Goal: Task Accomplishment & Management: Manage account settings

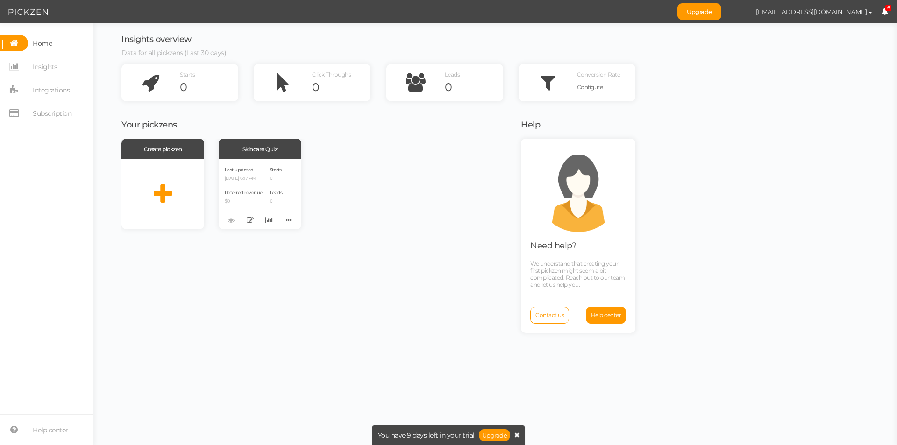
click at [516, 434] on icon at bounding box center [516, 435] width 5 height 7
click at [258, 177] on p "[DATE] 6:17 AM" at bounding box center [244, 179] width 38 height 6
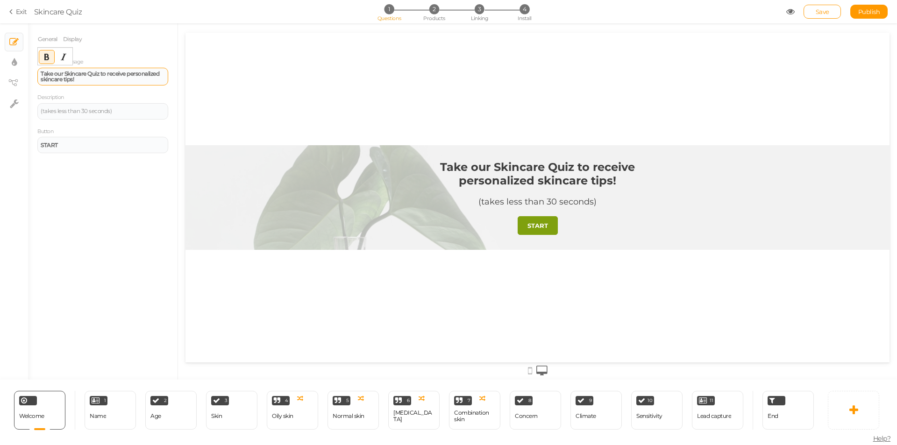
click at [94, 79] on div "Take our Skincare Quiz to receive personalized skincare tips!" at bounding box center [103, 76] width 124 height 11
drag, startPoint x: 80, startPoint y: 80, endPoint x: 27, endPoint y: 71, distance: 54.5
click at [27, 71] on div "× Slides × Display settings × View tree × Settings General Display Welcome mess…" at bounding box center [448, 201] width 897 height 357
paste div
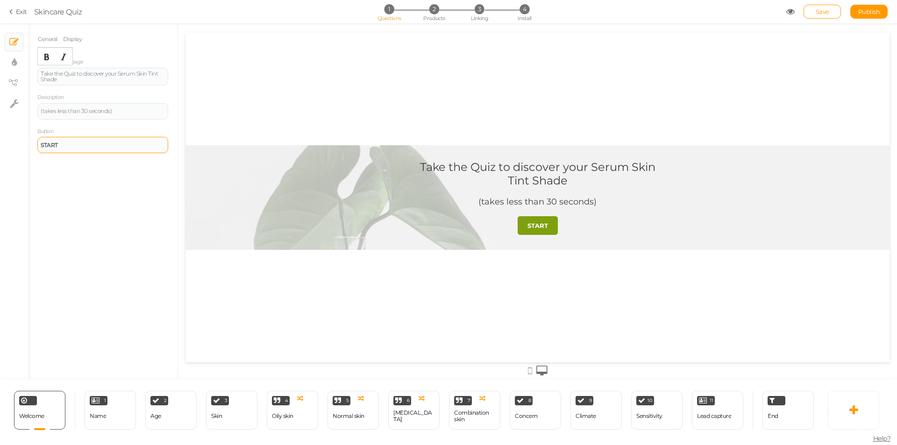
click at [84, 151] on div "START" at bounding box center [102, 145] width 131 height 16
drag, startPoint x: 77, startPoint y: 146, endPoint x: 33, endPoint y: 146, distance: 43.9
click at [33, 146] on div "General Display Welcome message Take the Quiz to discover your Serum Skin Tint …" at bounding box center [103, 204] width 150 height 349
click at [86, 166] on div "General Display Welcome message Take the Quiz to discover your Serum Skin Tint …" at bounding box center [103, 204] width 150 height 349
click at [75, 40] on link "Display" at bounding box center [73, 39] width 20 height 18
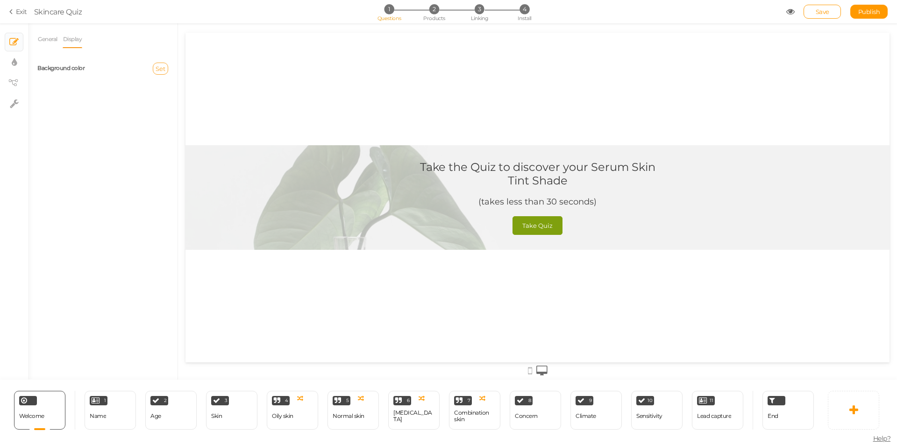
click at [160, 67] on span "Set" at bounding box center [161, 68] width 10 height 7
click at [179, 134] on input "text" at bounding box center [178, 137] width 47 height 8
click at [157, 79] on colorpicker-saturation at bounding box center [178, 101] width 47 height 47
type input "#faf0f0"
click at [162, 64] on div "Background color" at bounding box center [102, 68] width 145 height 23
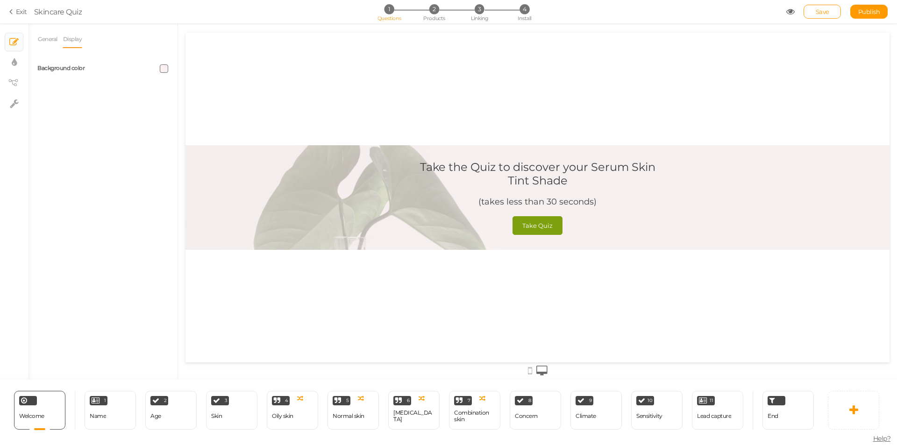
click at [162, 68] on span at bounding box center [164, 68] width 8 height 8
click at [162, 78] on icon at bounding box center [161, 77] width 3 height 3
drag, startPoint x: 183, startPoint y: 134, endPoint x: 168, endPoint y: 134, distance: 15.0
click at [168, 134] on input "#f5f5f5" at bounding box center [185, 135] width 47 height 8
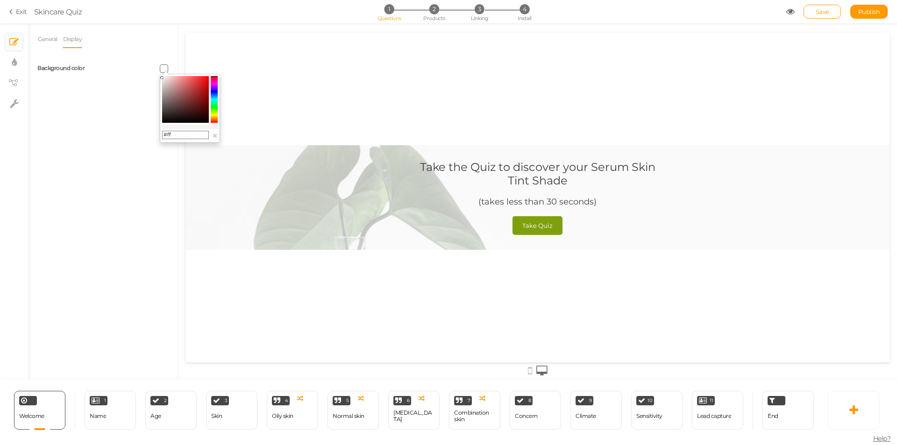
type input "#fff"
click at [142, 168] on div "General Display Welcome message Take the Quiz to discover your Serum Skin Tint …" at bounding box center [103, 204] width 150 height 349
click at [51, 43] on link "General" at bounding box center [47, 39] width 21 height 18
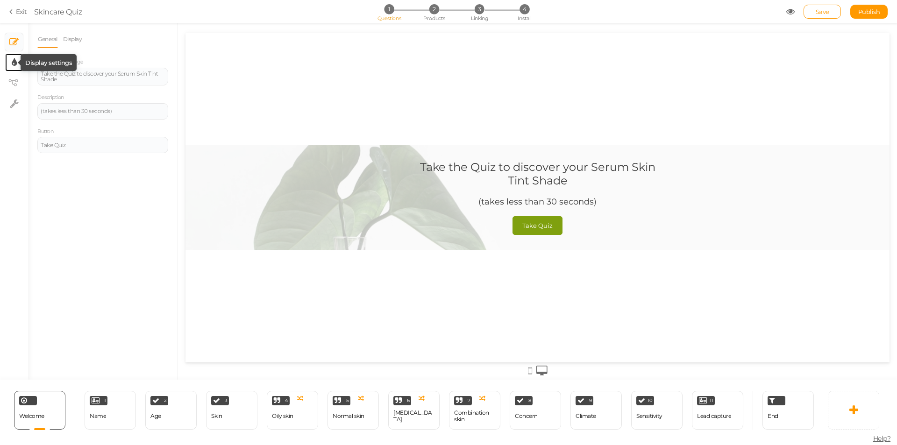
click at [12, 64] on icon at bounding box center [14, 62] width 5 height 9
select select "2"
select select "montserrat"
select select "fade"
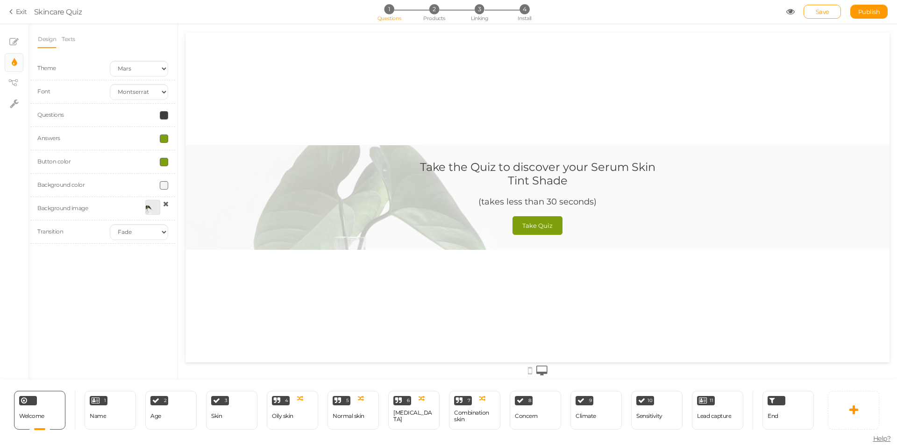
click at [164, 204] on icon at bounding box center [166, 203] width 6 height 7
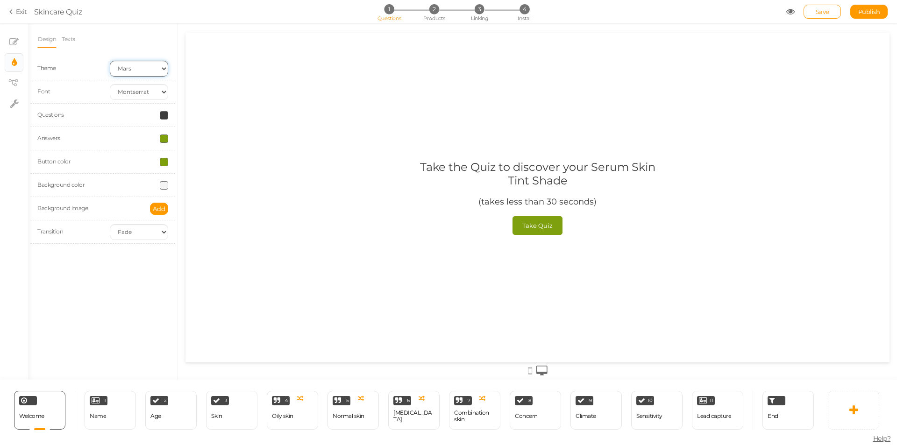
click at [121, 68] on select "Earth Mars" at bounding box center [139, 69] width 58 height 16
click at [110, 61] on select "Earth Mars" at bounding box center [139, 69] width 58 height 16
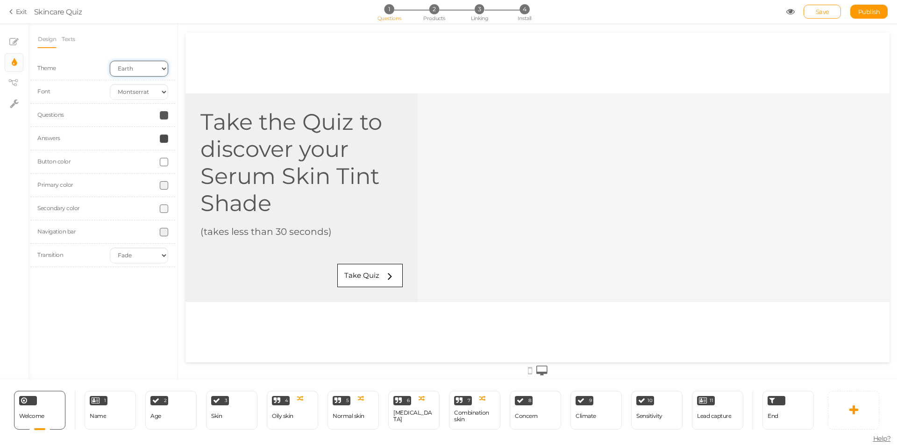
click at [133, 70] on select "Earth Mars" at bounding box center [139, 69] width 58 height 16
select select "2"
click at [110, 61] on select "Earth Mars" at bounding box center [139, 69] width 58 height 16
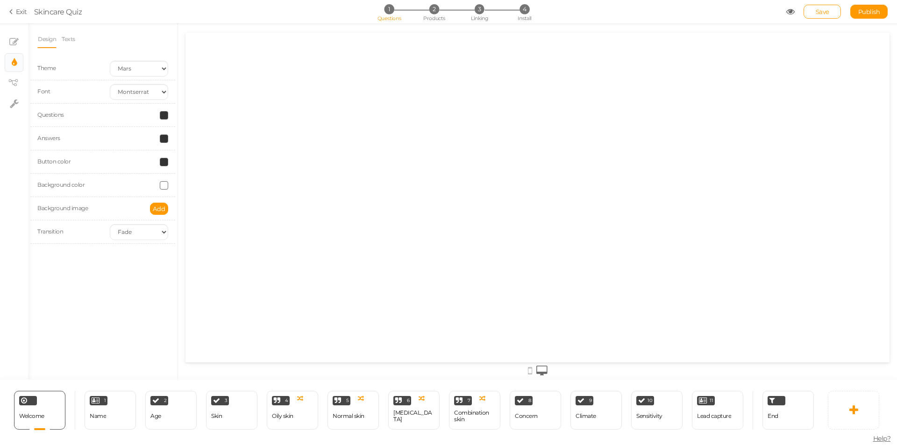
click at [139, 57] on div "Design Texts Theme Earth Mars Font Custom Default [PERSON_NAME] Montserrat Open…" at bounding box center [102, 140] width 131 height 221
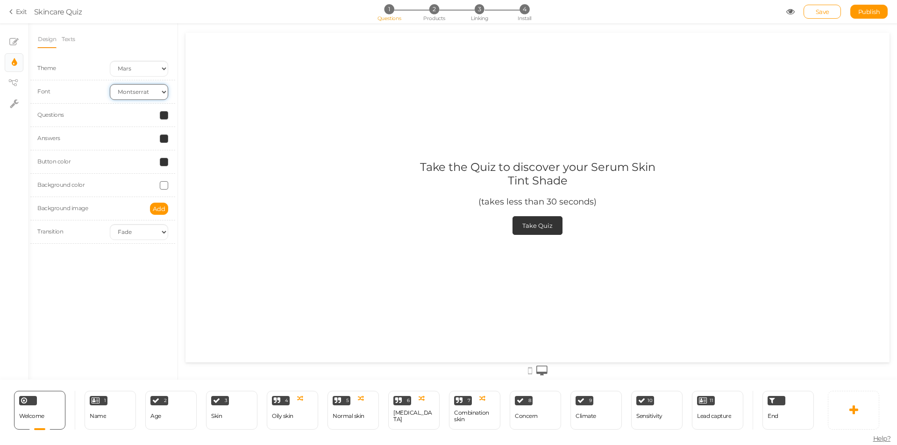
click at [136, 87] on select "Custom Default [PERSON_NAME] Montserrat Open Sans [PERSON_NAME] PT Sans Raleway…" at bounding box center [139, 92] width 58 height 16
click at [154, 91] on select "Custom Default [PERSON_NAME] Montserrat Open Sans [PERSON_NAME] PT Sans Raleway…" at bounding box center [139, 92] width 58 height 16
click at [110, 84] on select "Custom Default [PERSON_NAME] Montserrat Open Sans [PERSON_NAME] PT Sans Raleway…" at bounding box center [139, 92] width 58 height 16
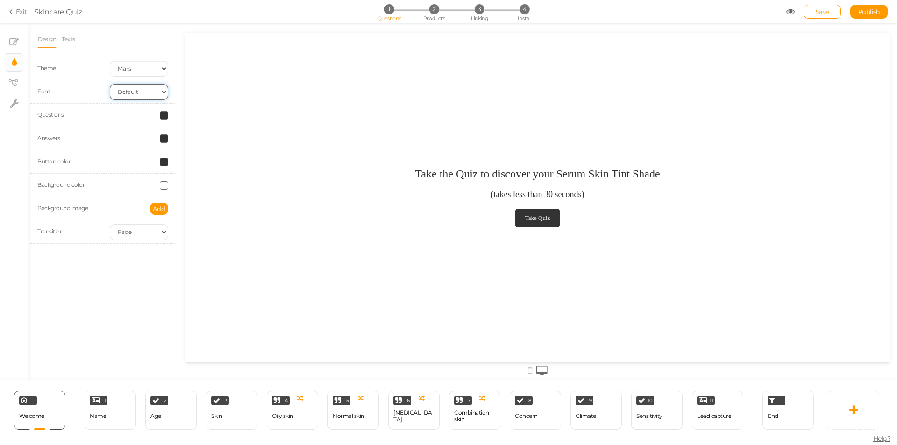
click at [137, 94] on select "Custom Default [PERSON_NAME] Montserrat Open Sans [PERSON_NAME] PT Sans Raleway…" at bounding box center [139, 92] width 58 height 16
click at [149, 88] on select "Custom Default [PERSON_NAME] Montserrat Open Sans [PERSON_NAME] PT Sans Raleway…" at bounding box center [139, 92] width 58 height 16
select select "custom"
click at [110, 84] on select "Custom Default [PERSON_NAME] Montserrat Open Sans [PERSON_NAME] PT Sans Raleway…" at bounding box center [139, 92] width 58 height 16
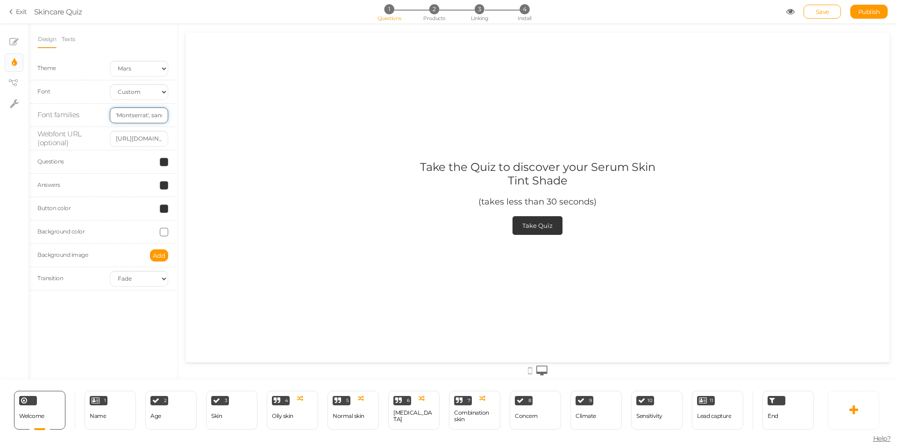
click at [144, 114] on input "'Montserrat', sans-serif" at bounding box center [139, 115] width 58 height 16
click at [130, 114] on input "'Montserrat', sans-serif" at bounding box center [139, 115] width 58 height 16
paste input "PP Fragmen"
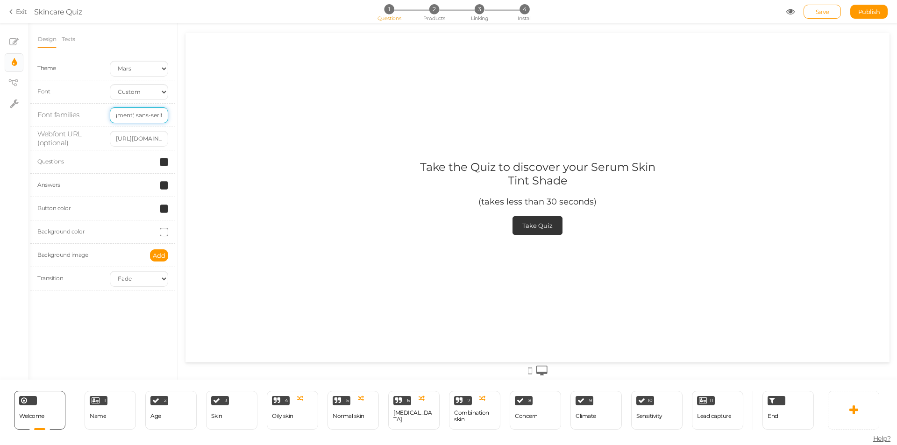
drag, startPoint x: 151, startPoint y: 114, endPoint x: 168, endPoint y: 114, distance: 17.3
click at [168, 114] on div "'PP Fragment', sans-serif" at bounding box center [139, 115] width 72 height 16
click at [153, 114] on input "'PP Fragment', sans-serif" at bounding box center [139, 115] width 58 height 16
drag, startPoint x: 155, startPoint y: 116, endPoint x: 117, endPoint y: 115, distance: 37.9
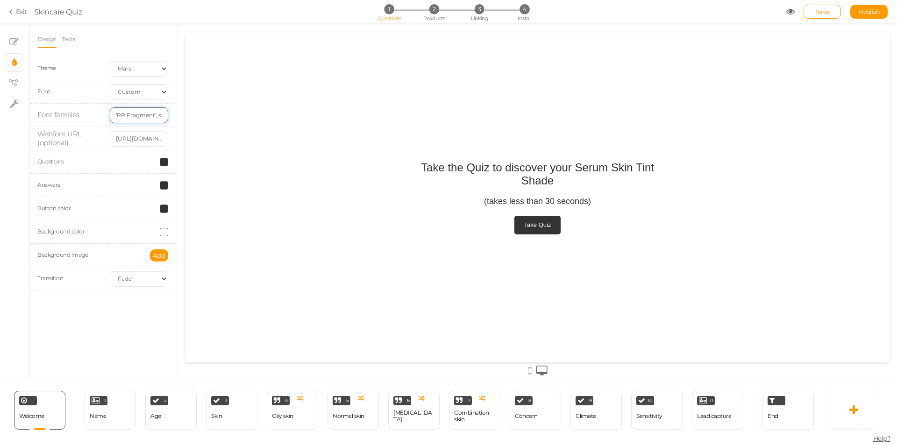
click at [117, 115] on input "'PP Fragment', sans-serif" at bounding box center [139, 115] width 58 height 16
paste input "oppins"
type input "'Poppins', sans-serif"
click at [140, 139] on input "[URL][DOMAIN_NAME]" at bounding box center [139, 139] width 58 height 16
drag, startPoint x: 298, startPoint y: 168, endPoint x: 195, endPoint y: 143, distance: 105.7
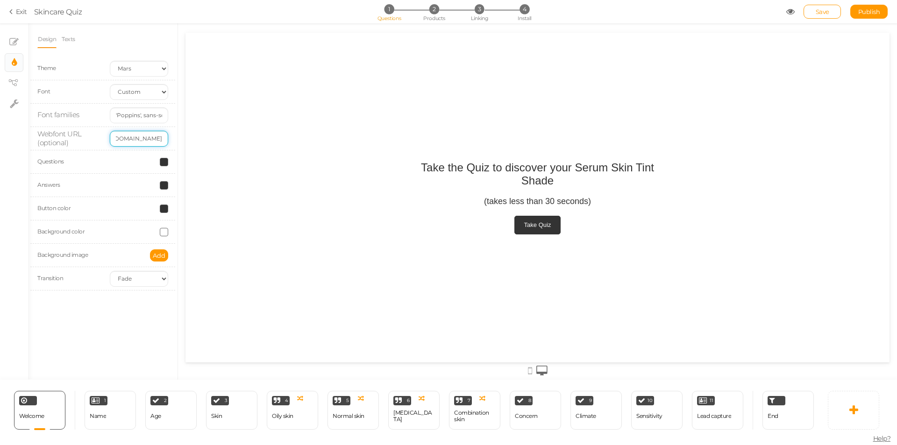
paste input "Instrument+Serif:ital@0;1&family=Inter:ital,opsz,wght@0,14..32,100..900;1,14..3…"
drag, startPoint x: 159, startPoint y: 138, endPoint x: 74, endPoint y: 131, distance: 85.3
click at [74, 131] on div "Webfont URL (optional) [URL][DOMAIN_NAME]" rel="stylesheet" at bounding box center [102, 138] width 145 height 23
click at [128, 137] on input "[URL][DOMAIN_NAME]" rel="stylesheet" at bounding box center [139, 139] width 58 height 16
type input "[URL][DOMAIN_NAME]" rel="stylesheet"
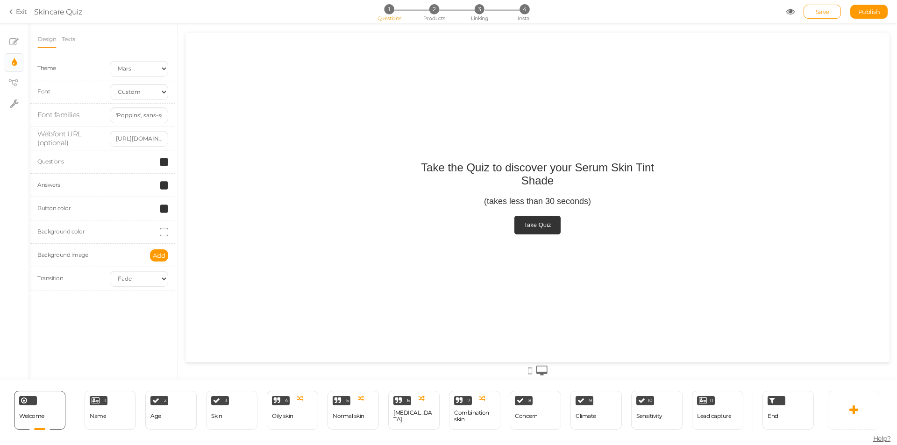
click at [66, 349] on div "Design Texts Theme Earth Mars Font Custom Default [PERSON_NAME] Montserrat Open…" at bounding box center [103, 201] width 150 height 357
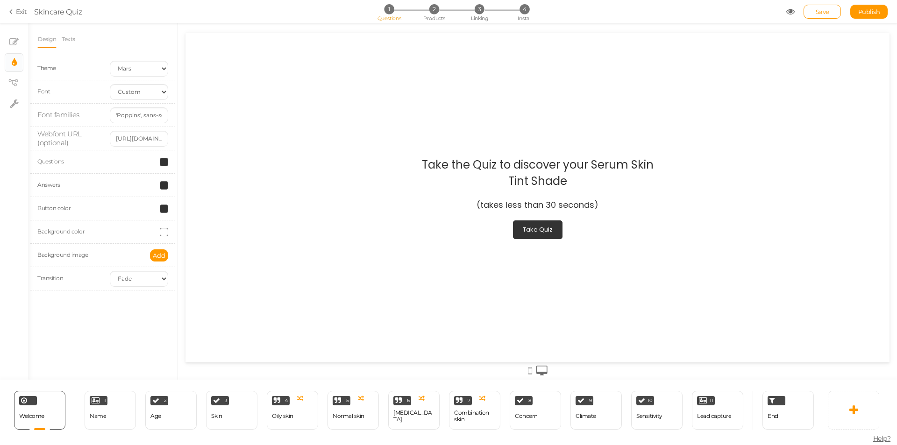
click at [163, 207] on span at bounding box center [164, 209] width 8 height 8
click at [180, 276] on input "#333333" at bounding box center [185, 275] width 47 height 8
click at [194, 275] on input "#333333" at bounding box center [185, 275] width 47 height 8
drag, startPoint x: 182, startPoint y: 274, endPoint x: 158, endPoint y: 274, distance: 24.3
click at [158, 274] on body "× Close A wider screen is needed to use the Pickzen builder Exit Skincare Quiz …" at bounding box center [448, 222] width 897 height 445
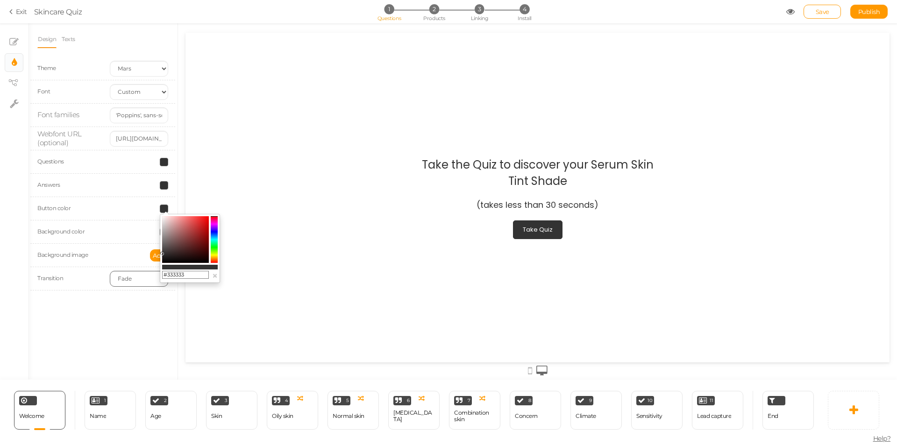
paste input "B3848F"
type input "#B3848F"
click at [149, 308] on div "Design Texts Theme Earth Mars Font Custom Default [PERSON_NAME] Montserrat Open…" at bounding box center [103, 201] width 150 height 357
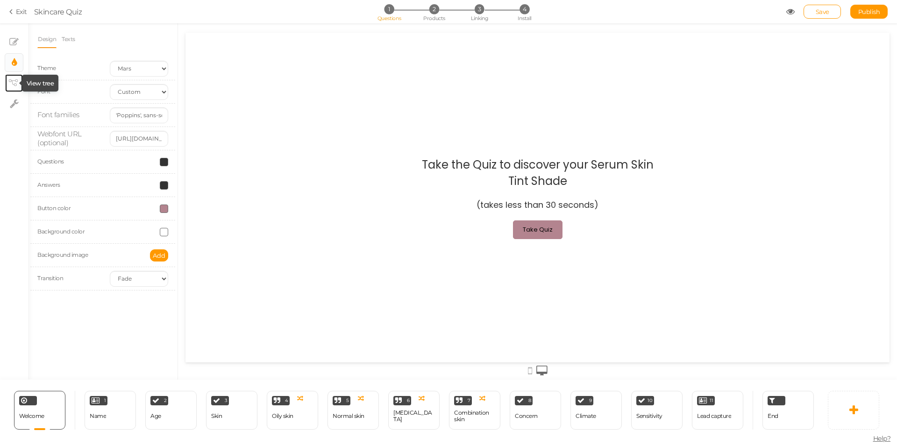
click at [14, 85] on icon at bounding box center [12, 82] width 9 height 7
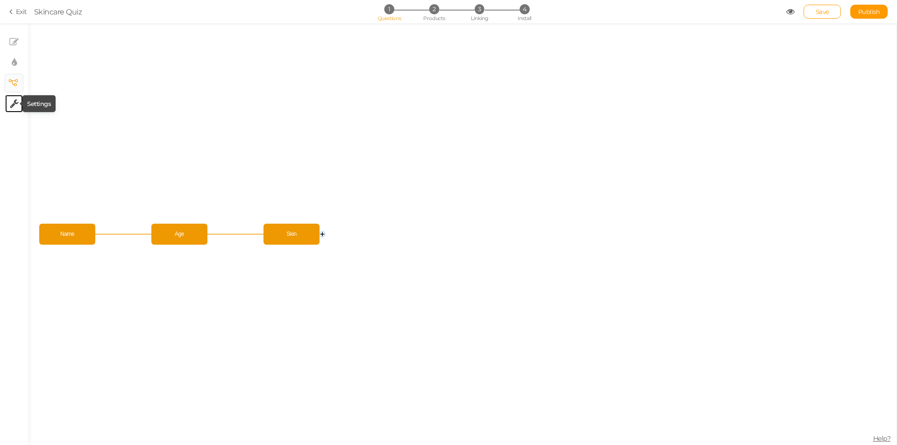
click at [13, 106] on icon at bounding box center [14, 103] width 9 height 9
select select "en"
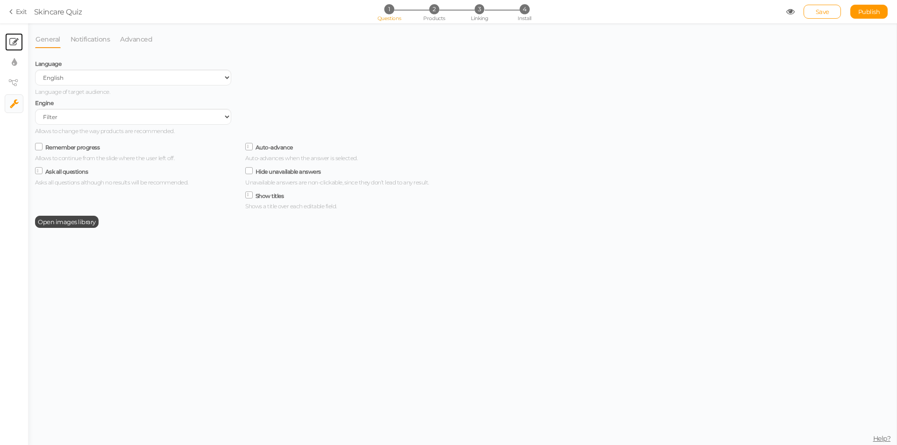
click at [16, 35] on link "× Slides" at bounding box center [14, 42] width 18 height 18
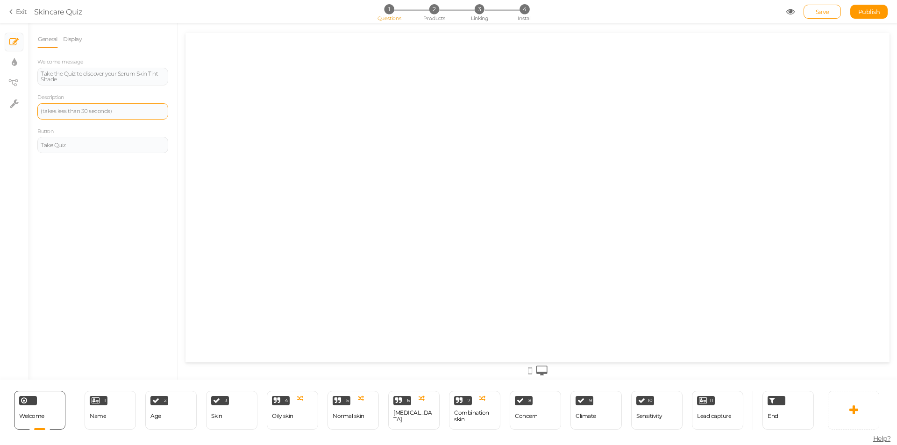
click at [120, 112] on div "(takes less than 30 seconds)" at bounding box center [103, 111] width 124 height 6
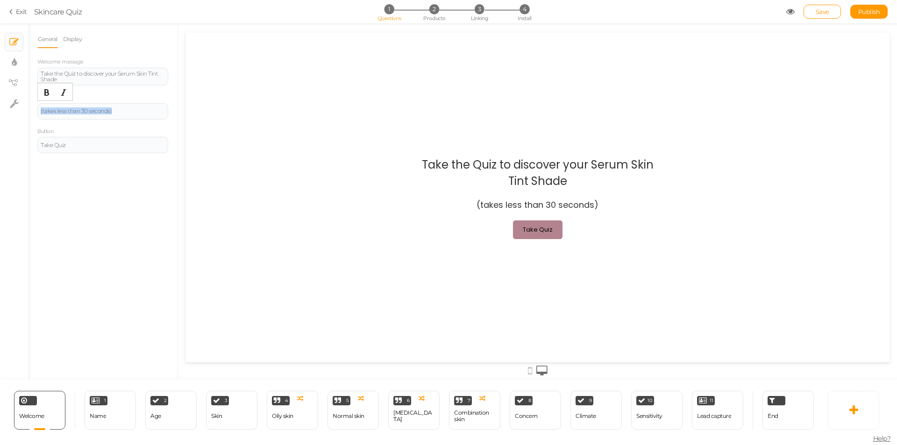
drag, startPoint x: 121, startPoint y: 111, endPoint x: 28, endPoint y: 114, distance: 93.5
click at [28, 114] on div "General Display Welcome message Take the Quiz to discover your Serum Skin Tint …" at bounding box center [103, 204] width 150 height 349
click at [120, 200] on div "General Display Welcome message Take the Quiz to discover your Serum Skin Tint …" at bounding box center [103, 204] width 150 height 349
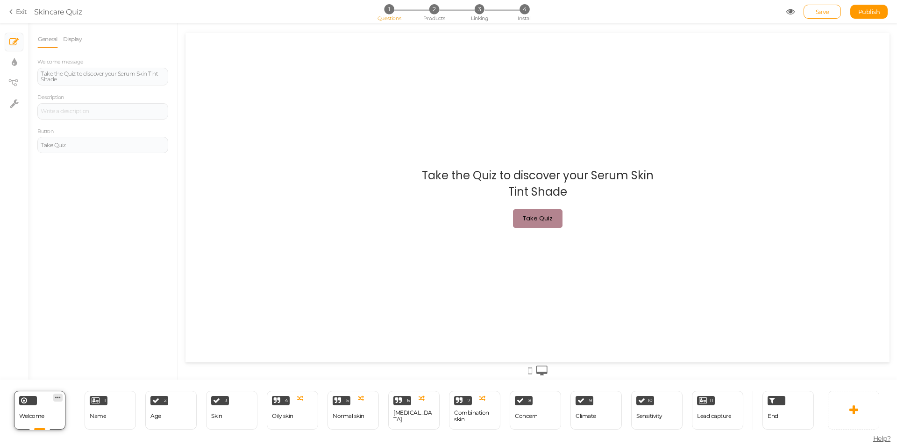
click at [60, 399] on icon at bounding box center [58, 397] width 6 height 7
click at [54, 410] on div "Welcome Delete" at bounding box center [39, 410] width 51 height 39
drag, startPoint x: 31, startPoint y: 400, endPoint x: 58, endPoint y: 414, distance: 30.7
click at [58, 414] on div "Welcome Delete" at bounding box center [39, 410] width 51 height 39
click at [50, 413] on div "Welcome Delete" at bounding box center [39, 410] width 51 height 39
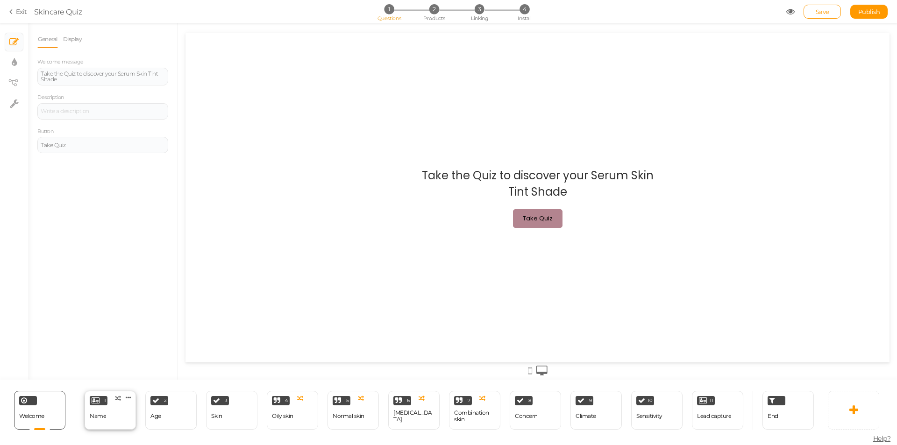
click at [114, 416] on div "1 Name × Define the conditions to show this slide. Clone Change type Delete" at bounding box center [110, 410] width 51 height 39
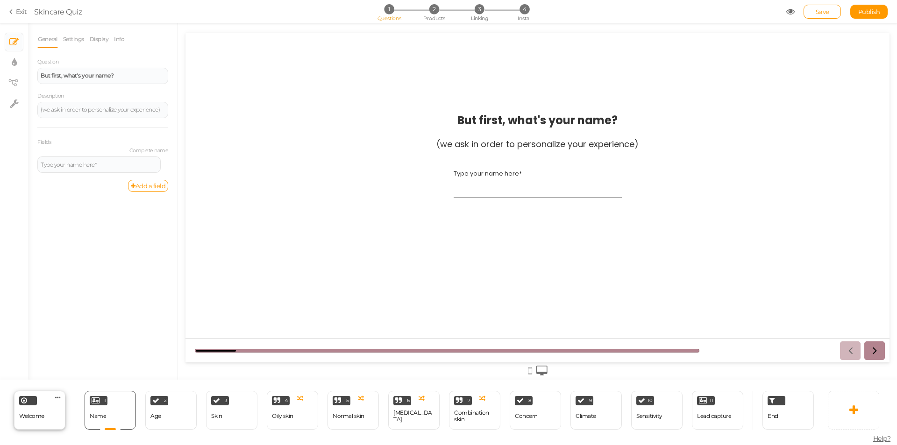
click at [30, 403] on div at bounding box center [28, 400] width 18 height 9
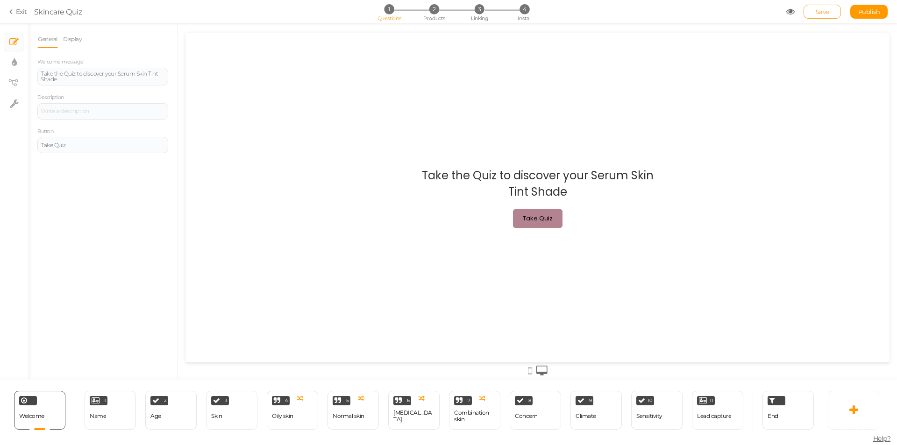
click at [819, 8] on span "Save" at bounding box center [823, 11] width 14 height 7
click at [109, 410] on div "1 Name × Define the conditions to show this slide. Clone Change type Delete" at bounding box center [110, 410] width 51 height 39
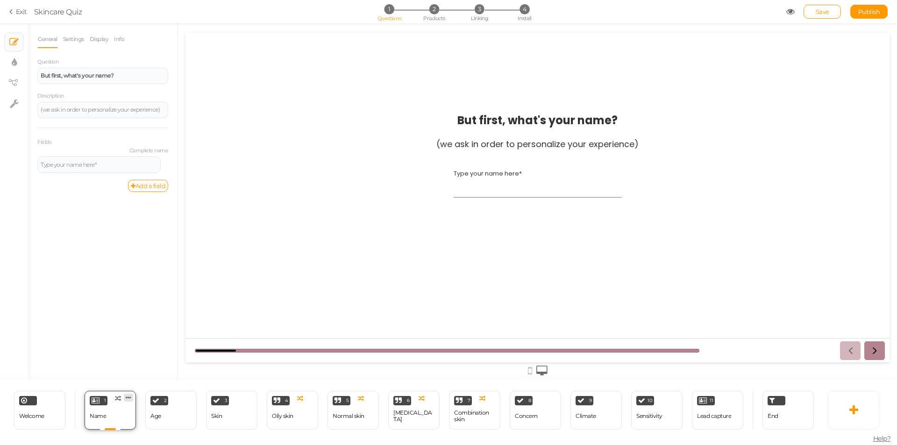
click at [130, 401] on icon at bounding box center [129, 397] width 6 height 7
click at [124, 413] on link "Delete" at bounding box center [112, 415] width 53 height 10
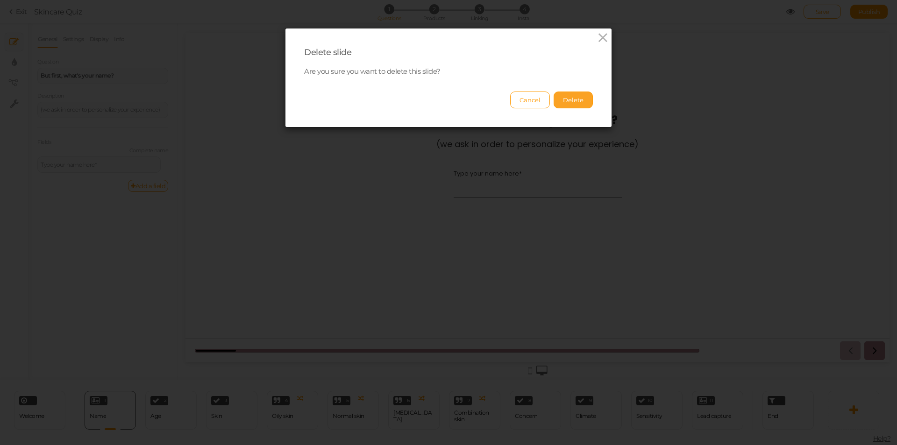
click at [567, 101] on button "Delete" at bounding box center [573, 100] width 39 height 17
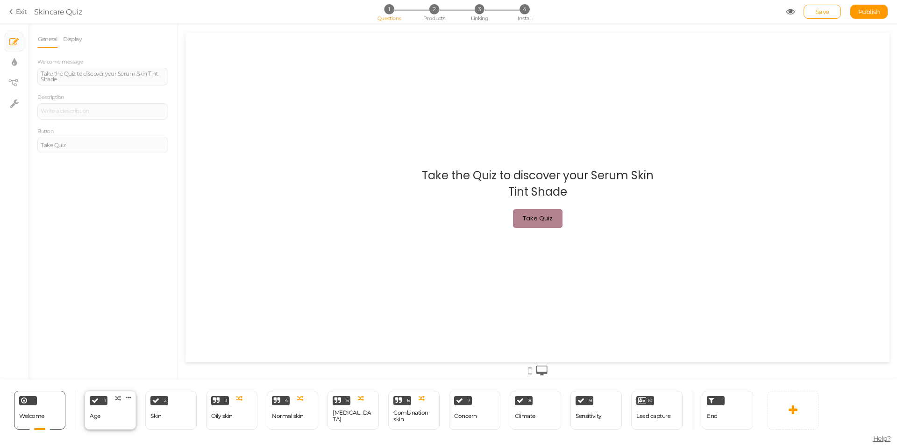
click at [104, 418] on div "1 Age × Define the conditions to show this slide. Clone Change type Delete" at bounding box center [110, 410] width 51 height 39
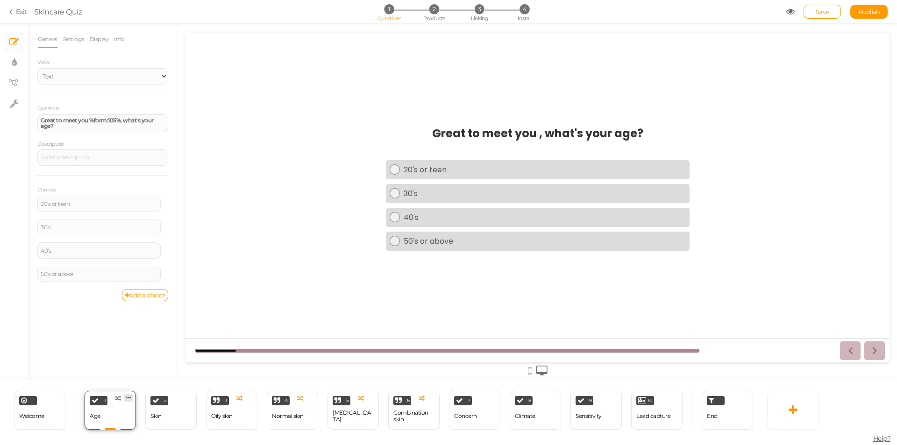
click at [130, 401] on link at bounding box center [128, 398] width 9 height 8
click at [127, 416] on link "Delete" at bounding box center [112, 415] width 53 height 10
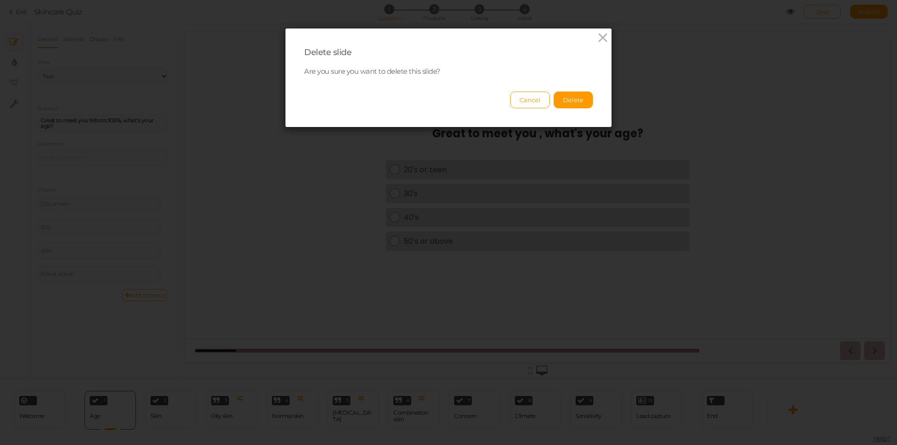
click at [582, 87] on div "Cancel Delete" at bounding box center [448, 96] width 289 height 26
click at [578, 99] on button "Delete" at bounding box center [573, 100] width 39 height 17
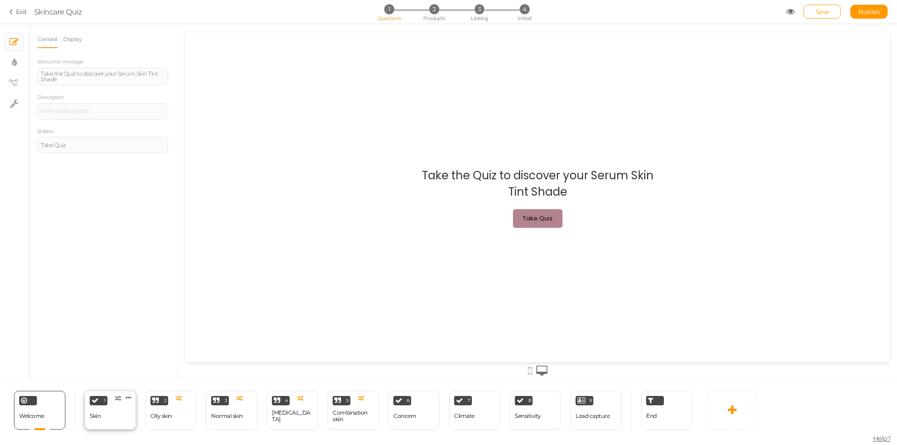
click at [108, 415] on div "1 Skin × Define the conditions to show this slide. Clone Change type Delete" at bounding box center [110, 410] width 51 height 39
select select "2"
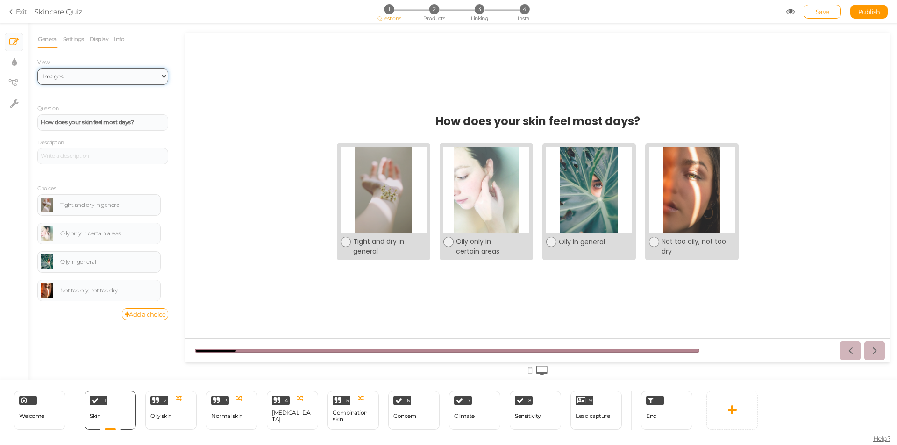
click at [111, 77] on select "Text Images Slider Dropdown" at bounding box center [102, 76] width 131 height 16
click at [150, 64] on label "View" at bounding box center [102, 62] width 131 height 7
drag, startPoint x: 146, startPoint y: 120, endPoint x: 30, endPoint y: 123, distance: 116.4
click at [30, 123] on div "General Settings Display Info View Text Images Slider Dropdown Question How doe…" at bounding box center [103, 204] width 150 height 349
paste div
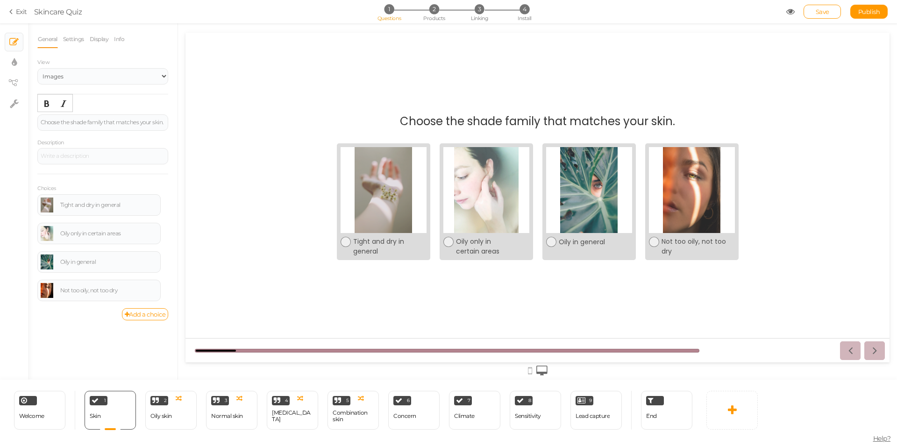
click at [122, 105] on div "Question Choose the shade family that matches your skin." at bounding box center [102, 117] width 131 height 27
click at [101, 163] on div at bounding box center [102, 156] width 131 height 16
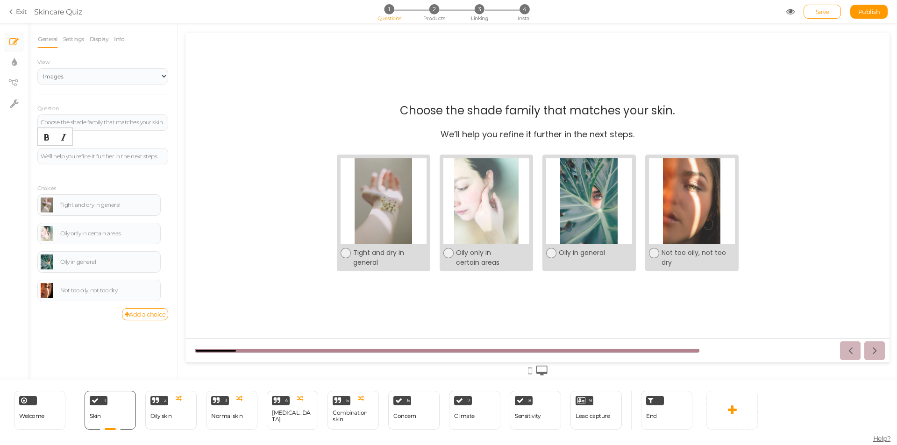
click at [122, 140] on div "Description We’ll help you refine it further in the next steps." at bounding box center [102, 151] width 131 height 27
click at [122, 207] on div "Tight and dry in general" at bounding box center [108, 205] width 97 height 6
drag, startPoint x: 128, startPoint y: 204, endPoint x: 59, endPoint y: 206, distance: 68.7
click at [59, 206] on div "Tight and dry in general" at bounding box center [99, 205] width 117 height 15
drag, startPoint x: 121, startPoint y: 234, endPoint x: 56, endPoint y: 233, distance: 65.0
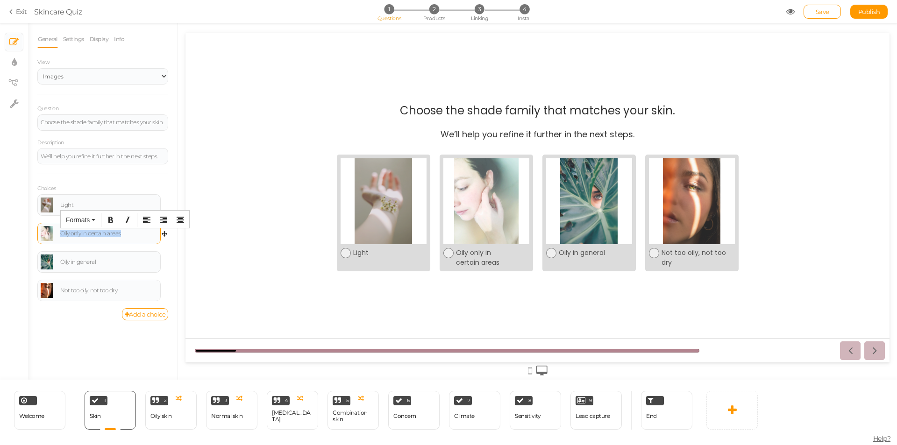
click at [56, 233] on div "Oily only in certain areas" at bounding box center [99, 233] width 117 height 15
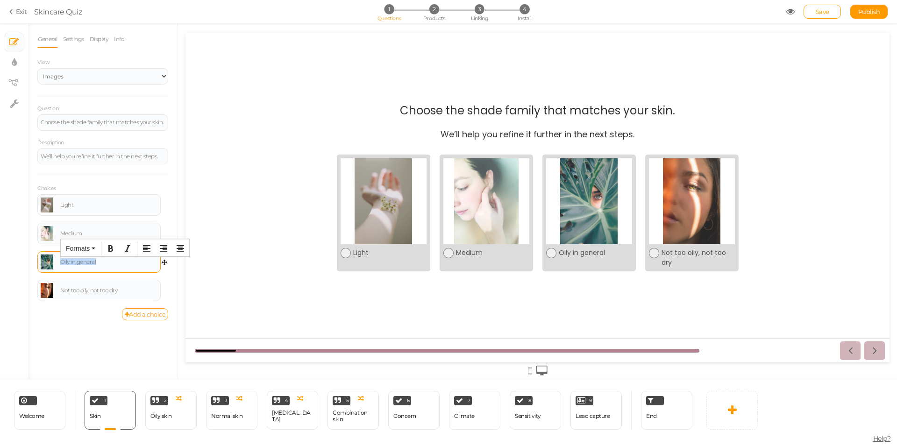
drag, startPoint x: 100, startPoint y: 259, endPoint x: 46, endPoint y: 260, distance: 53.3
click at [46, 260] on div "Oily in general" at bounding box center [99, 262] width 117 height 15
click at [165, 281] on icon at bounding box center [167, 284] width 6 height 6
click at [140, 305] on link "Delete" at bounding box center [131, 307] width 74 height 10
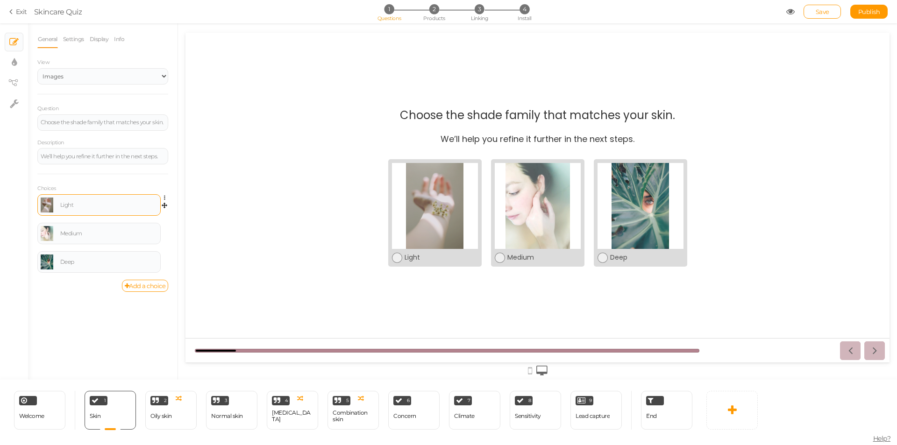
click at [81, 205] on div "Light" at bounding box center [108, 205] width 97 height 6
click at [49, 201] on link at bounding box center [47, 205] width 13 height 15
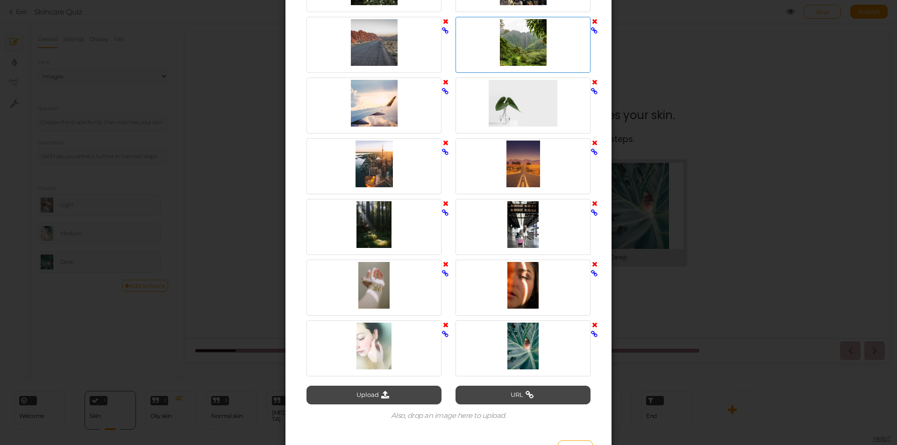
scroll to position [301, 0]
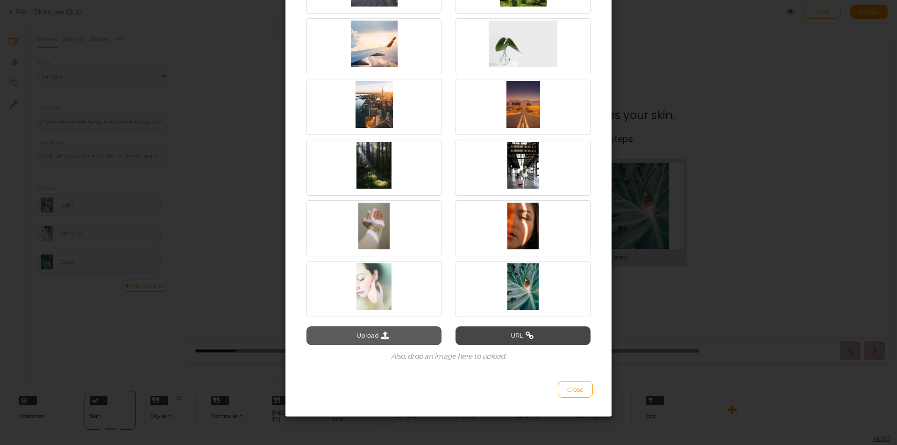
click at [414, 338] on button "Upload" at bounding box center [374, 336] width 135 height 19
click at [370, 329] on button "Upload" at bounding box center [374, 336] width 135 height 19
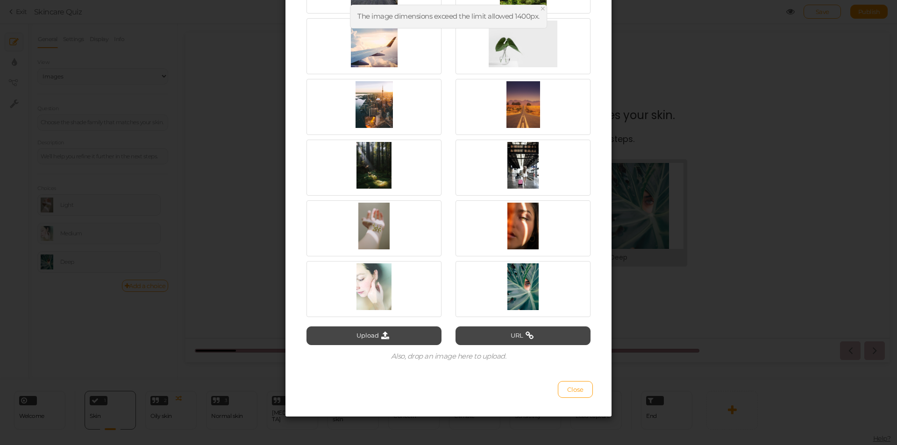
click at [544, 9] on span "×" at bounding box center [543, 9] width 7 height 14
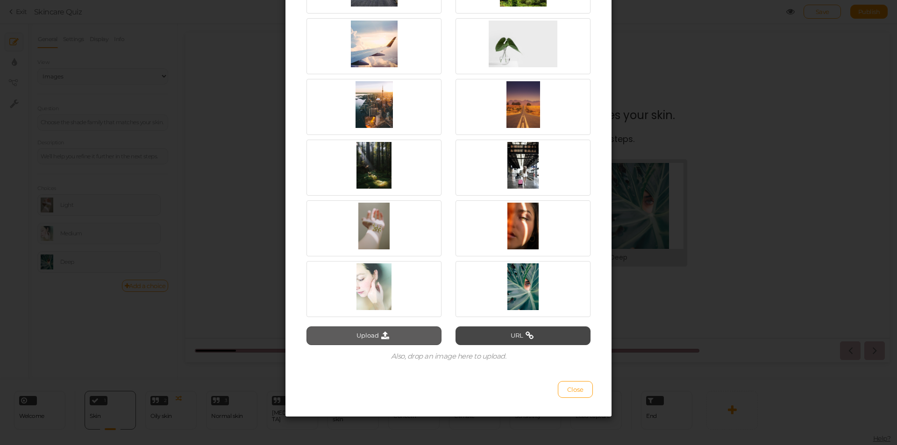
click at [379, 335] on icon at bounding box center [385, 336] width 13 height 8
type input "C:\fakepath\Light_2895cc1e-2295-4b68-bca6-2ee04f495643 (1).png"
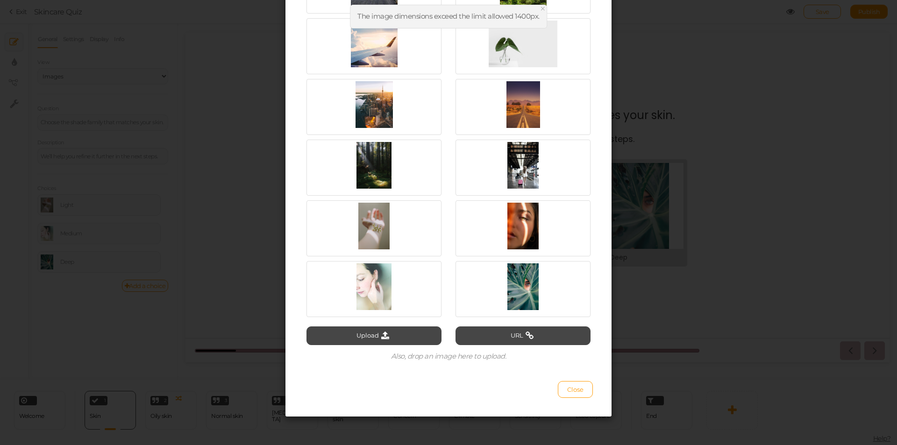
click at [542, 7] on span "×" at bounding box center [543, 9] width 7 height 14
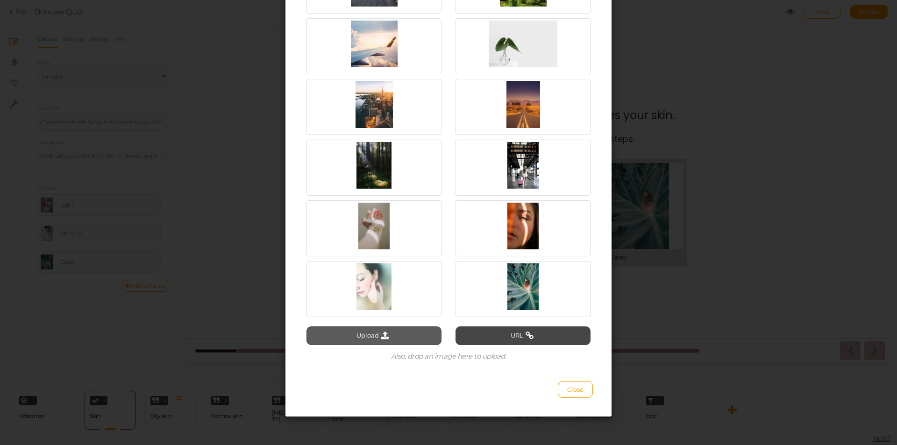
click at [379, 333] on icon at bounding box center [385, 336] width 13 height 8
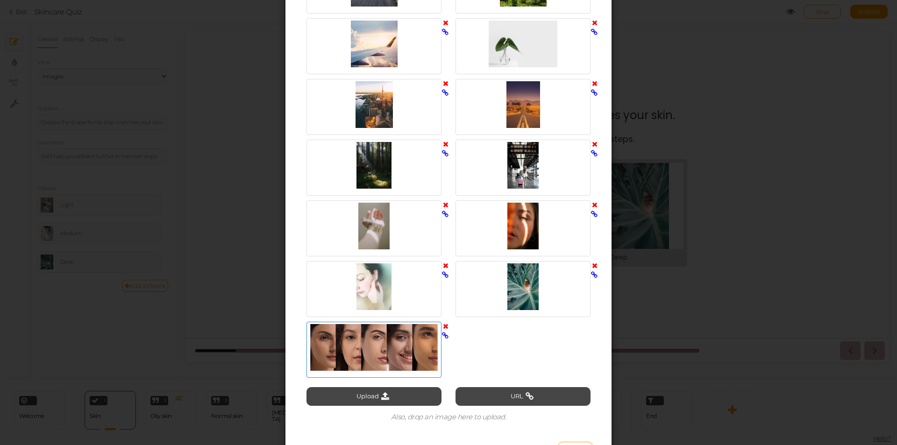
click at [415, 349] on div at bounding box center [374, 347] width 130 height 47
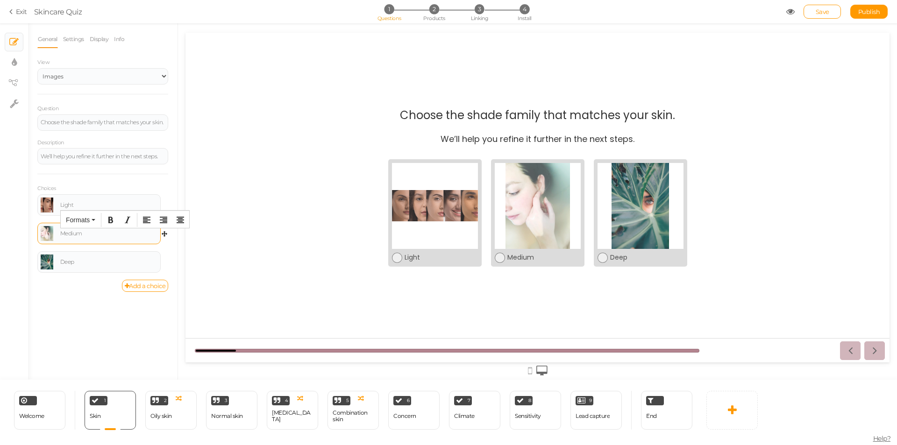
click at [75, 232] on div "Medium" at bounding box center [108, 234] width 97 height 6
click at [45, 234] on link at bounding box center [47, 233] width 13 height 15
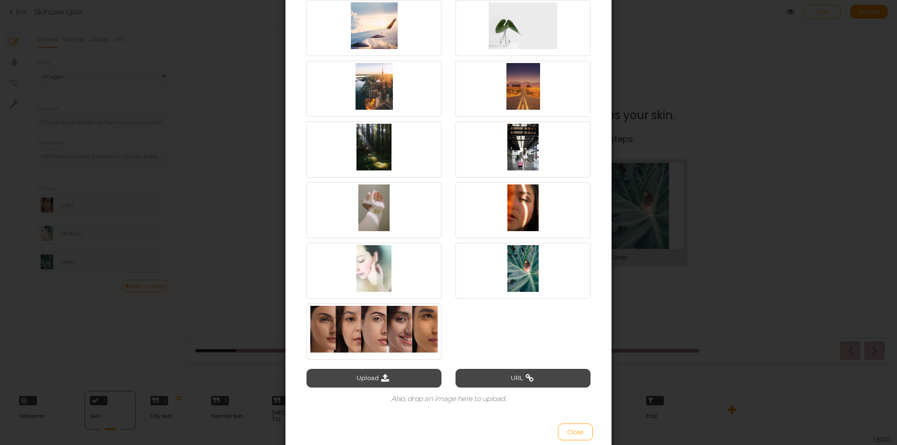
scroll to position [362, 0]
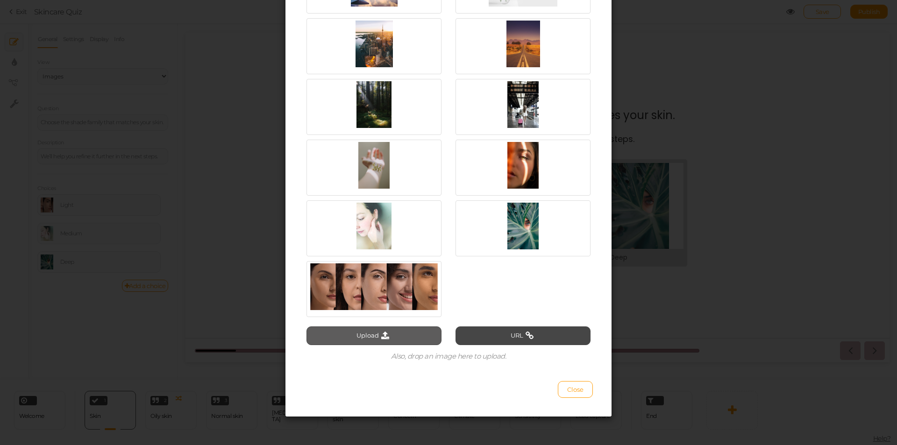
click at [384, 334] on icon at bounding box center [385, 336] width 13 height 8
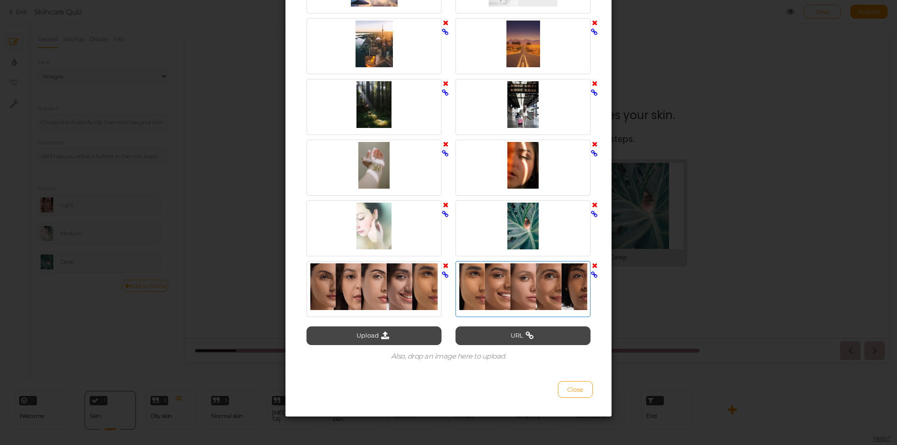
click at [535, 287] on div at bounding box center [523, 287] width 130 height 47
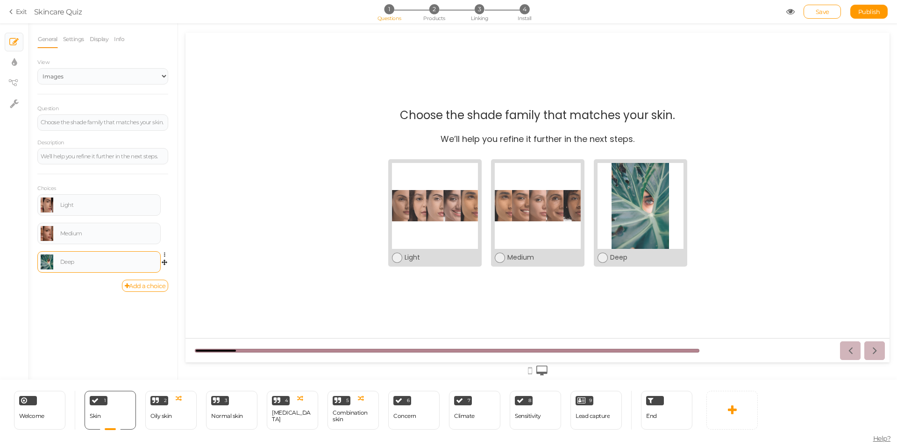
click at [47, 262] on link at bounding box center [47, 262] width 13 height 15
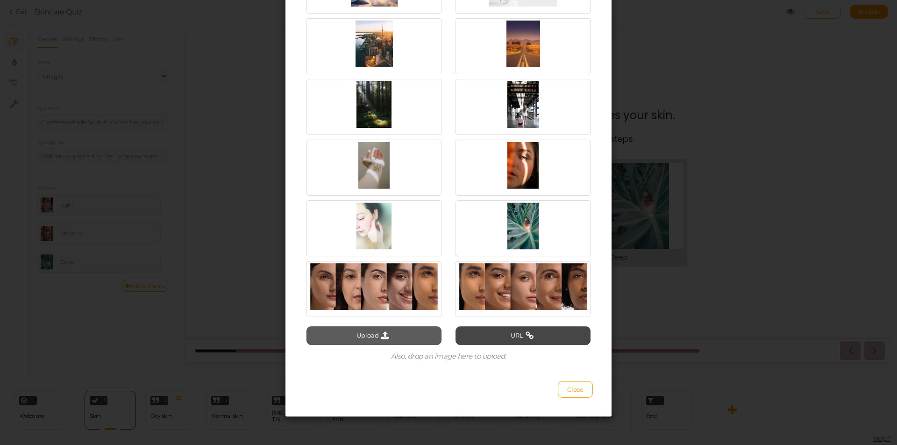
click at [377, 330] on button "Upload" at bounding box center [374, 336] width 135 height 19
type input "C:\fakepath\deep_2x_ab18e8d7-955f-4ebb-87b2-40fce31b9003 (1).png"
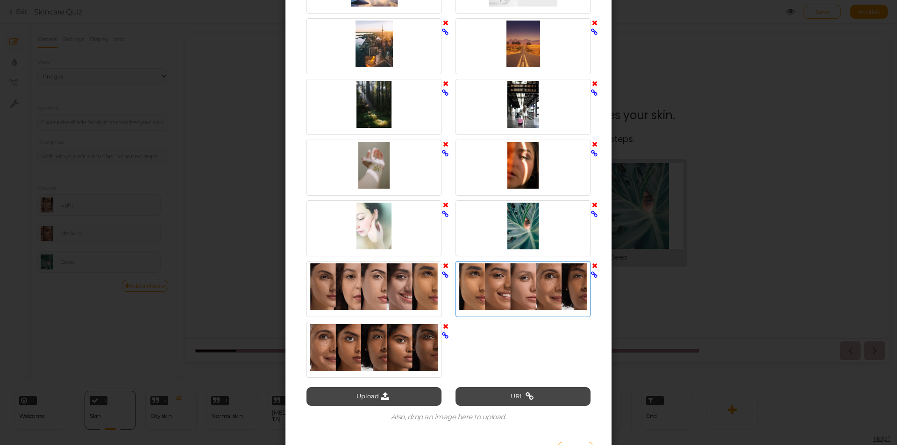
scroll to position [423, 0]
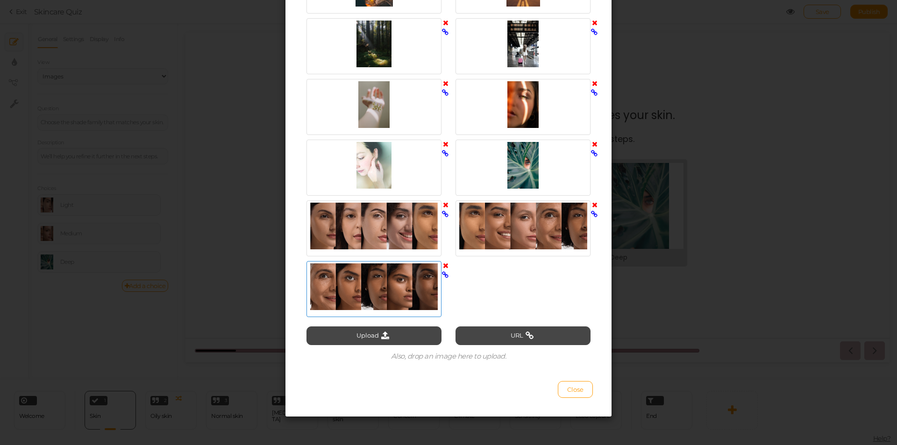
click at [383, 287] on div at bounding box center [374, 287] width 130 height 47
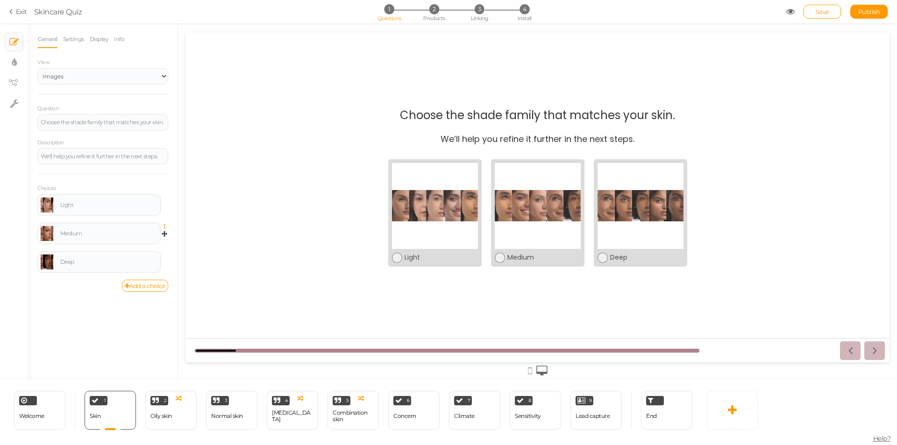
click at [165, 226] on icon at bounding box center [167, 227] width 6 height 6
click at [150, 239] on link "Settings" at bounding box center [131, 240] width 74 height 10
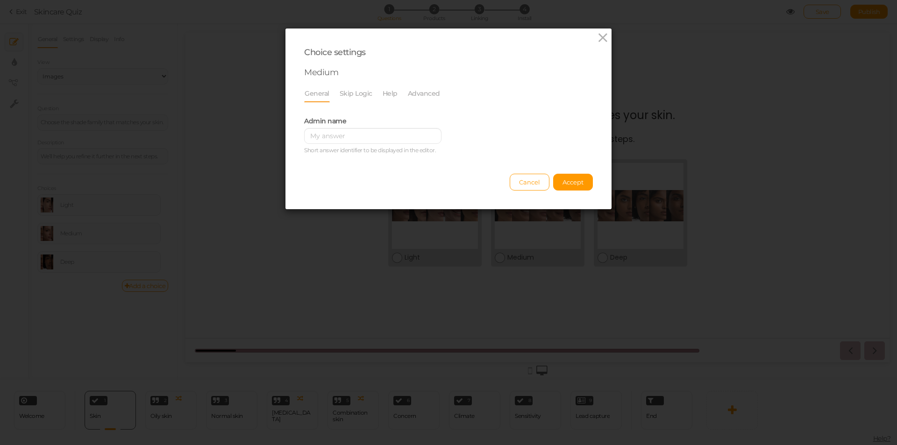
scroll to position [0, 0]
click at [351, 99] on link "Skip Logic" at bounding box center [356, 94] width 34 height 18
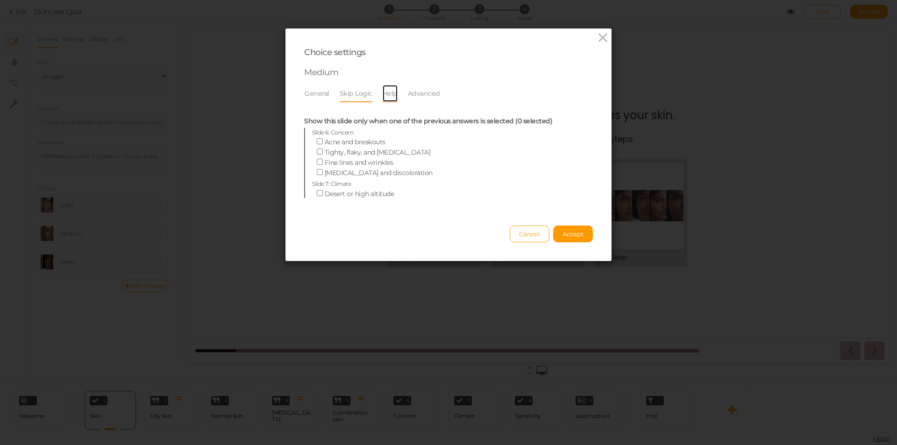
click at [392, 93] on link "Help" at bounding box center [390, 94] width 16 height 18
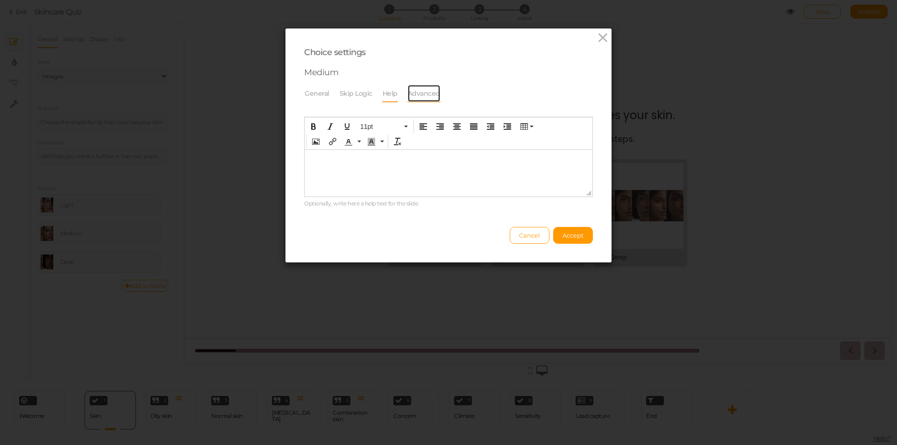
click at [427, 97] on link "Advanced" at bounding box center [423, 94] width 33 height 18
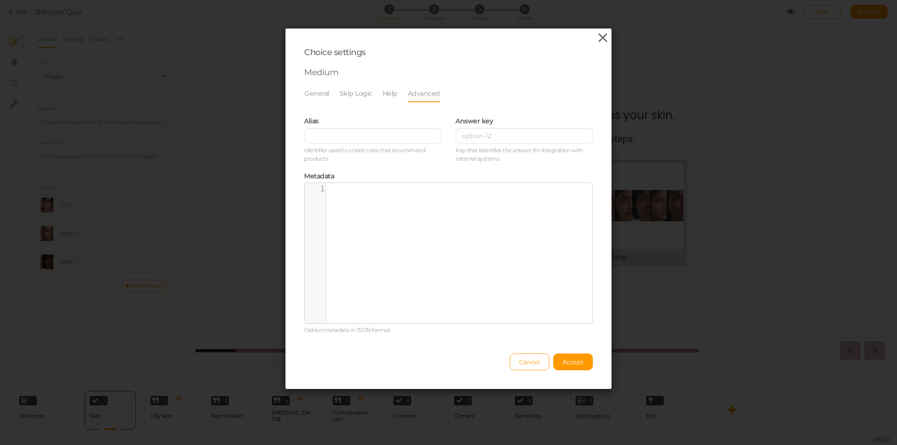
click at [603, 36] on icon at bounding box center [603, 38] width 14 height 14
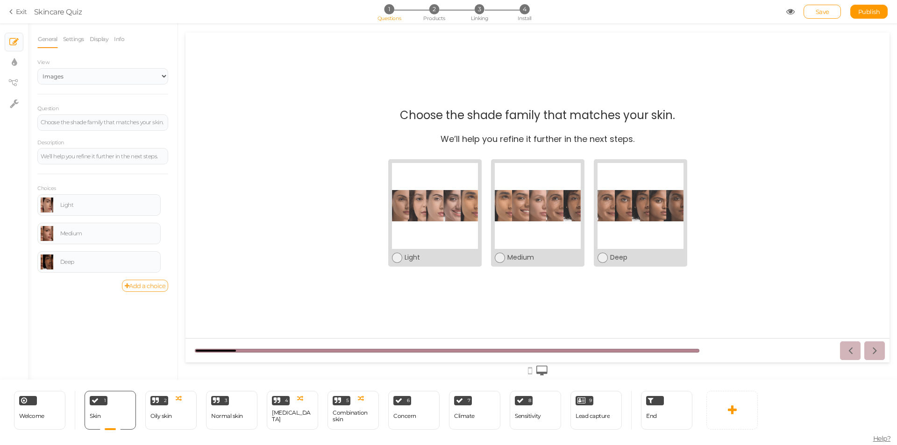
click at [139, 286] on link "Add a choice" at bounding box center [145, 286] width 47 height 12
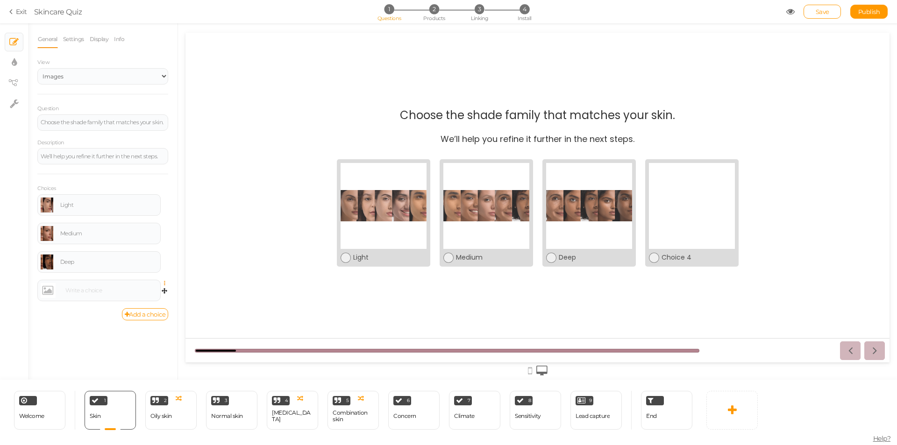
click at [164, 282] on icon at bounding box center [167, 284] width 6 height 6
click at [151, 296] on link "Settings" at bounding box center [131, 297] width 74 height 10
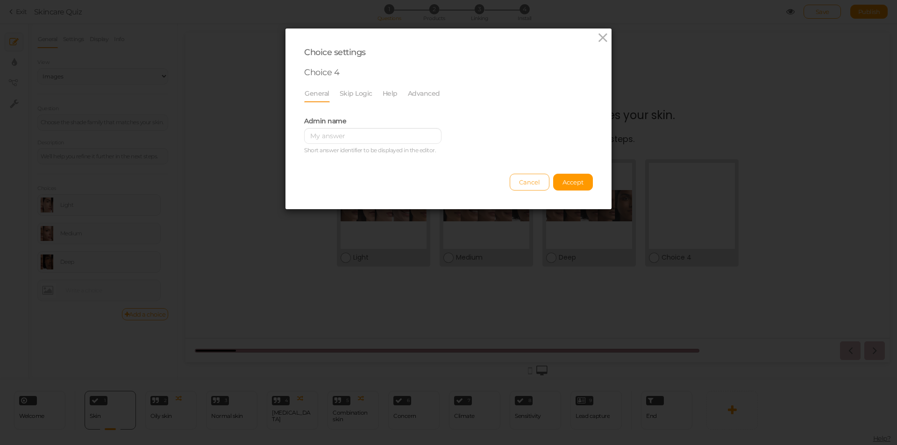
click at [520, 185] on span "Cancel" at bounding box center [529, 181] width 21 height 7
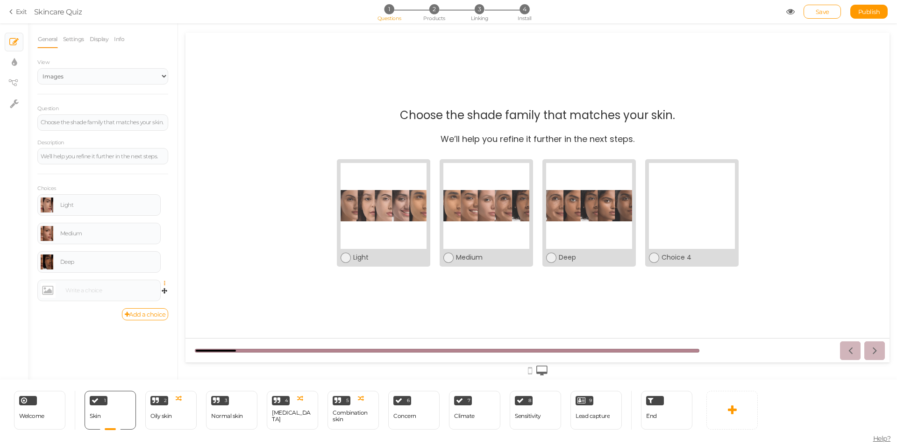
click at [166, 282] on icon at bounding box center [167, 284] width 6 height 6
click at [144, 306] on link "Delete" at bounding box center [131, 307] width 74 height 10
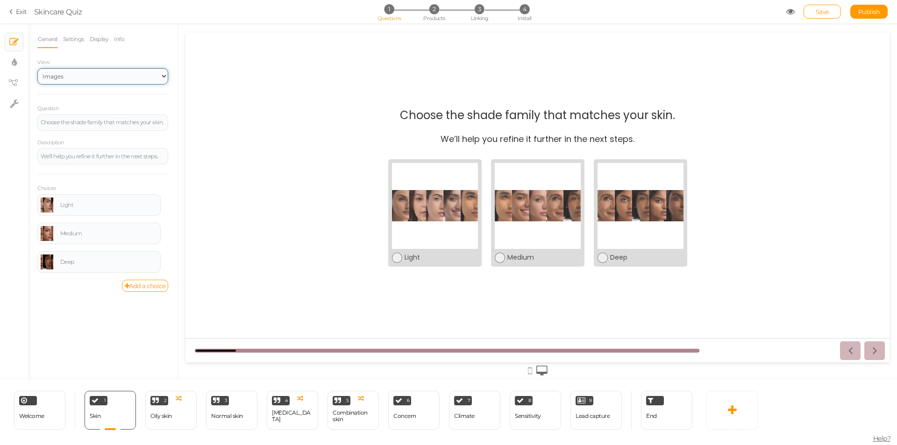
click at [121, 71] on select "Text Images Slider Dropdown" at bounding box center [102, 76] width 131 height 16
click at [37, 68] on select "Text Images Slider Dropdown" at bounding box center [102, 76] width 131 height 16
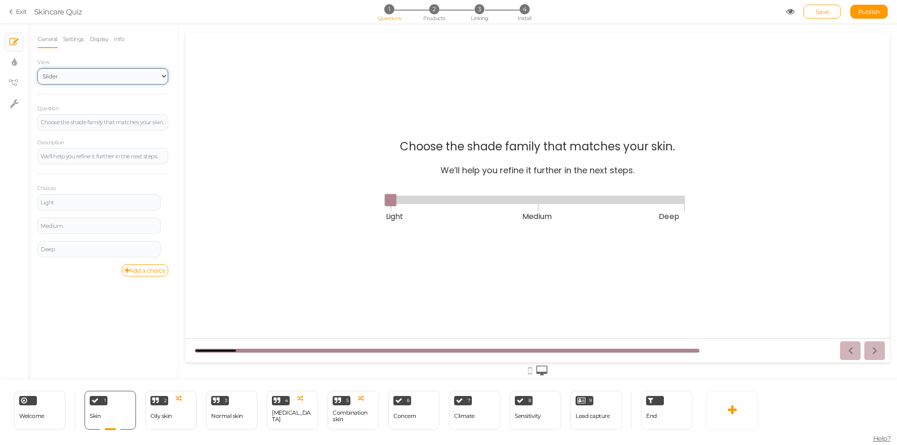
click at [118, 72] on select "Text Images Slider Dropdown" at bounding box center [102, 76] width 131 height 16
click at [37, 68] on select "Text Images Slider Dropdown" at bounding box center [102, 76] width 131 height 16
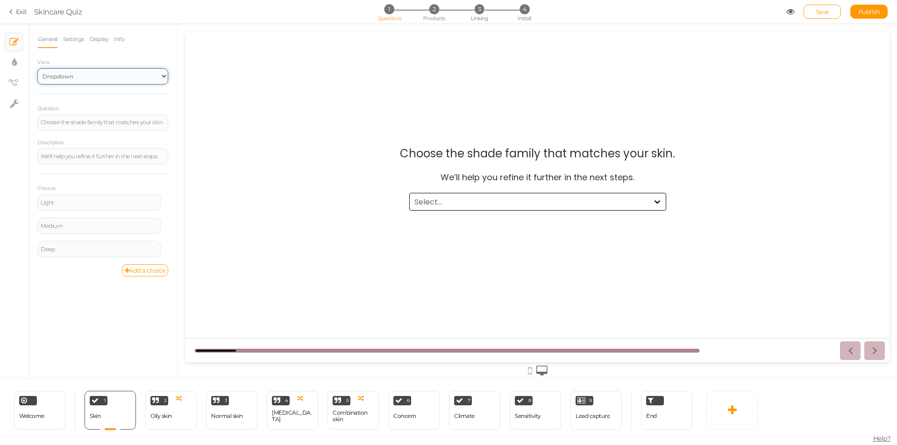
click at [102, 73] on select "Text Images Slider Dropdown" at bounding box center [102, 76] width 131 height 16
select select "2"
click at [37, 68] on select "Text Images Slider Dropdown" at bounding box center [102, 76] width 131 height 16
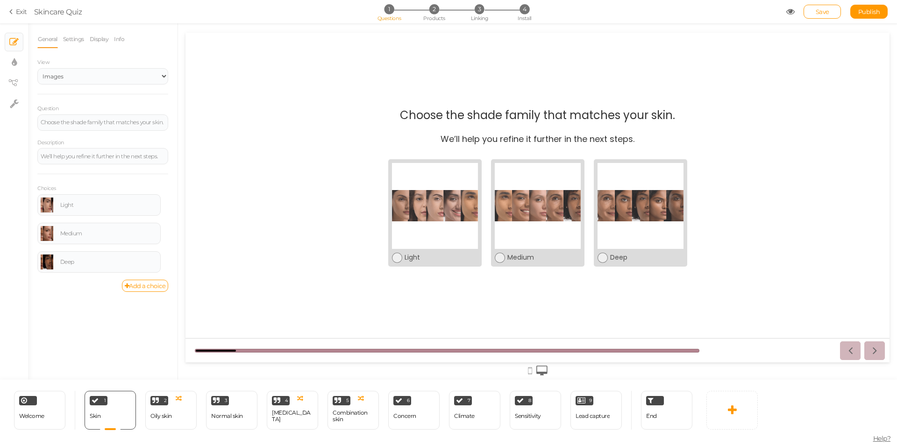
click at [107, 59] on div "View Text Images Slider Dropdown" at bounding box center [102, 71] width 131 height 28
click at [115, 399] on icon at bounding box center [118, 399] width 6 height 6
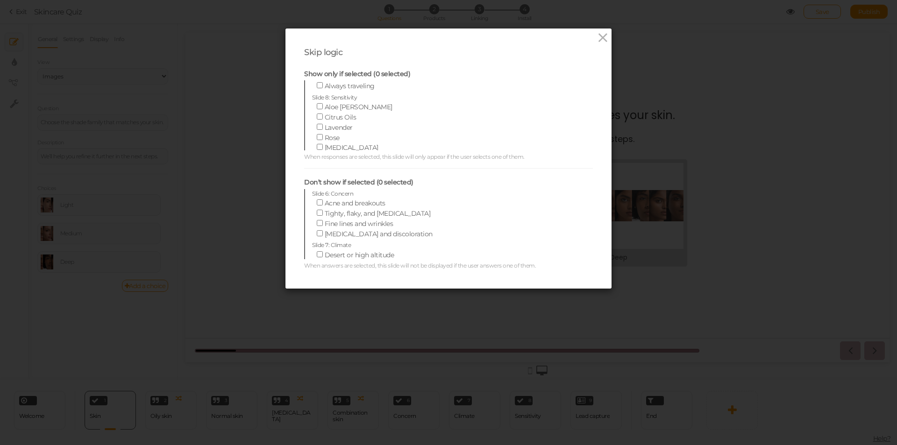
scroll to position [114, 0]
click at [598, 41] on icon at bounding box center [603, 38] width 14 height 14
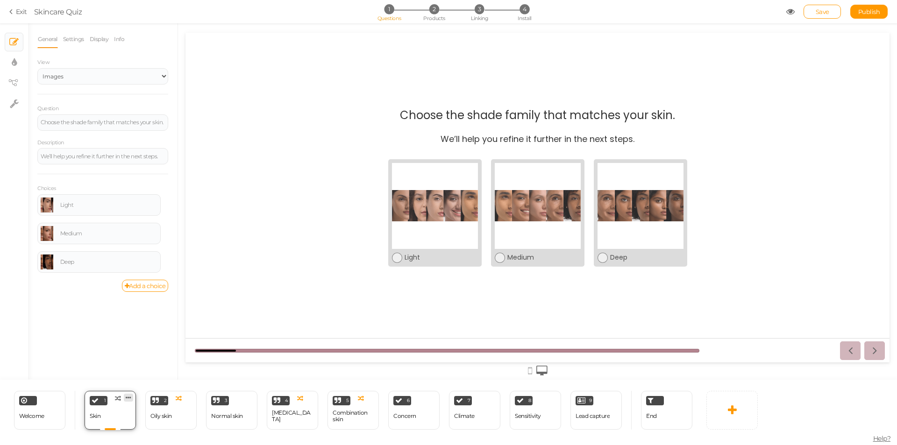
click at [130, 400] on icon at bounding box center [129, 397] width 6 height 7
click at [129, 406] on span "Change type" at bounding box center [119, 405] width 34 height 7
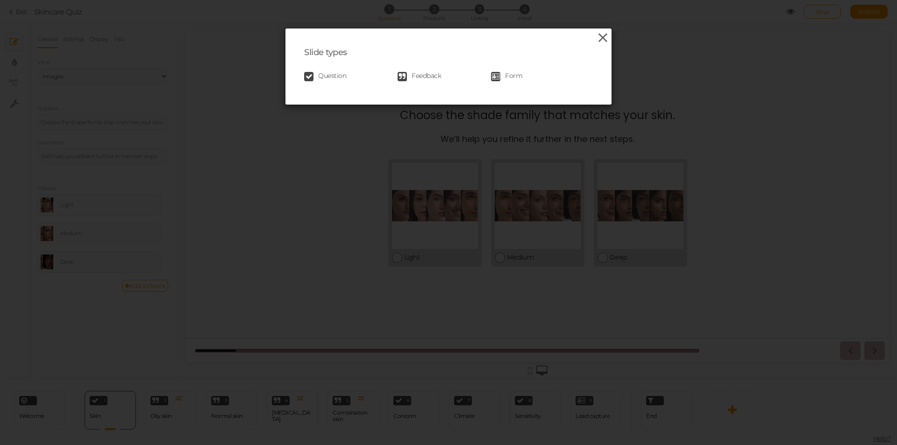
click at [598, 37] on icon at bounding box center [603, 38] width 14 height 14
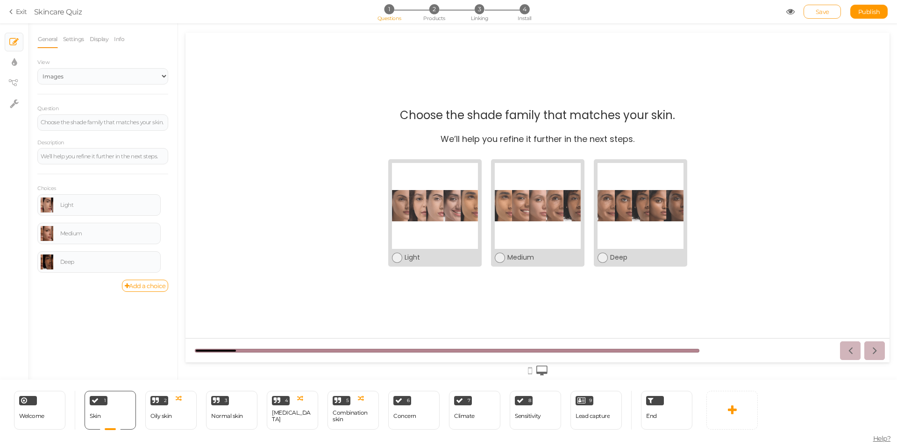
click at [823, 10] on span "Save" at bounding box center [823, 11] width 14 height 7
click at [167, 413] on div "Oily skin" at bounding box center [160, 416] width 21 height 16
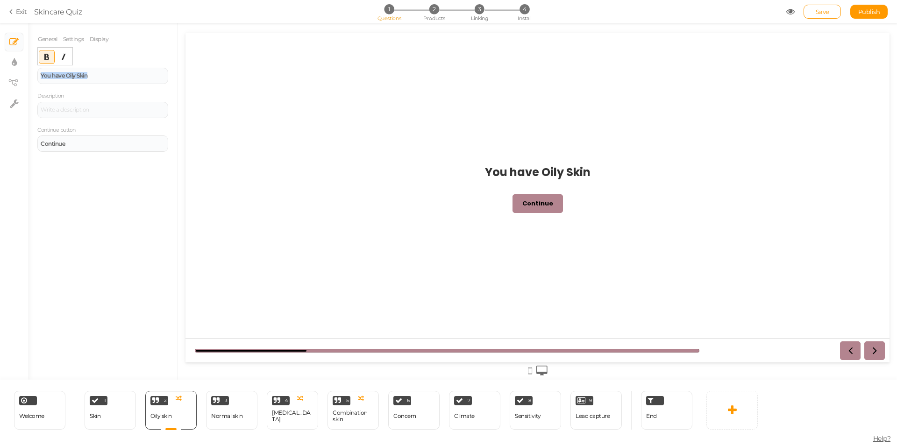
drag, startPoint x: 103, startPoint y: 75, endPoint x: 26, endPoint y: 72, distance: 77.2
click at [26, 72] on div "× Slides × Display settings × View tree × Settings General Settings Display Fee…" at bounding box center [448, 201] width 897 height 357
paste div
click at [102, 189] on div "General Settings Display Feedback Choose the model that best matches your skin …" at bounding box center [103, 204] width 150 height 349
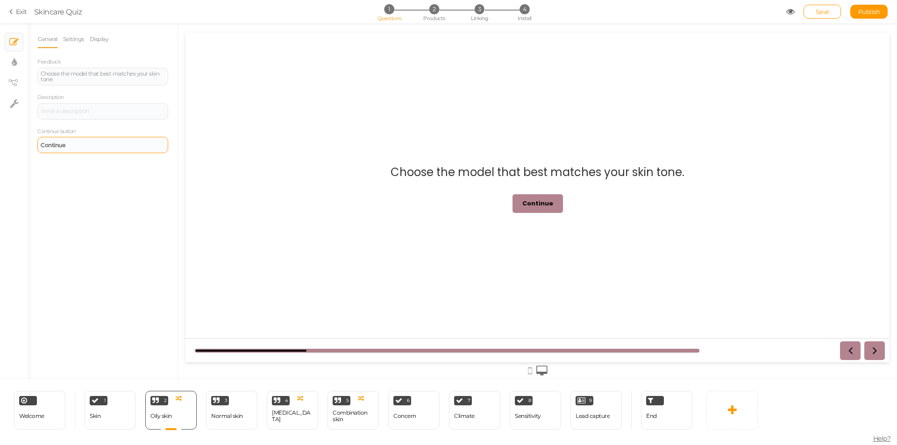
click at [85, 147] on div "Continue" at bounding box center [103, 146] width 124 height 6
click at [96, 191] on div "General Settings Display Feedback Choose the model that best matches your skin …" at bounding box center [103, 204] width 150 height 349
click at [191, 399] on icon at bounding box center [189, 397] width 6 height 7
click at [182, 414] on link "Delete" at bounding box center [173, 415] width 53 height 10
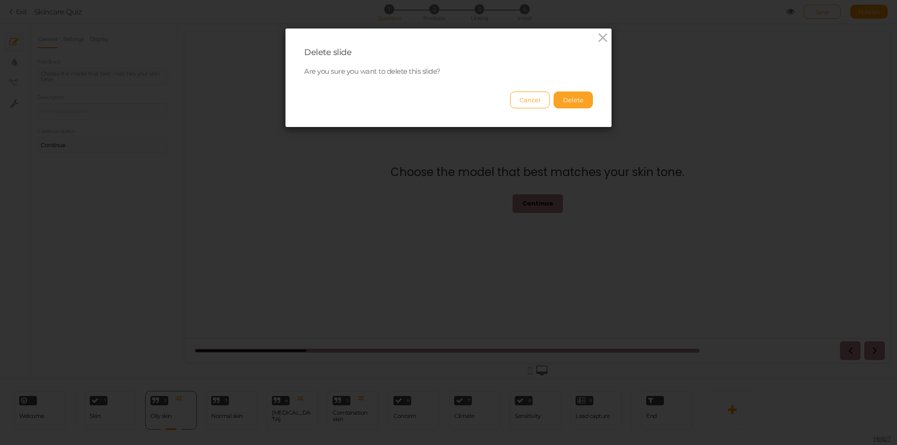
click at [573, 96] on button "Delete" at bounding box center [573, 100] width 39 height 17
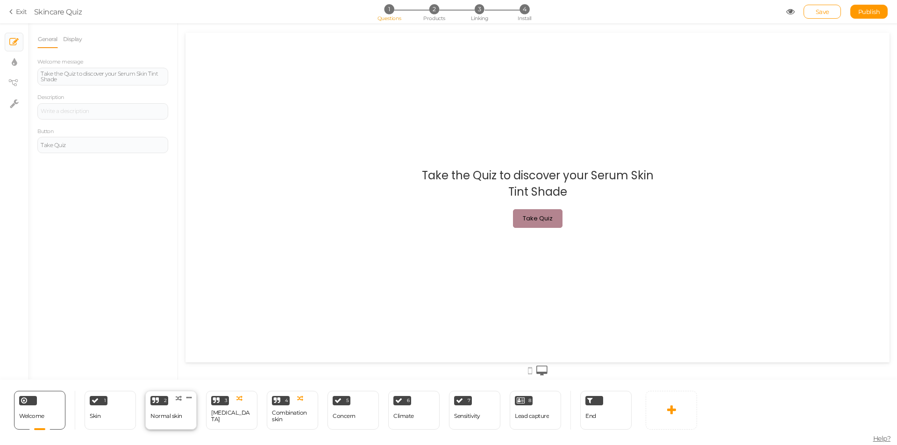
click at [164, 417] on div "Normal skin" at bounding box center [166, 416] width 32 height 7
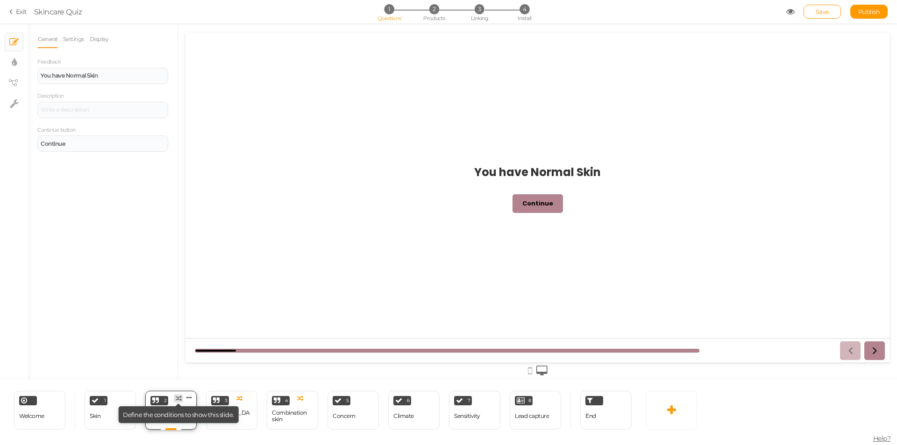
click at [179, 400] on icon at bounding box center [179, 399] width 6 height 6
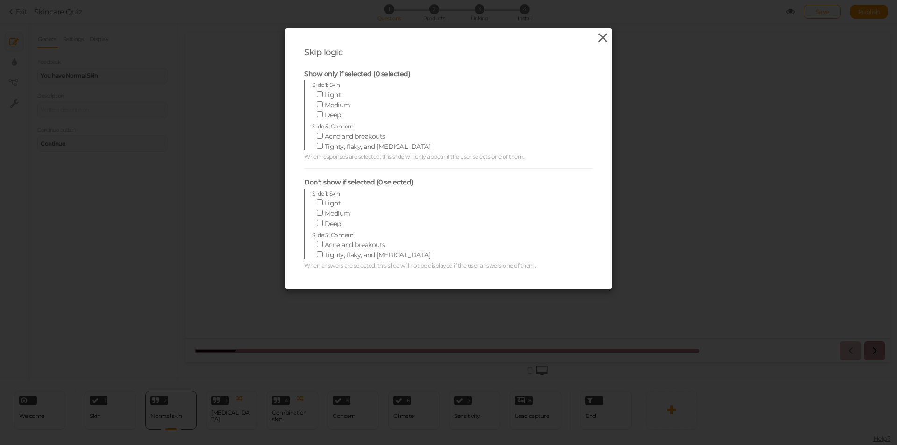
click at [596, 35] on icon at bounding box center [603, 38] width 14 height 14
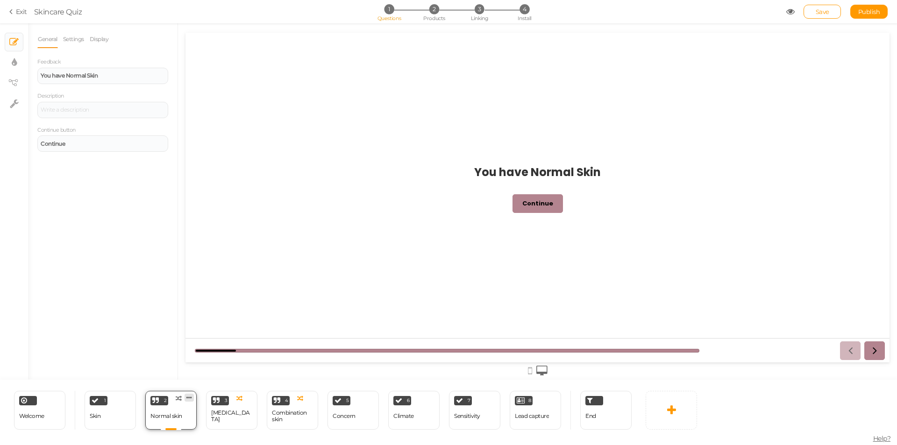
click at [187, 398] on icon at bounding box center [189, 397] width 6 height 7
click at [188, 405] on span "Change type" at bounding box center [180, 405] width 34 height 7
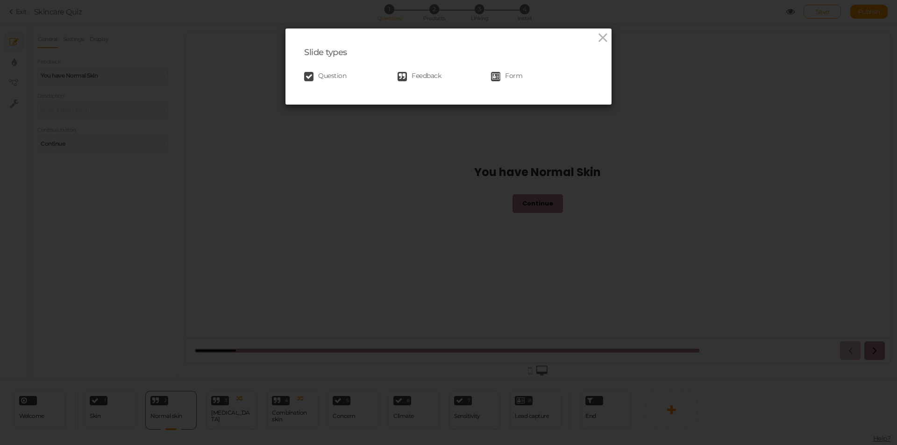
click at [308, 75] on icon at bounding box center [308, 76] width 9 height 9
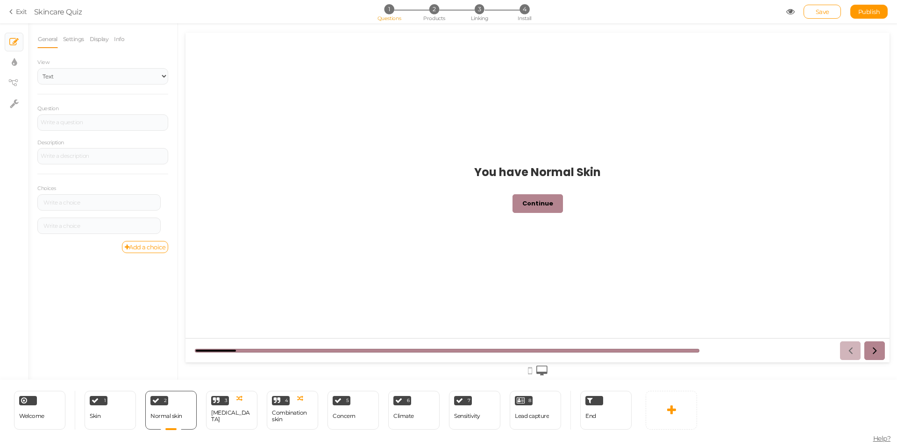
scroll to position [0, 0]
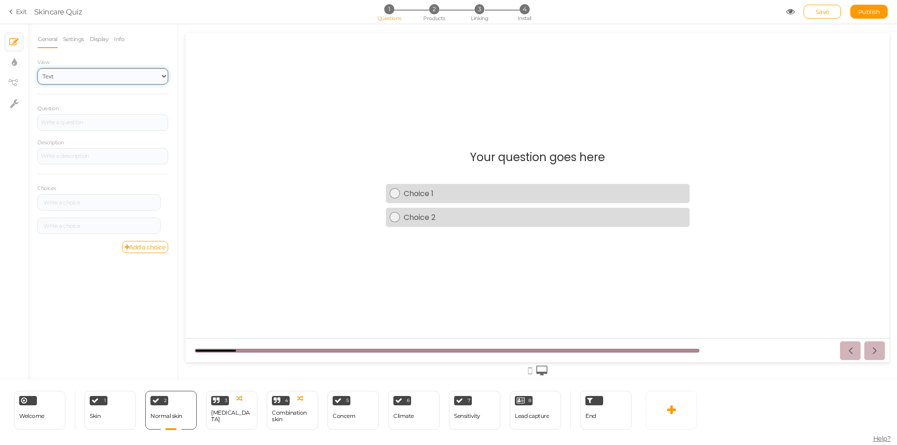
click at [85, 79] on select "Text Images Slider Dropdown" at bounding box center [102, 76] width 131 height 16
select select "2"
click at [37, 68] on select "Text Images Slider Dropdown" at bounding box center [102, 76] width 131 height 16
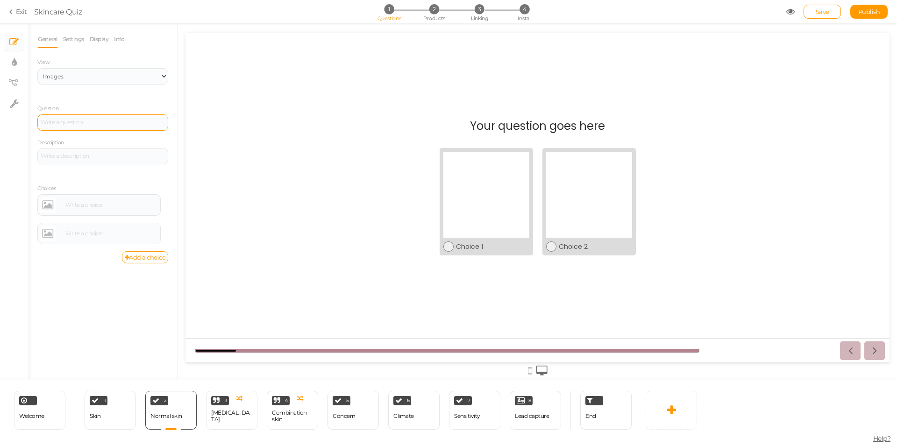
click at [82, 121] on div at bounding box center [102, 122] width 131 height 16
click at [120, 104] on div "Question Choose the model that best matches your skin tone." at bounding box center [102, 118] width 131 height 29
click at [46, 206] on link at bounding box center [48, 206] width 15 height 15
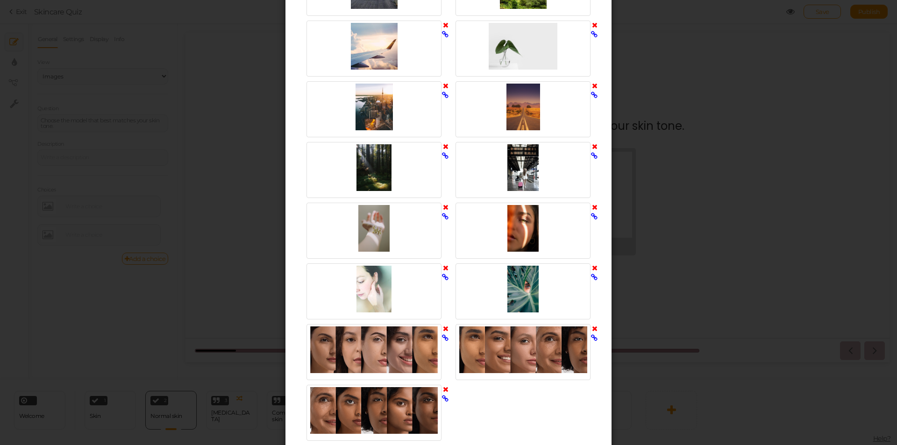
scroll to position [423, 0]
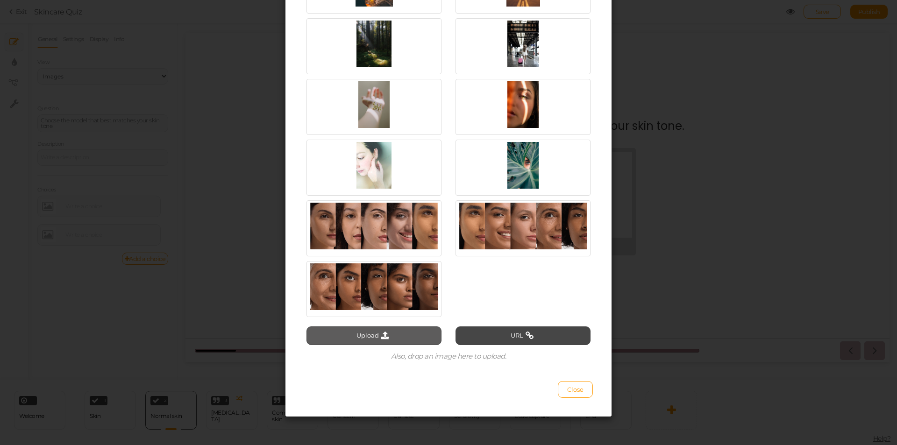
click at [368, 338] on button "Upload" at bounding box center [374, 336] width 135 height 19
type input "C:\fakepath\180NWarm.jpg"
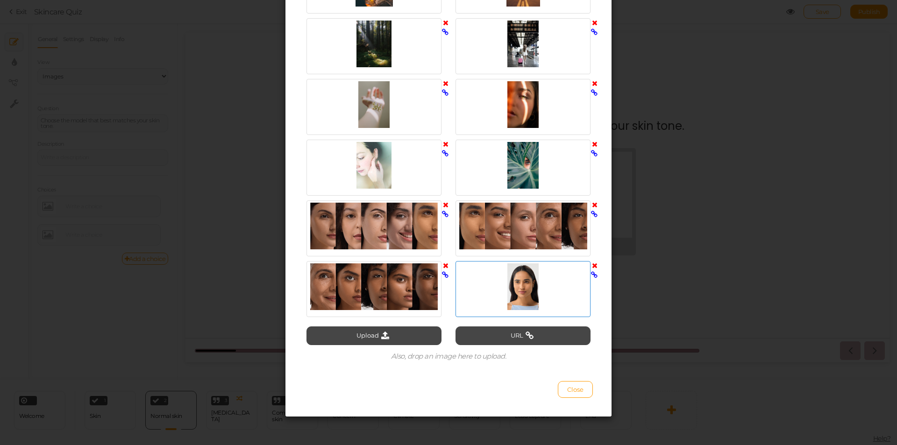
click at [516, 294] on div at bounding box center [523, 287] width 130 height 47
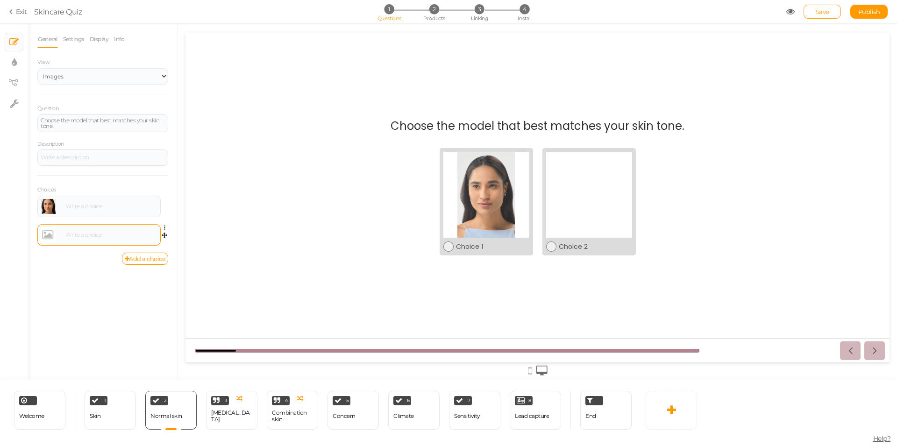
click at [46, 233] on link at bounding box center [48, 235] width 15 height 15
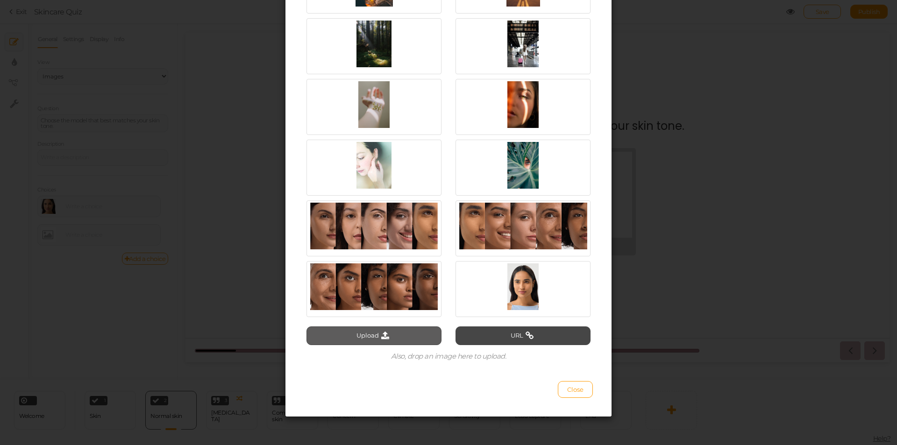
click at [379, 332] on icon at bounding box center [385, 336] width 13 height 8
click at [398, 335] on button "Upload" at bounding box center [374, 336] width 135 height 19
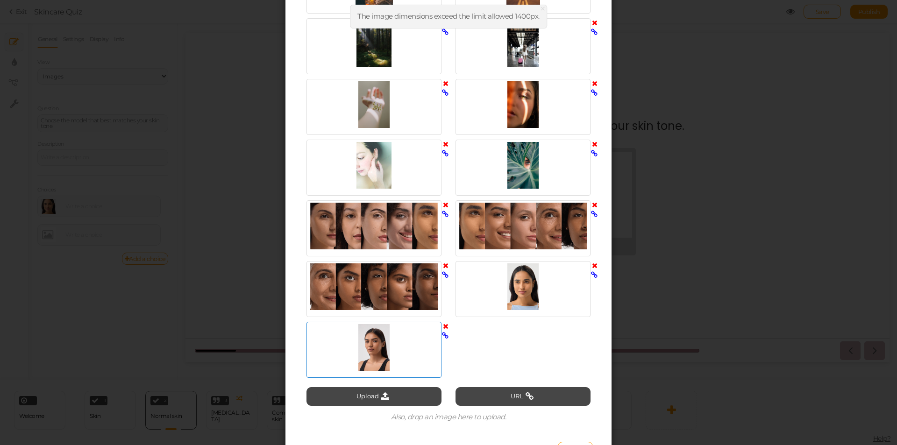
click at [396, 356] on div at bounding box center [374, 347] width 130 height 47
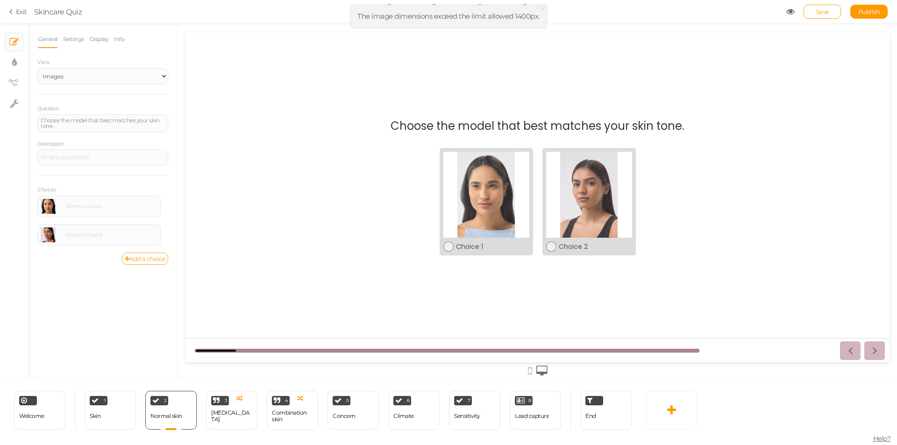
click at [130, 256] on link "Add a choice" at bounding box center [145, 259] width 47 height 12
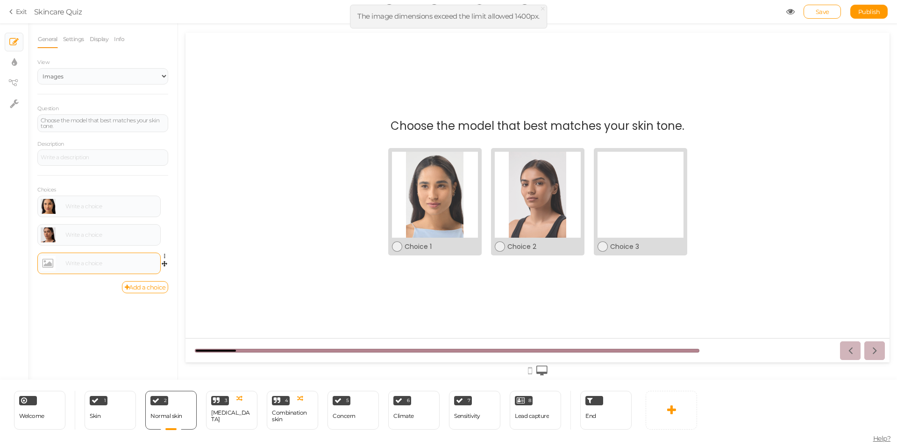
click at [44, 263] on link at bounding box center [48, 263] width 15 height 15
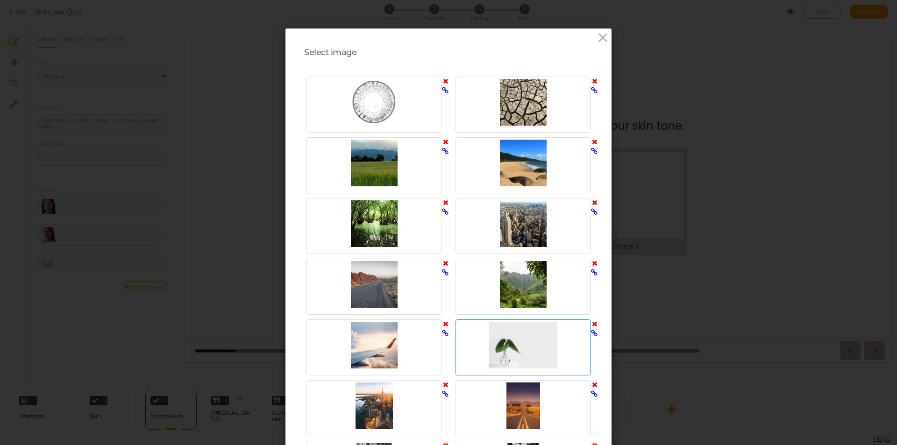
scroll to position [484, 0]
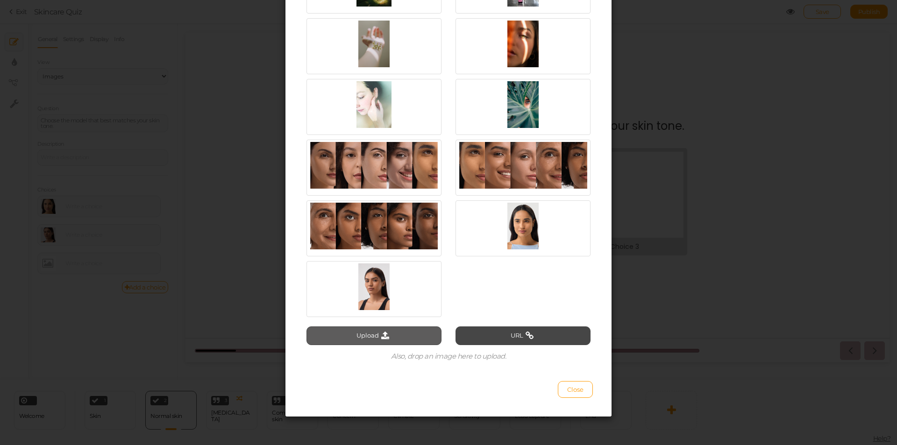
click at [391, 336] on button "Upload" at bounding box center [374, 336] width 135 height 19
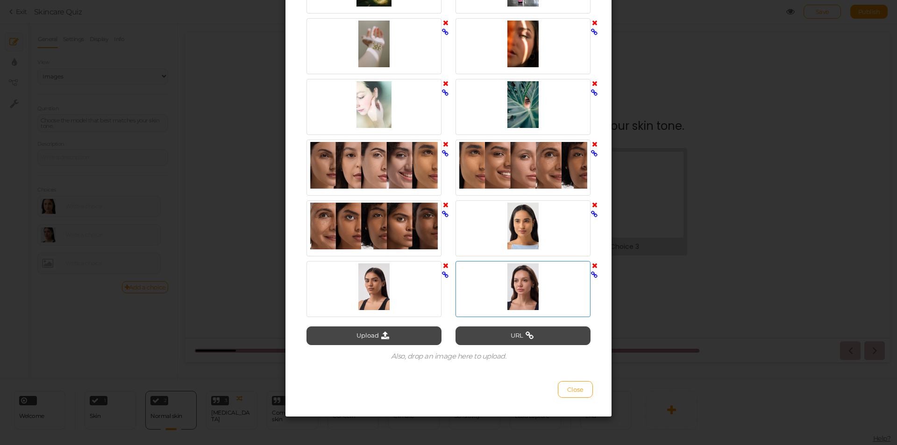
click at [535, 293] on div at bounding box center [523, 287] width 130 height 47
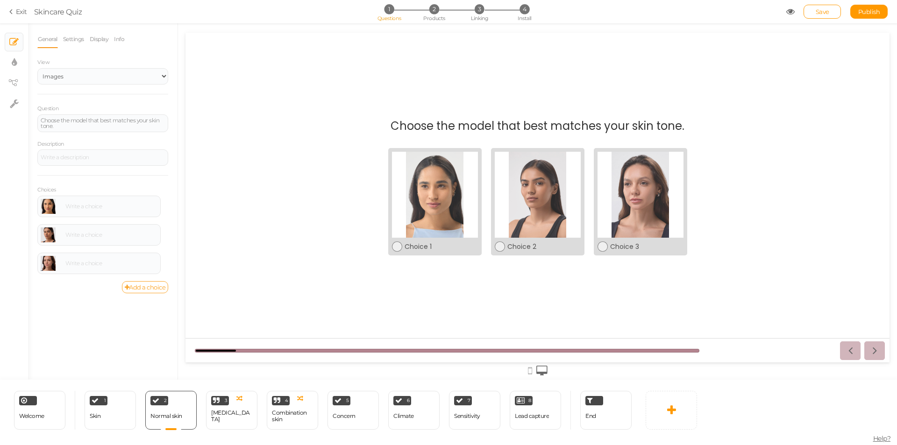
click at [153, 284] on link "Add a choice" at bounding box center [145, 287] width 47 height 12
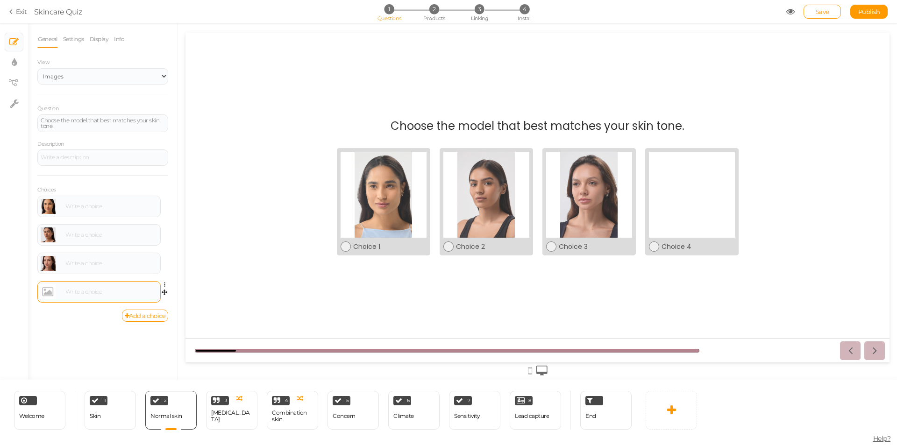
click at [47, 292] on link at bounding box center [48, 292] width 15 height 15
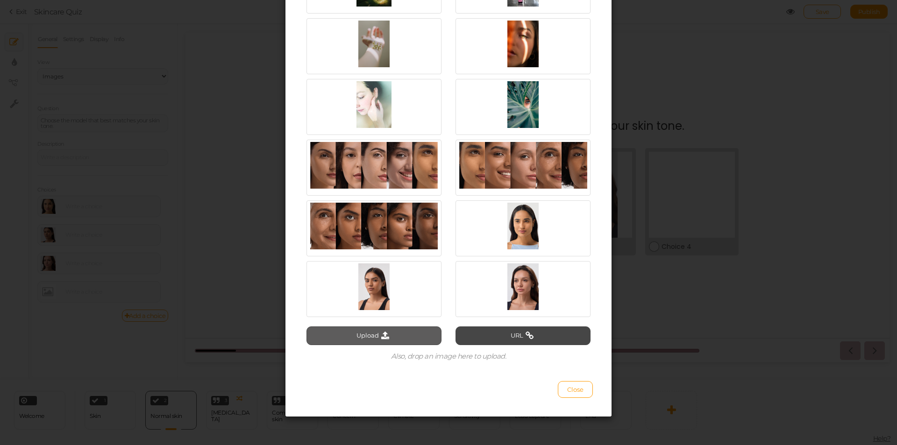
click at [409, 332] on button "Upload" at bounding box center [374, 336] width 135 height 19
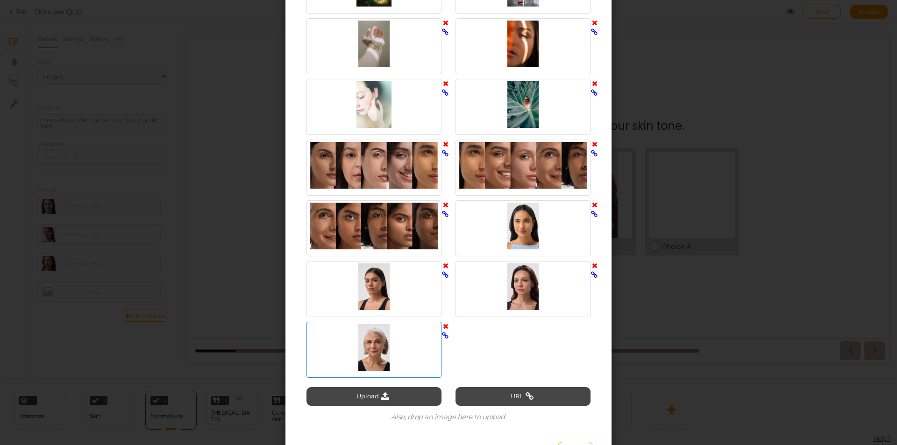
click at [392, 358] on div at bounding box center [374, 347] width 130 height 47
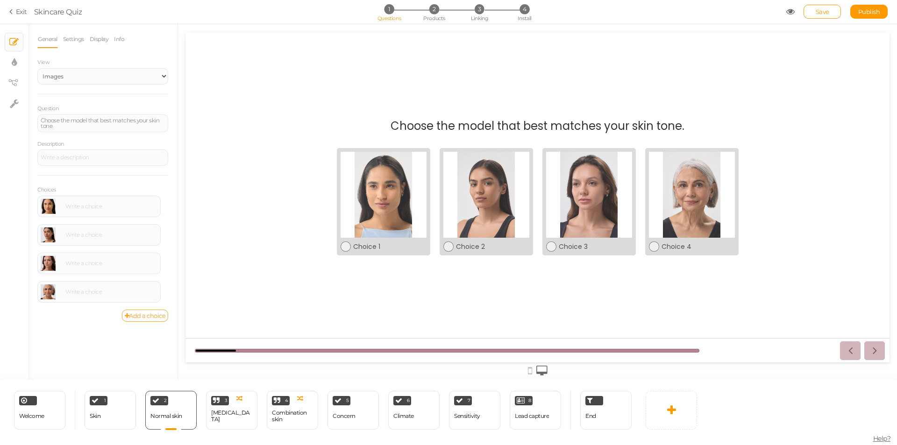
click at [143, 313] on link "Add a choice" at bounding box center [145, 316] width 47 height 12
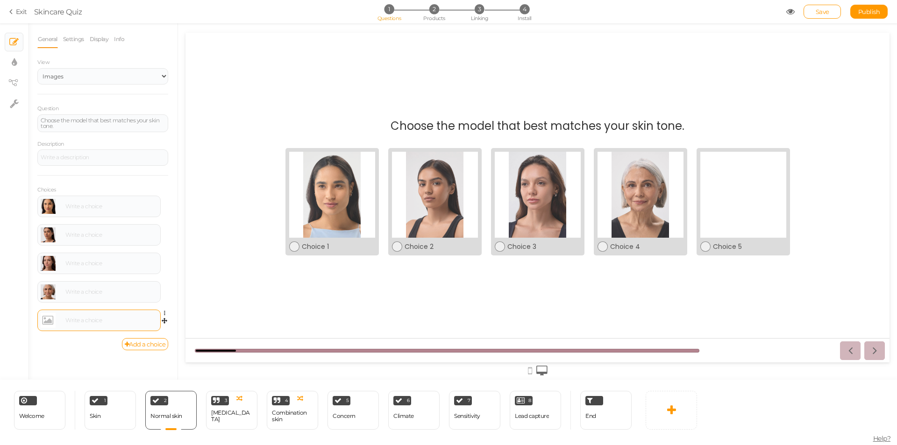
click at [47, 320] on link at bounding box center [48, 320] width 15 height 15
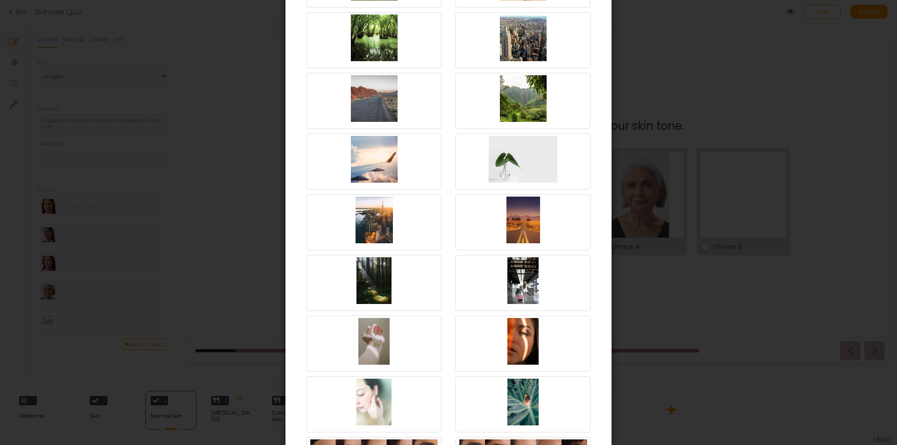
scroll to position [544, 0]
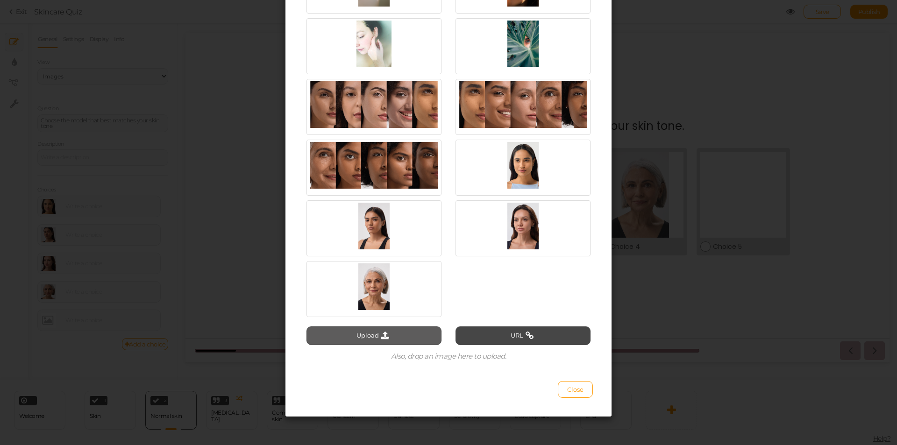
click at [393, 338] on button "Upload" at bounding box center [374, 336] width 135 height 19
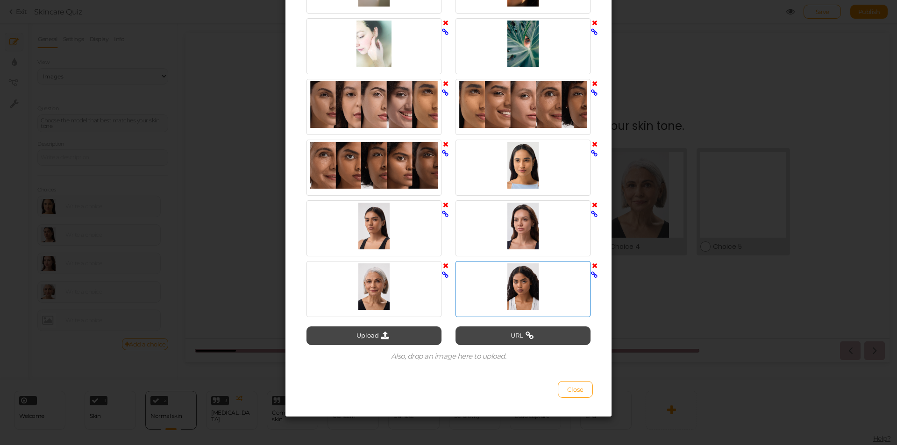
click at [507, 296] on div at bounding box center [523, 287] width 130 height 47
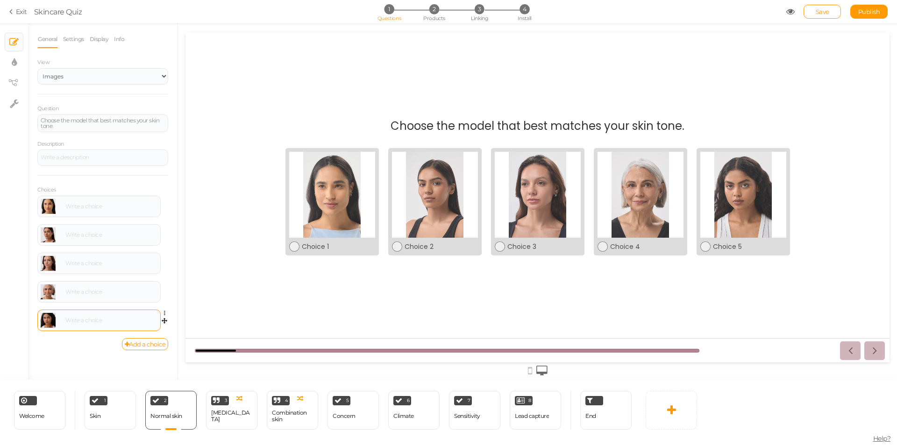
click at [103, 325] on div at bounding box center [99, 320] width 117 height 15
click at [93, 342] on div "Add a choice" at bounding box center [102, 344] width 131 height 12
click at [820, 11] on span "Save" at bounding box center [823, 11] width 14 height 7
click at [228, 416] on div "[MEDICAL_DATA]" at bounding box center [231, 416] width 41 height 13
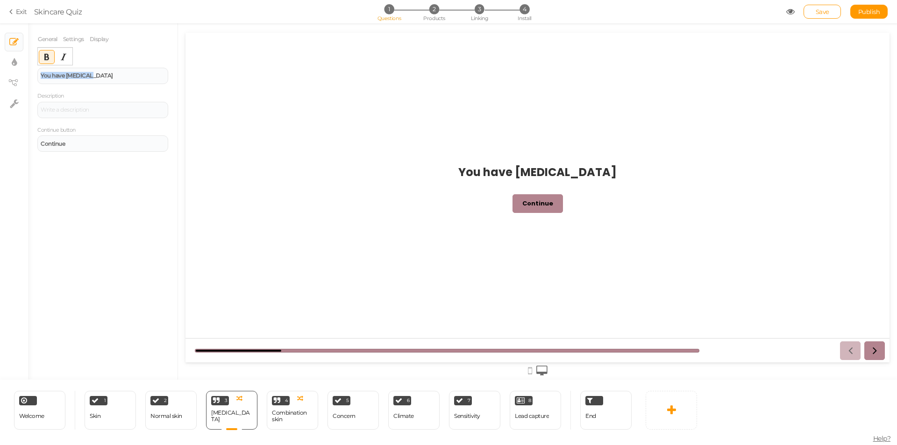
drag, startPoint x: 96, startPoint y: 72, endPoint x: 43, endPoint y: 87, distance: 55.8
click at [34, 72] on div "General Settings Display Feedback You have [MEDICAL_DATA] Description Continue …" at bounding box center [103, 204] width 150 height 349
paste div
click at [100, 170] on div "General Settings Display Feedback What is your skin tone? Description Continue …" at bounding box center [103, 204] width 150 height 349
click at [250, 398] on icon at bounding box center [250, 397] width 6 height 7
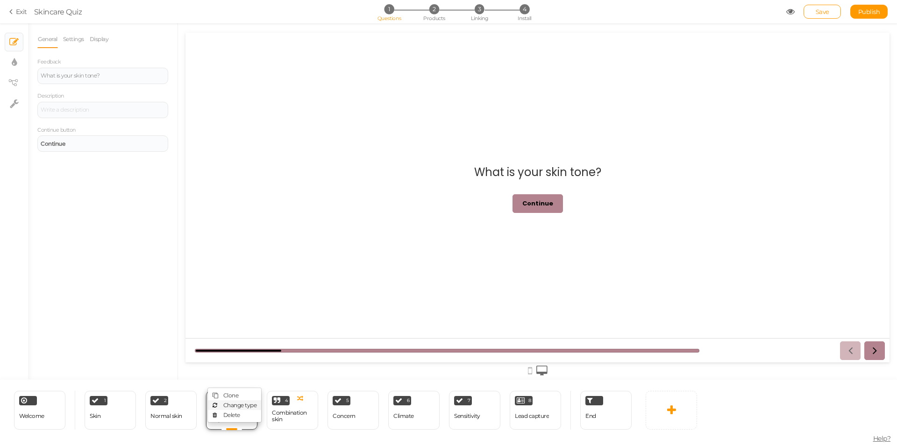
click at [233, 409] on link "Change type" at bounding box center [234, 405] width 53 height 10
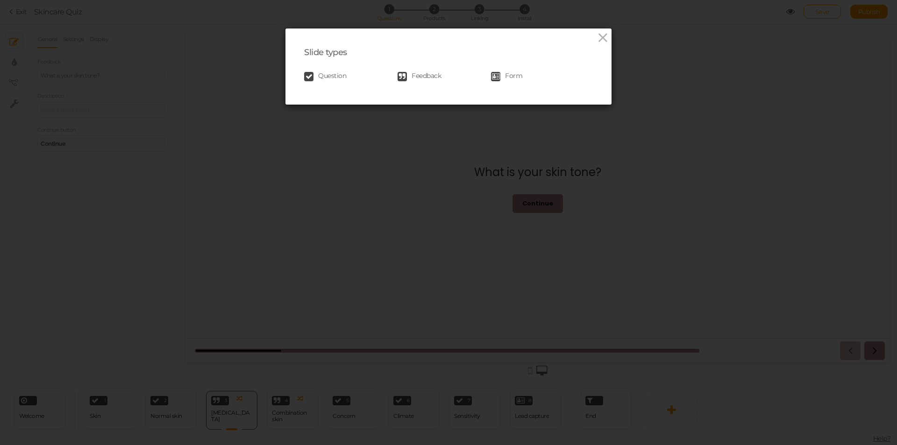
click at [323, 74] on span "Question" at bounding box center [332, 76] width 28 height 9
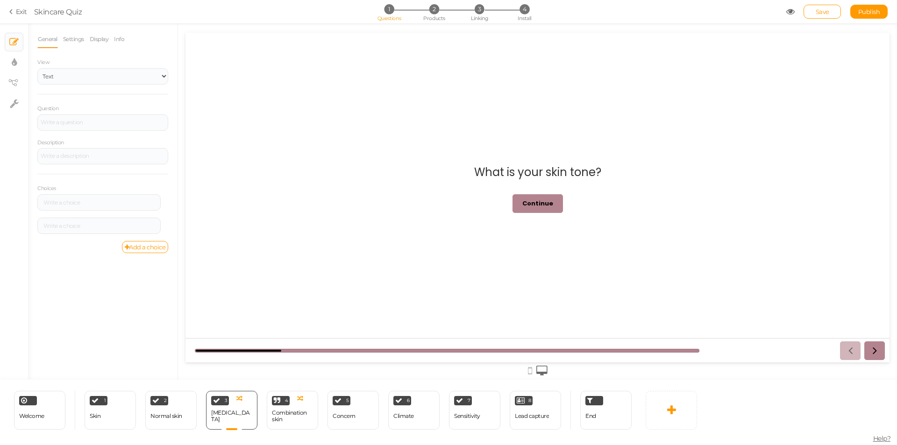
scroll to position [0, 0]
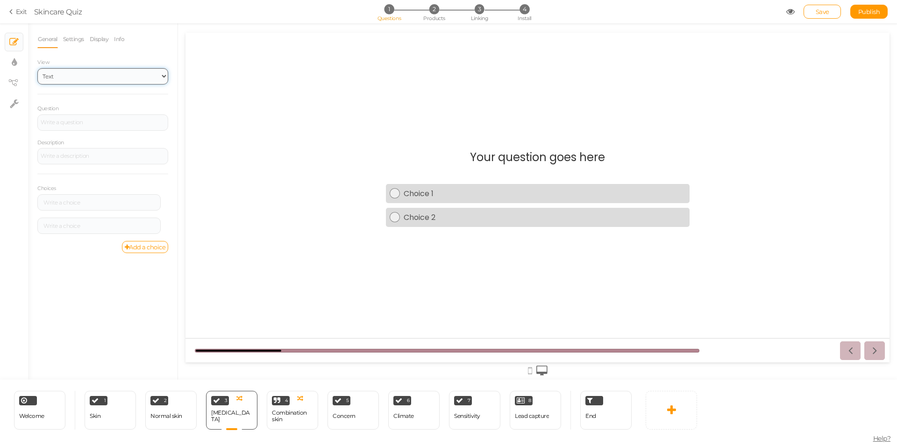
click at [110, 78] on select "Text Images Slider Dropdown" at bounding box center [102, 76] width 131 height 16
click at [130, 56] on div "General Settings Display Info View Text Images Slider Dropdown Question Descrip…" at bounding box center [102, 141] width 131 height 223
click at [86, 125] on div at bounding box center [102, 122] width 131 height 16
click at [110, 111] on div "Question What is your skin tone?" at bounding box center [102, 117] width 131 height 27
click at [93, 206] on div at bounding box center [98, 202] width 123 height 16
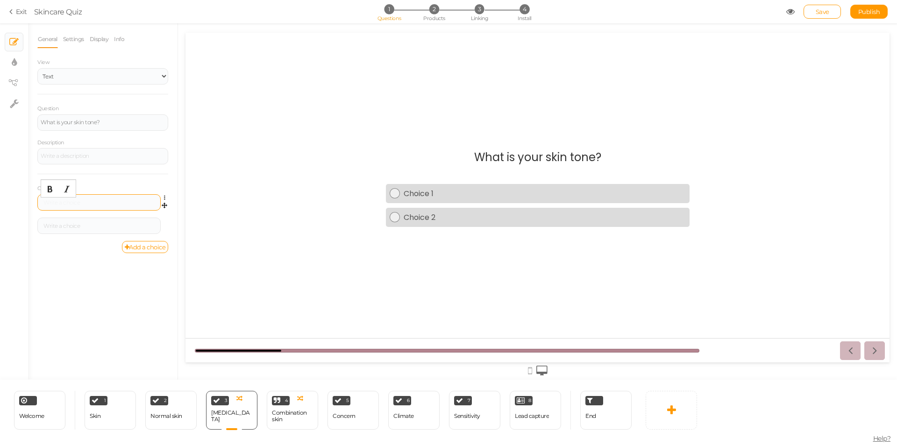
click at [97, 201] on div at bounding box center [99, 203] width 117 height 6
click at [98, 221] on div at bounding box center [98, 226] width 123 height 16
click at [98, 226] on div at bounding box center [99, 226] width 117 height 6
click at [138, 250] on link "Add a choice" at bounding box center [145, 247] width 47 height 12
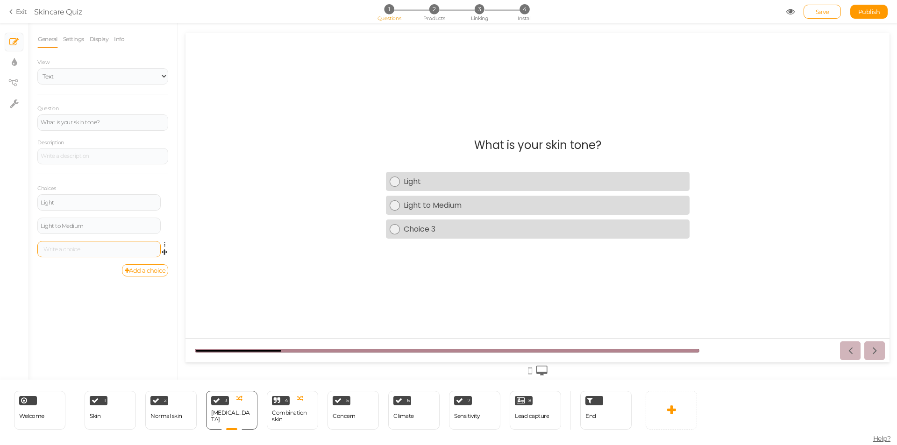
click at [99, 248] on div at bounding box center [99, 250] width 117 height 6
click at [135, 269] on link "Add a choice" at bounding box center [145, 270] width 47 height 12
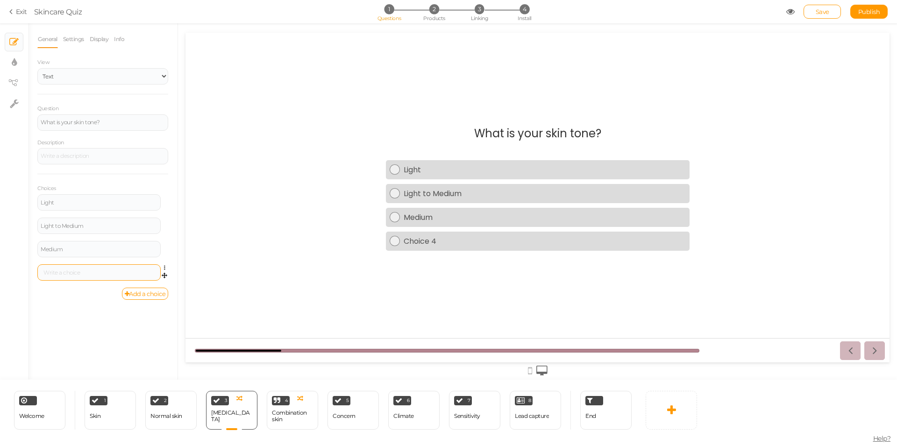
click at [97, 277] on div at bounding box center [98, 272] width 123 height 16
click at [106, 274] on div at bounding box center [99, 273] width 117 height 6
click at [149, 296] on link "Add a choice" at bounding box center [145, 294] width 47 height 12
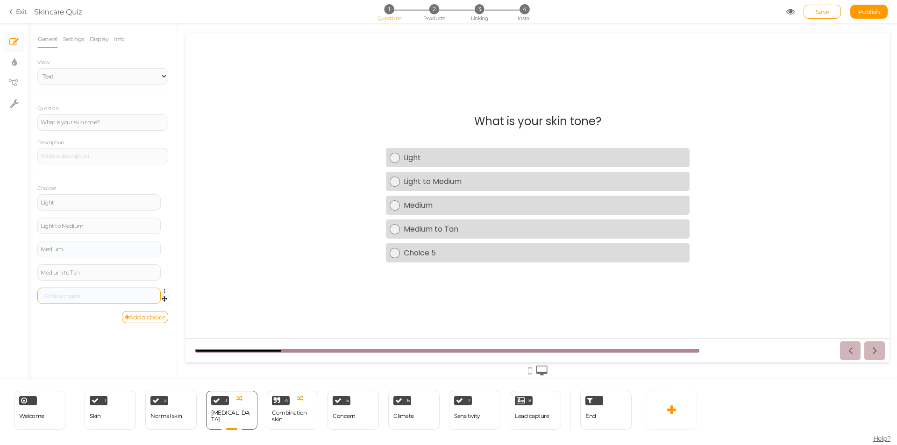
click at [92, 295] on div at bounding box center [99, 296] width 117 height 6
click at [133, 314] on link "Add a choice" at bounding box center [145, 317] width 47 height 12
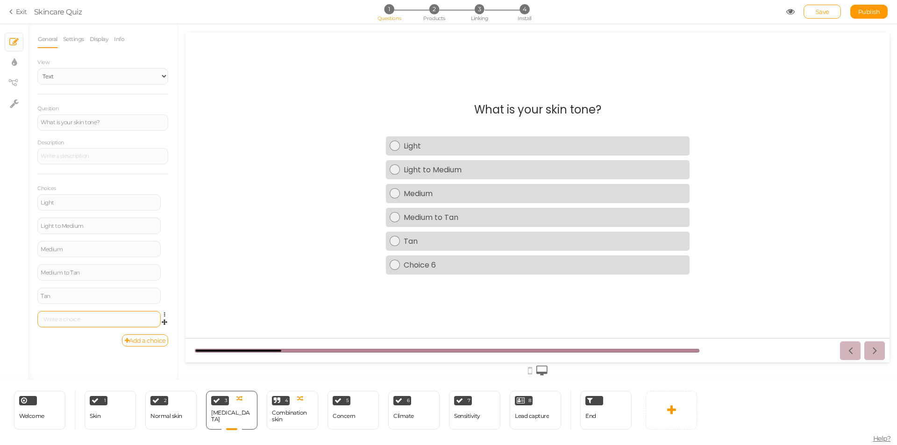
click at [101, 323] on div at bounding box center [98, 319] width 123 height 16
click at [114, 322] on div at bounding box center [98, 319] width 123 height 16
click at [104, 315] on div at bounding box center [98, 319] width 123 height 16
click at [104, 322] on div at bounding box center [98, 319] width 123 height 16
click at [61, 320] on div at bounding box center [99, 320] width 117 height 6
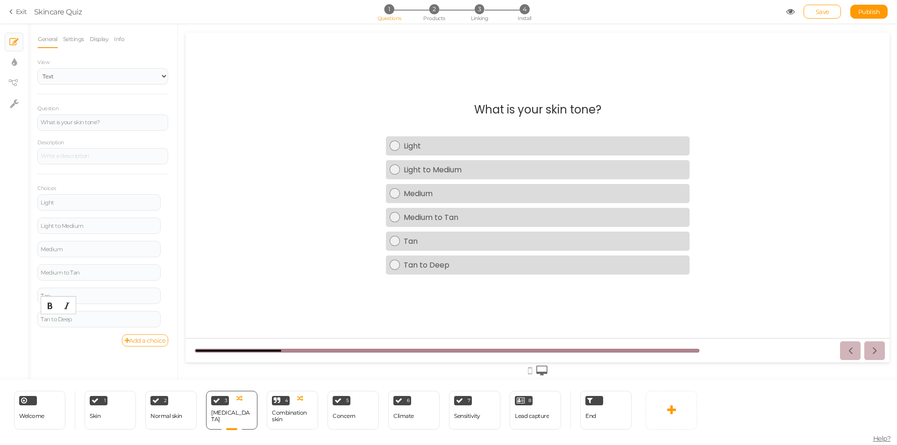
click at [141, 336] on link "Add a choice" at bounding box center [145, 341] width 47 height 12
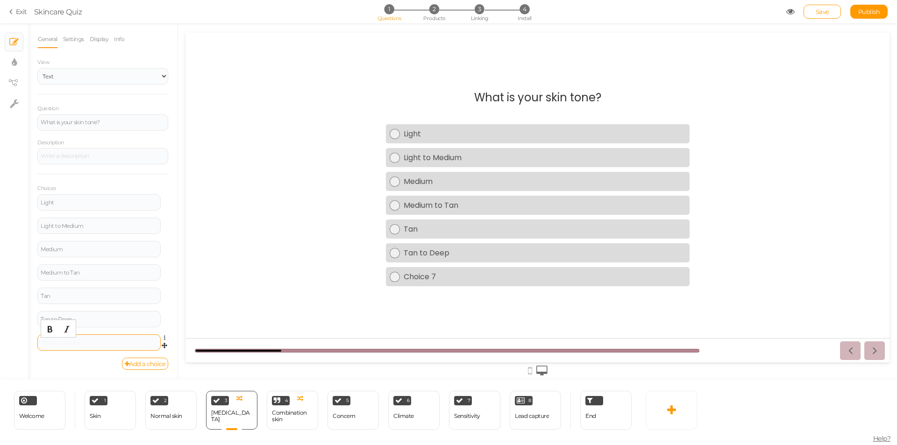
click at [87, 341] on div at bounding box center [99, 343] width 117 height 6
click at [105, 362] on div "Add a choice" at bounding box center [102, 364] width 131 height 12
click at [812, 15] on link "Save" at bounding box center [822, 12] width 37 height 14
click at [100, 36] on link "Display" at bounding box center [99, 39] width 20 height 18
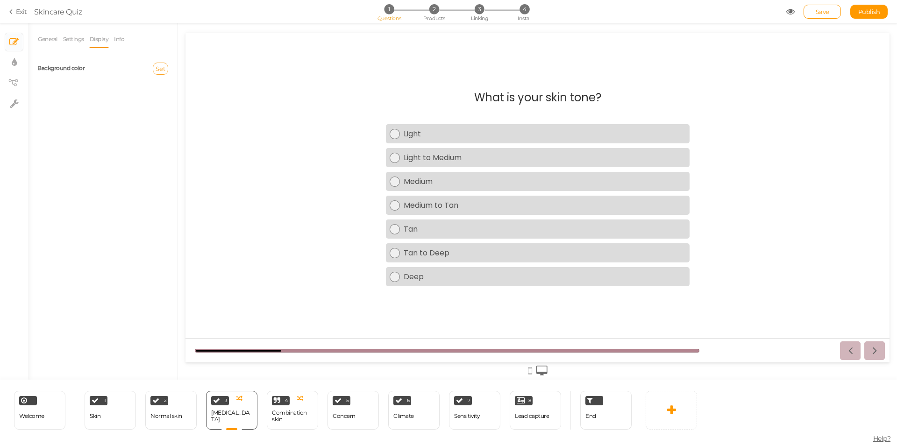
click at [158, 69] on span "Set" at bounding box center [161, 68] width 10 height 7
click at [169, 136] on input "text" at bounding box center [178, 137] width 47 height 8
type input "#fff"
click at [141, 163] on div "General Settings Display Info View Text Images Slider Dropdown Question What is…" at bounding box center [103, 204] width 150 height 349
click at [125, 43] on link "Info" at bounding box center [119, 39] width 11 height 18
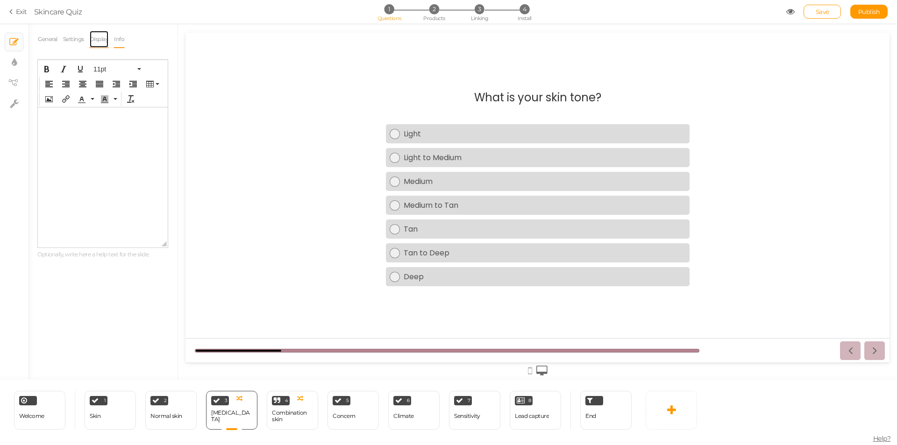
click at [99, 43] on link "Display" at bounding box center [99, 39] width 20 height 18
click at [71, 43] on link "Settings" at bounding box center [74, 39] width 22 height 18
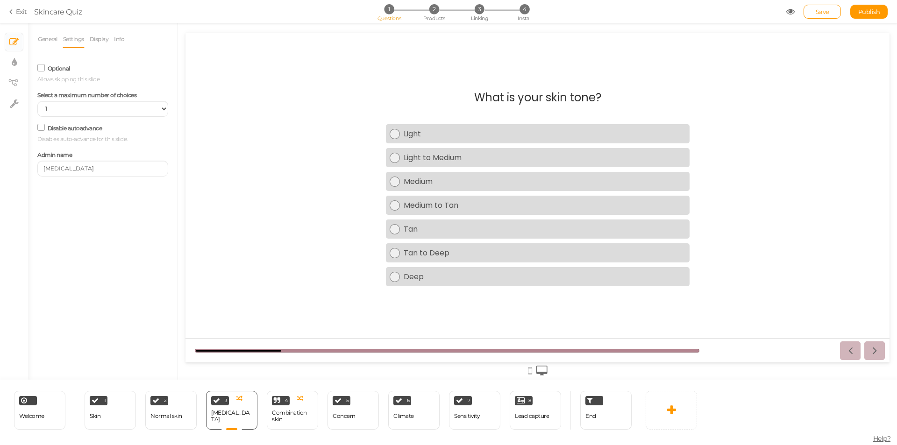
click at [86, 125] on label "Disable autoadvance" at bounding box center [75, 128] width 55 height 7
click at [0, 0] on input "Disable autoadvance" at bounding box center [0, 0] width 0 height 0
click at [87, 132] on div "Disable autoadvance Disables auto-advance for this slide." at bounding box center [102, 132] width 131 height 22
click at [86, 130] on label "Disable autoadvance" at bounding box center [75, 128] width 55 height 7
click at [0, 0] on input "Disable autoadvance" at bounding box center [0, 0] width 0 height 0
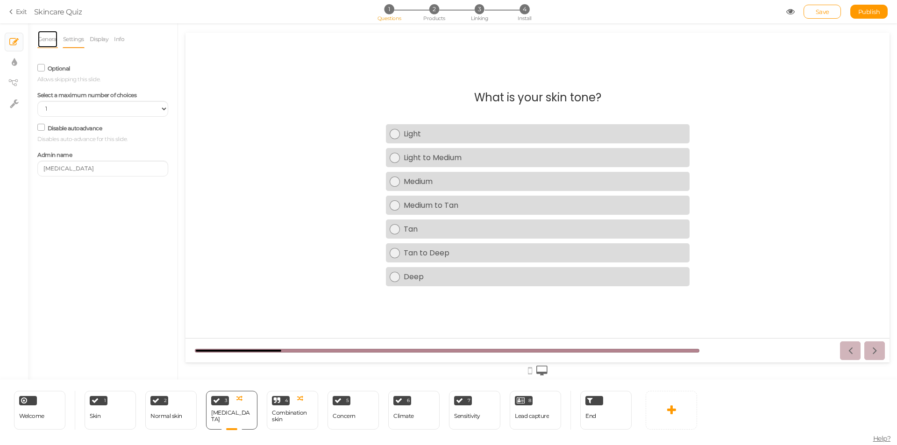
click at [54, 42] on link "General" at bounding box center [47, 39] width 21 height 18
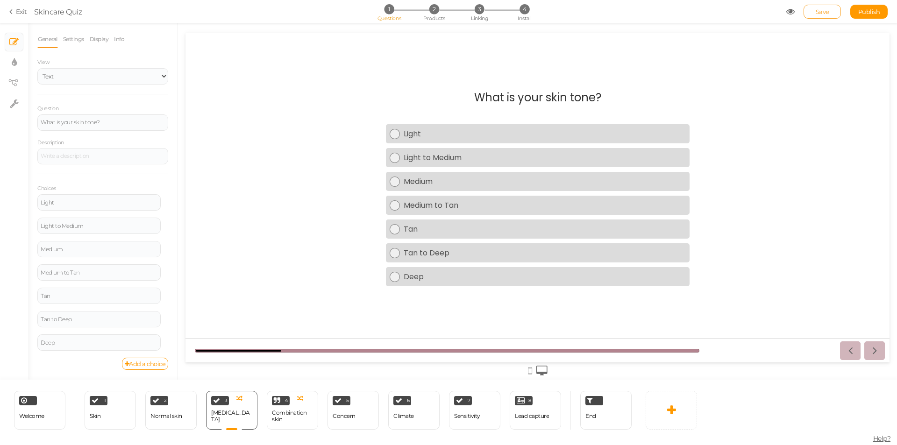
click at [818, 17] on link "Save" at bounding box center [822, 12] width 37 height 14
click at [285, 412] on div "Combination skin" at bounding box center [292, 416] width 41 height 13
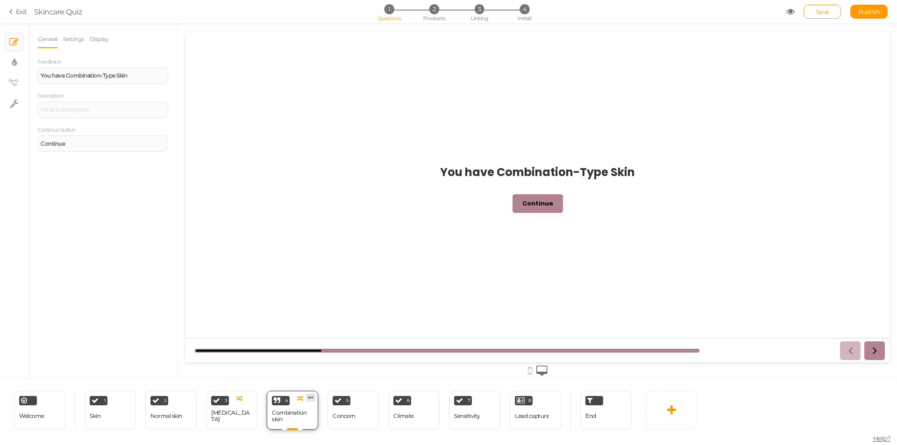
click at [313, 398] on icon at bounding box center [311, 397] width 6 height 7
click at [294, 414] on span "Delete" at bounding box center [292, 415] width 17 height 7
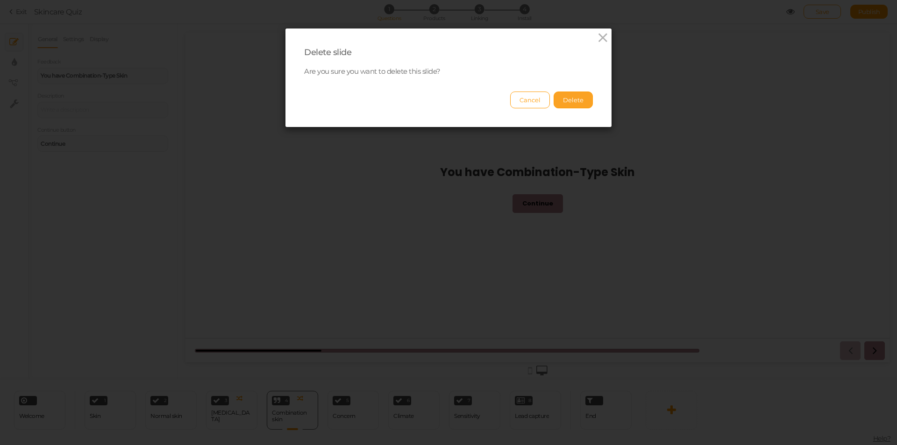
click at [577, 97] on button "Delete" at bounding box center [573, 100] width 39 height 17
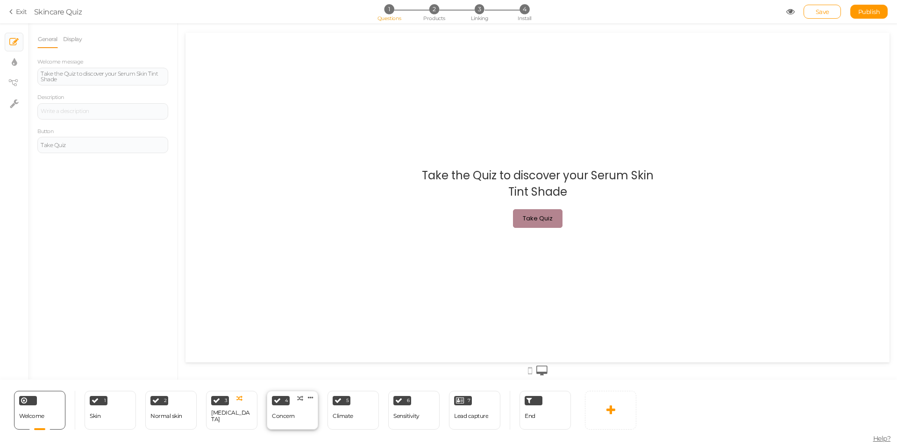
click at [284, 416] on div "Concern" at bounding box center [283, 416] width 23 height 7
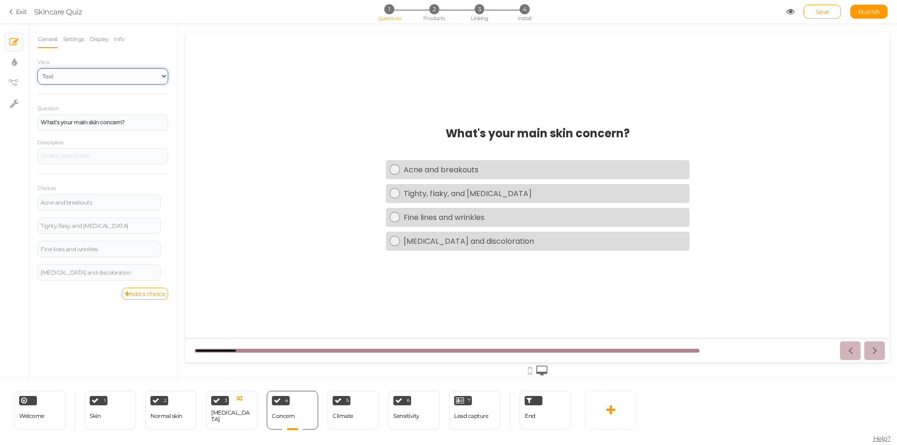
click at [67, 76] on select "Text Images Slider Dropdown" at bounding box center [102, 76] width 131 height 16
select select "2"
click at [37, 68] on select "Text Images Slider Dropdown" at bounding box center [102, 76] width 131 height 16
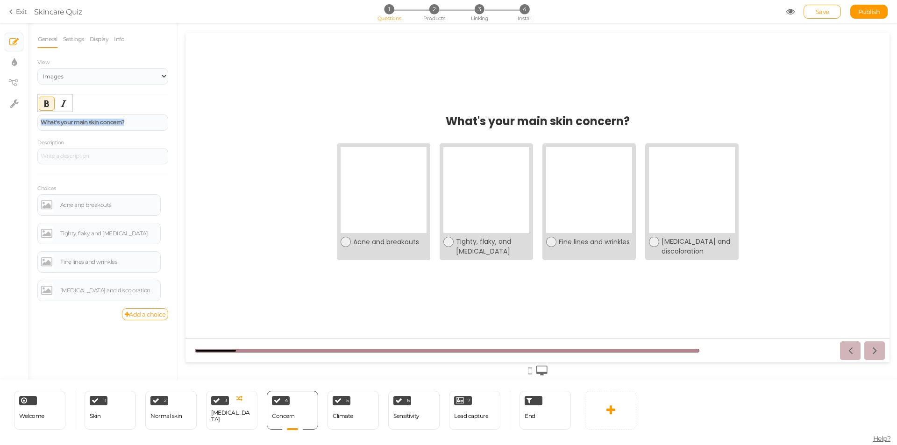
drag, startPoint x: 139, startPoint y: 121, endPoint x: 31, endPoint y: 121, distance: 107.9
click at [31, 121] on div "General Settings Display Info View Text Images Slider Dropdown Question What's …" at bounding box center [103, 204] width 150 height 349
paste div
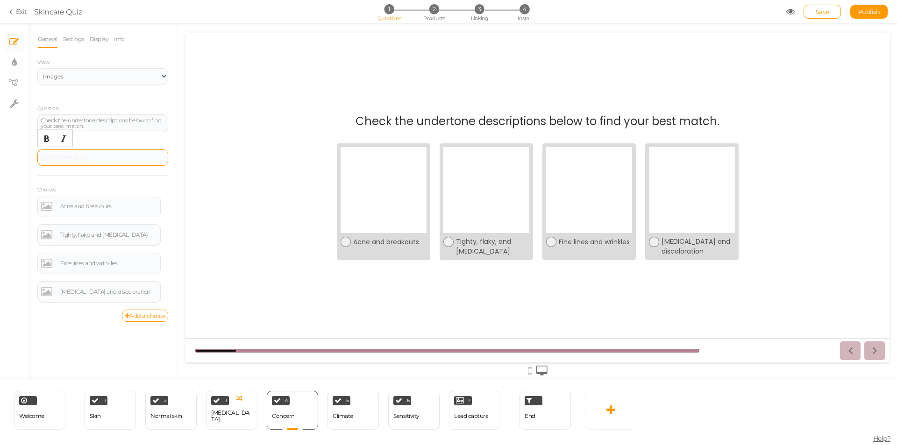
click at [111, 152] on div at bounding box center [102, 158] width 131 height 16
click at [122, 142] on div "Description Not sure about your undertone? We recommend choosing neutral." at bounding box center [102, 153] width 131 height 29
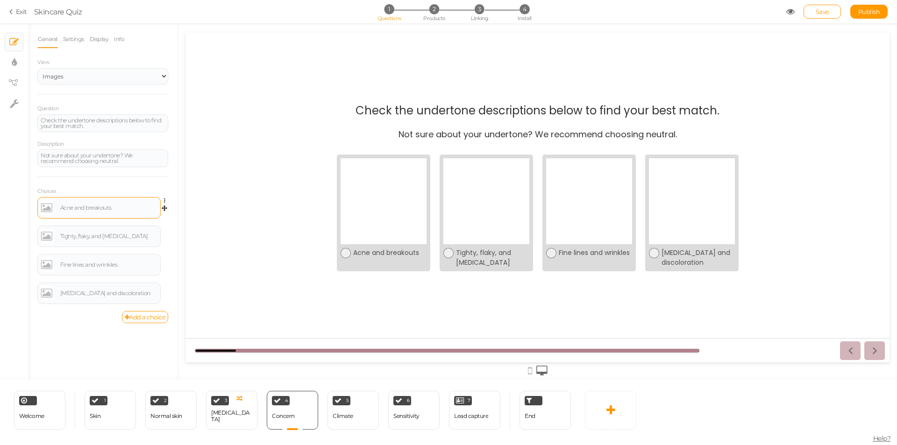
click at [44, 210] on link at bounding box center [47, 207] width 13 height 15
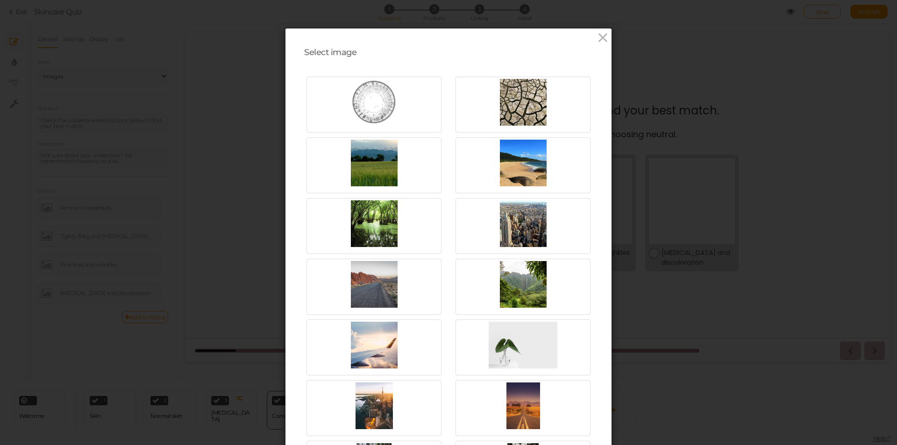
scroll to position [544, 0]
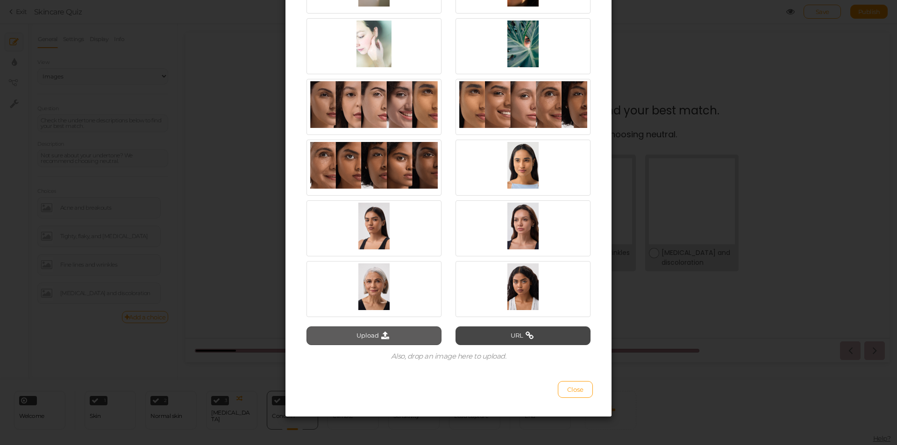
click at [383, 333] on icon at bounding box center [385, 336] width 13 height 8
type input "C:\fakepath\Screenshot_1.jpg"
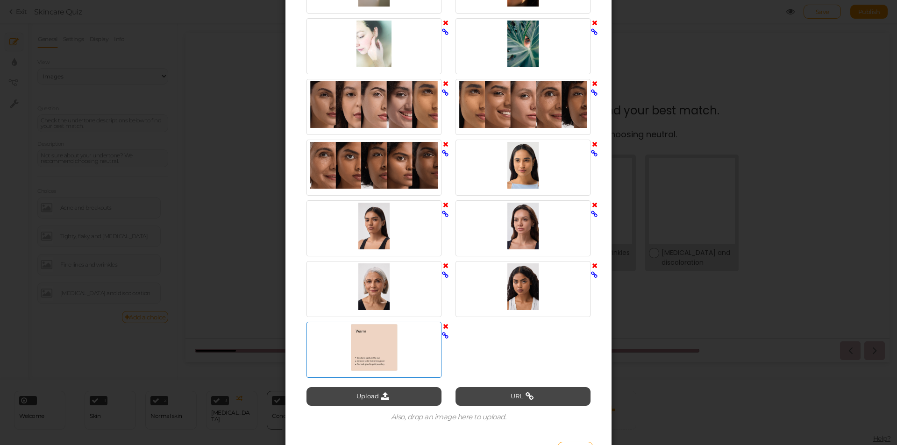
click at [386, 364] on div at bounding box center [374, 347] width 130 height 47
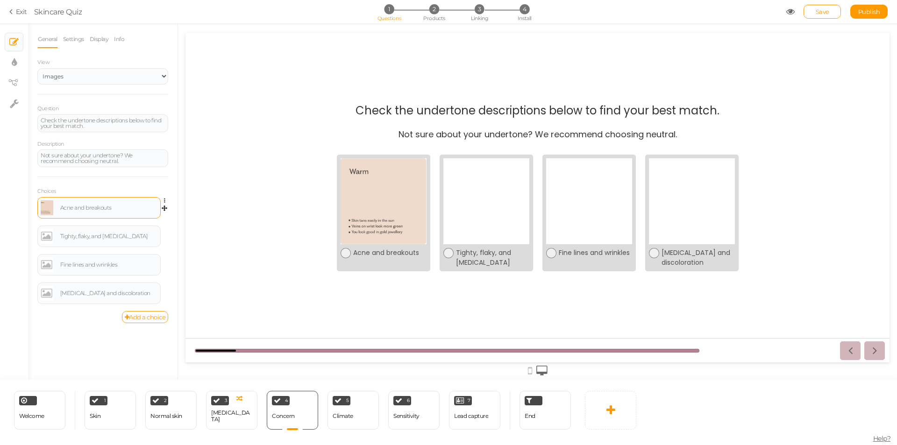
click at [124, 208] on div "Acne and breakouts" at bounding box center [108, 208] width 97 height 6
drag, startPoint x: 125, startPoint y: 207, endPoint x: 57, endPoint y: 208, distance: 68.7
click at [57, 208] on div "Acne and breakouts" at bounding box center [99, 207] width 117 height 15
click at [48, 237] on link at bounding box center [47, 236] width 13 height 15
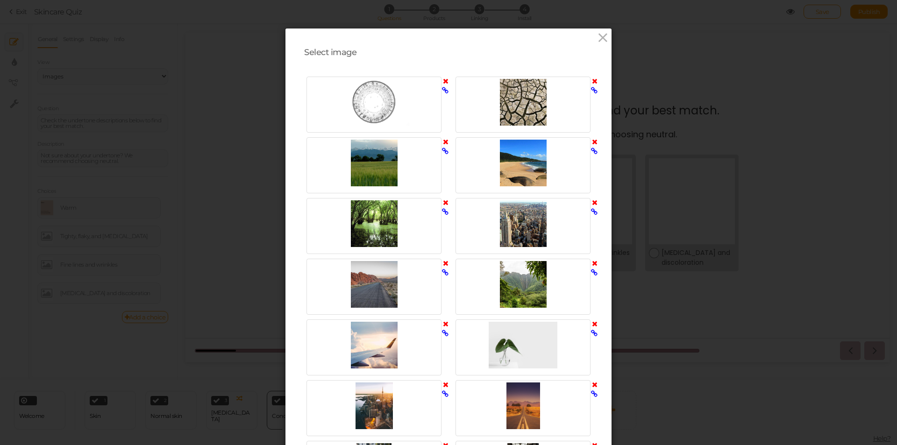
scroll to position [605, 0]
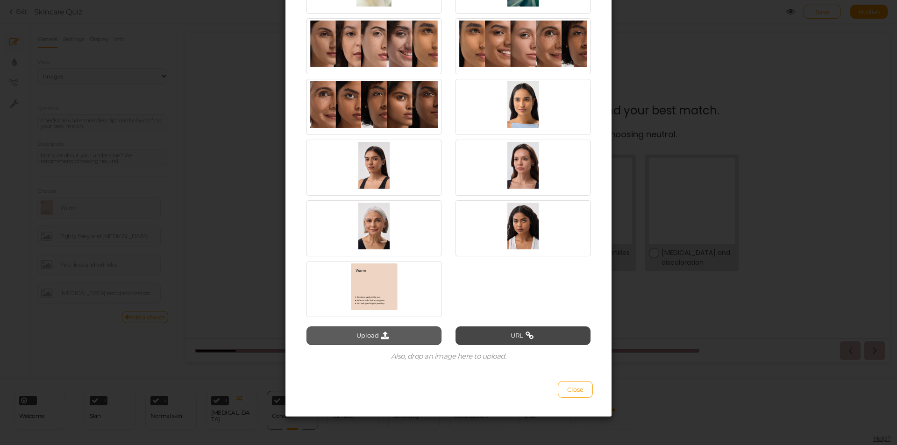
click at [379, 332] on icon at bounding box center [385, 336] width 13 height 8
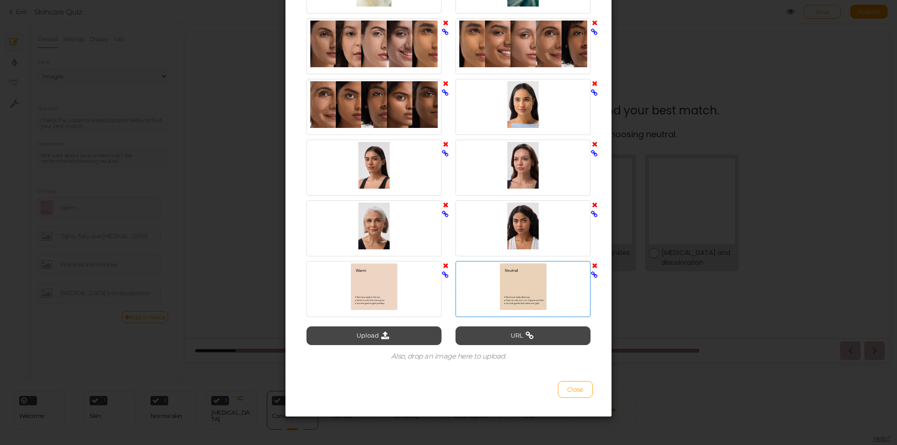
click at [508, 292] on div at bounding box center [523, 287] width 130 height 47
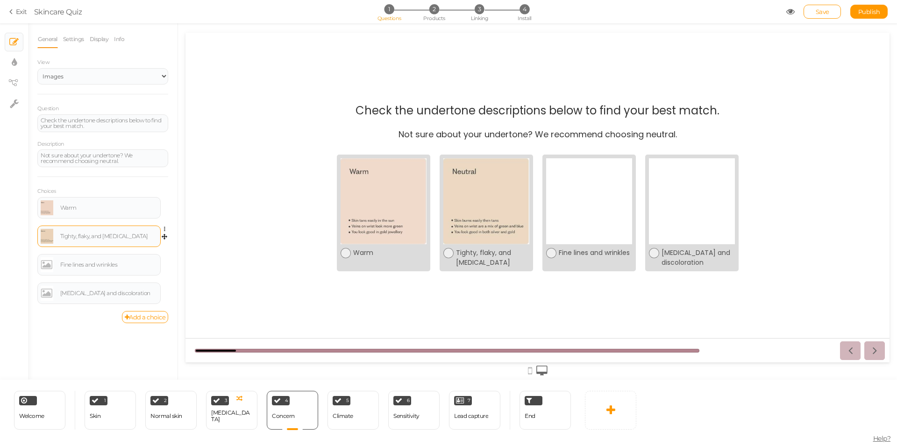
click at [97, 235] on div "Tighty, flaky, and [MEDICAL_DATA]" at bounding box center [108, 237] width 97 height 6
drag, startPoint x: 133, startPoint y: 237, endPoint x: 59, endPoint y: 236, distance: 73.8
click at [59, 236] on div "Tighty, flaky, and [MEDICAL_DATA]" at bounding box center [99, 236] width 117 height 15
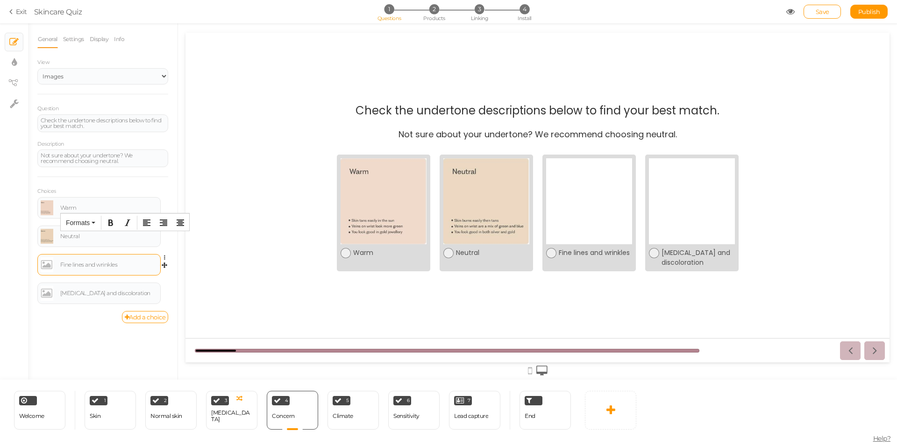
click at [46, 264] on link at bounding box center [47, 264] width 13 height 15
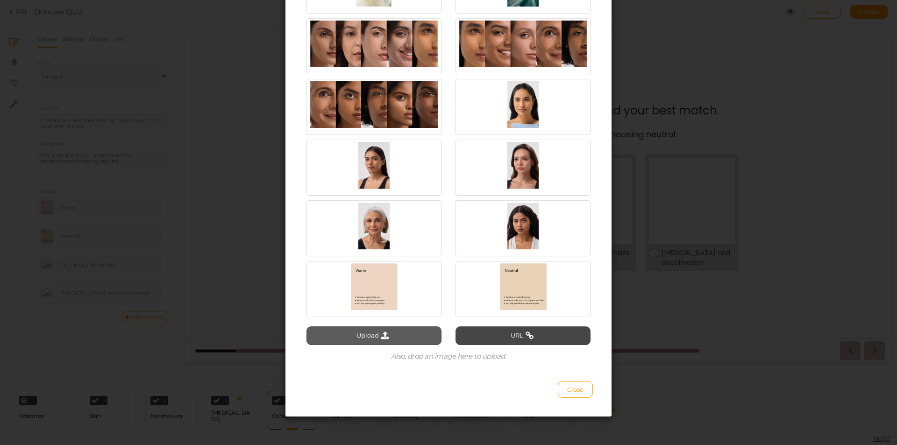
click at [363, 339] on button "Upload" at bounding box center [374, 336] width 135 height 19
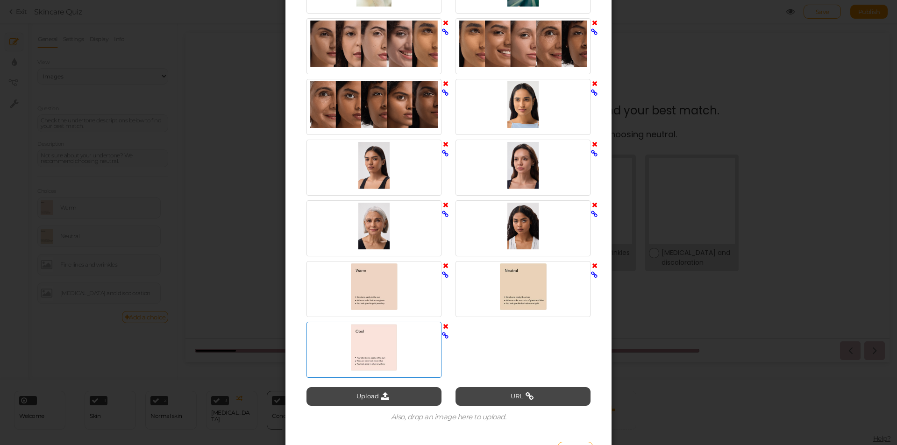
click at [390, 355] on div at bounding box center [374, 347] width 130 height 47
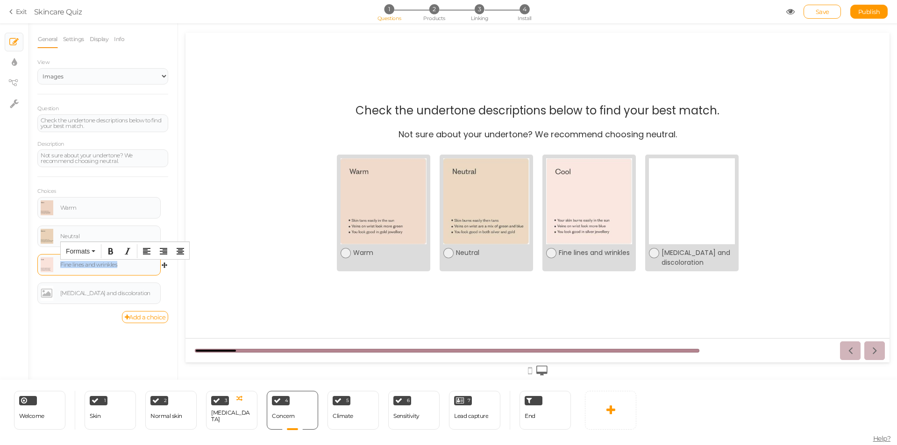
drag, startPoint x: 122, startPoint y: 261, endPoint x: 58, endPoint y: 263, distance: 64.5
click at [58, 263] on div "Fine lines and wrinkles" at bounding box center [99, 264] width 117 height 15
click at [164, 286] on icon at bounding box center [167, 287] width 6 height 6
click at [136, 308] on link "Delete" at bounding box center [131, 310] width 74 height 10
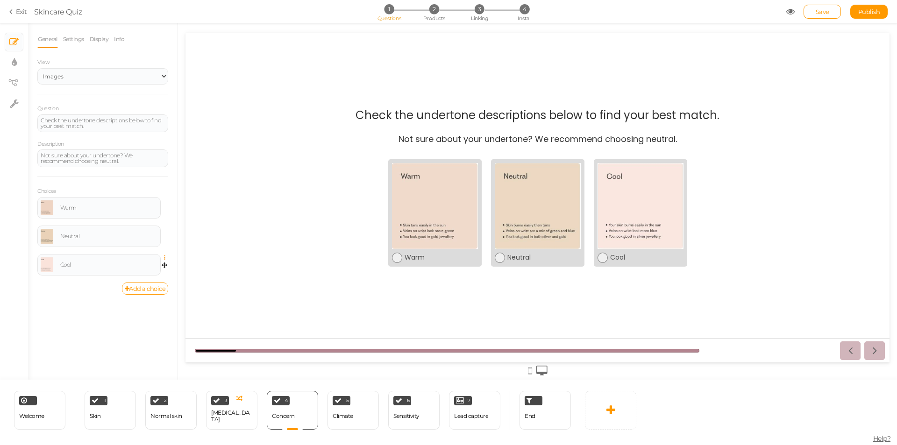
click at [167, 258] on icon at bounding box center [167, 258] width 6 height 6
click at [75, 310] on div "General Settings Display Info View Text Images Slider Dropdown Question Check t…" at bounding box center [103, 204] width 150 height 349
click at [106, 38] on link "Display" at bounding box center [99, 39] width 20 height 18
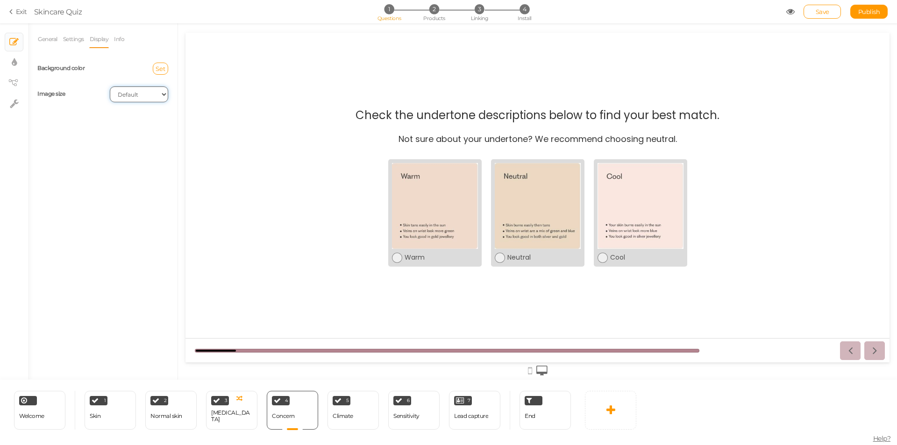
click at [125, 95] on select "Cover Contain Default" at bounding box center [139, 94] width 58 height 16
click at [110, 86] on select "Cover Contain Default" at bounding box center [139, 94] width 58 height 16
click at [136, 97] on select "Cover Contain Default" at bounding box center [139, 94] width 58 height 16
click at [110, 86] on select "Cover Contain Default" at bounding box center [139, 94] width 58 height 16
click at [142, 94] on select "Cover Contain Default" at bounding box center [139, 94] width 58 height 16
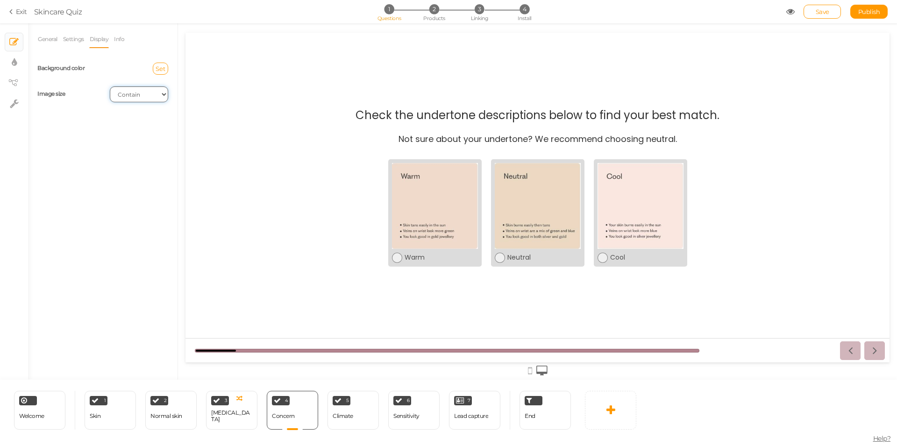
select select "cover"
click at [110, 86] on select "Cover Contain Default" at bounding box center [139, 94] width 58 height 16
click at [81, 127] on div "General Settings Display Info View Text Images Slider Dropdown Question Check t…" at bounding box center [103, 204] width 150 height 349
click at [158, 68] on span "Set" at bounding box center [161, 68] width 10 height 7
click at [171, 136] on input "text" at bounding box center [178, 137] width 47 height 8
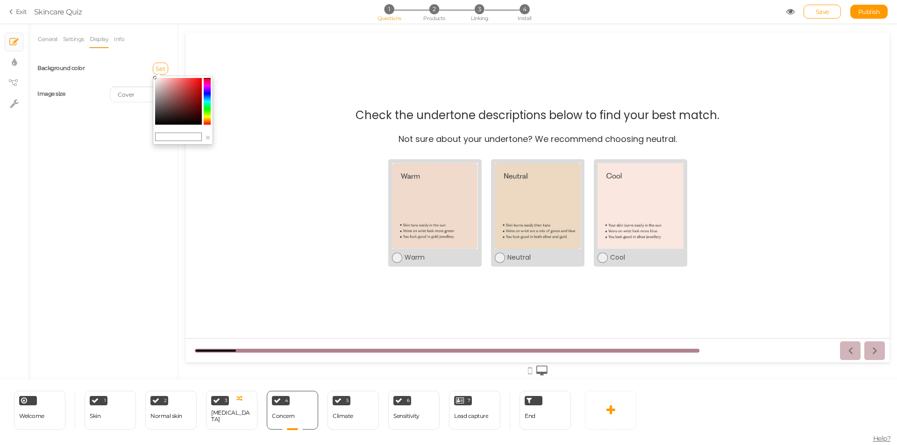
type input "#fff"
click at [98, 153] on div "General Settings Display Info View Text Images Slider Dropdown Question Check t…" at bounding box center [103, 204] width 150 height 349
click at [70, 41] on link "Settings" at bounding box center [74, 39] width 22 height 18
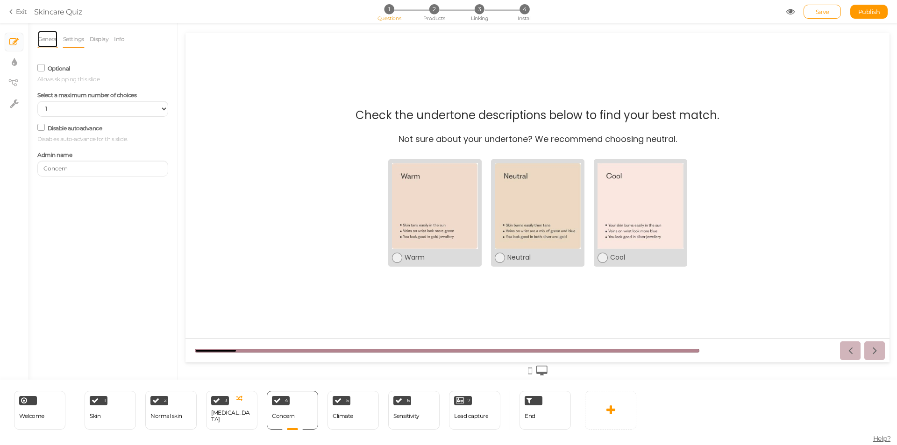
click at [50, 37] on link "General" at bounding box center [47, 39] width 21 height 18
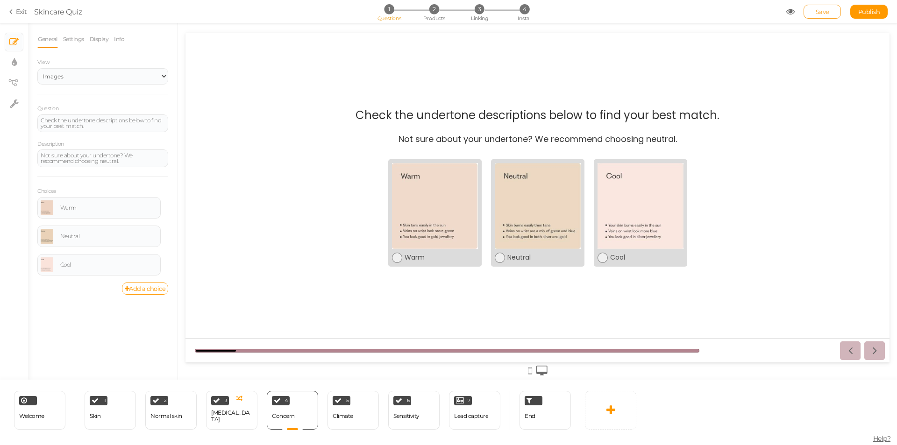
click at [818, 10] on span "Save" at bounding box center [823, 11] width 14 height 7
click at [342, 414] on div "Climate" at bounding box center [343, 416] width 21 height 7
select select "2"
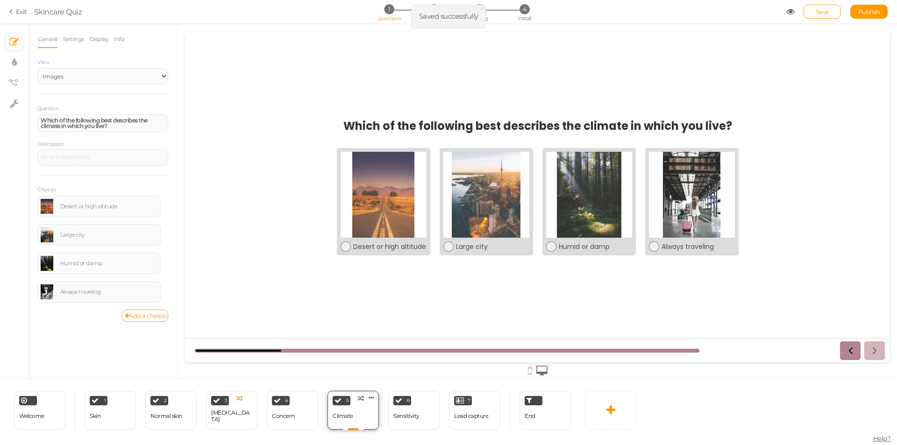
scroll to position [0, 0]
click at [371, 399] on icon at bounding box center [372, 397] width 6 height 7
click at [362, 416] on link "Delete" at bounding box center [355, 415] width 53 height 10
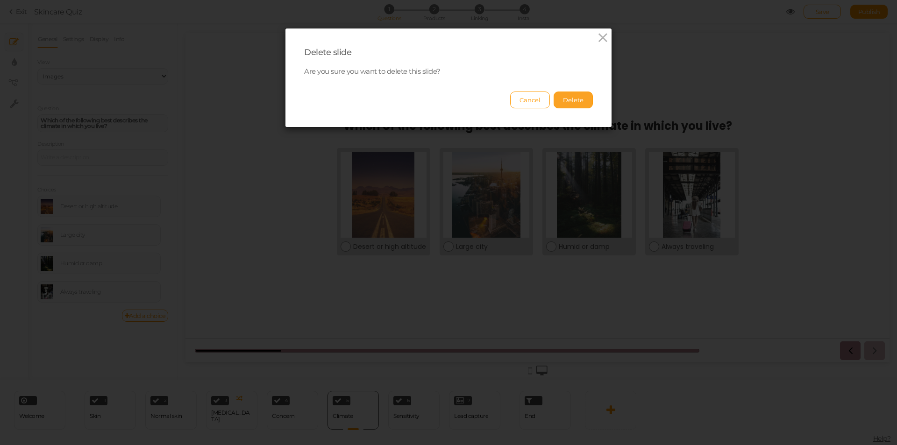
click at [564, 101] on button "Delete" at bounding box center [573, 100] width 39 height 17
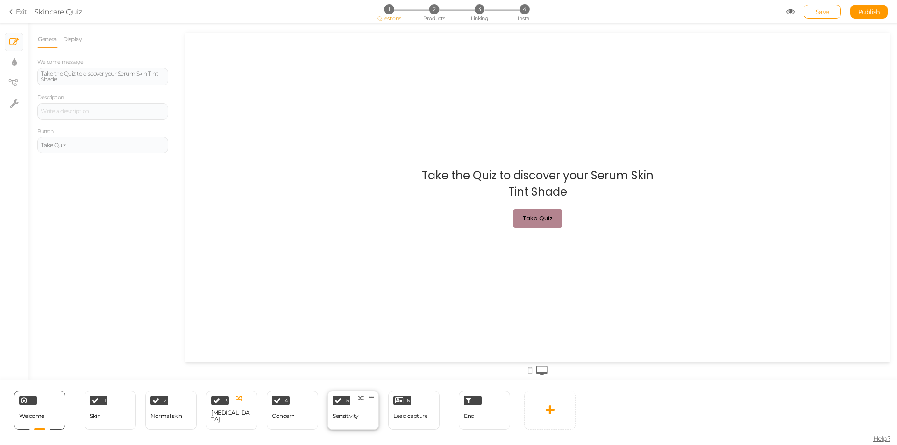
click at [361, 413] on div "5 Sensitivity × Define the conditions to show this slide. Clone Change type Del…" at bounding box center [353, 410] width 51 height 39
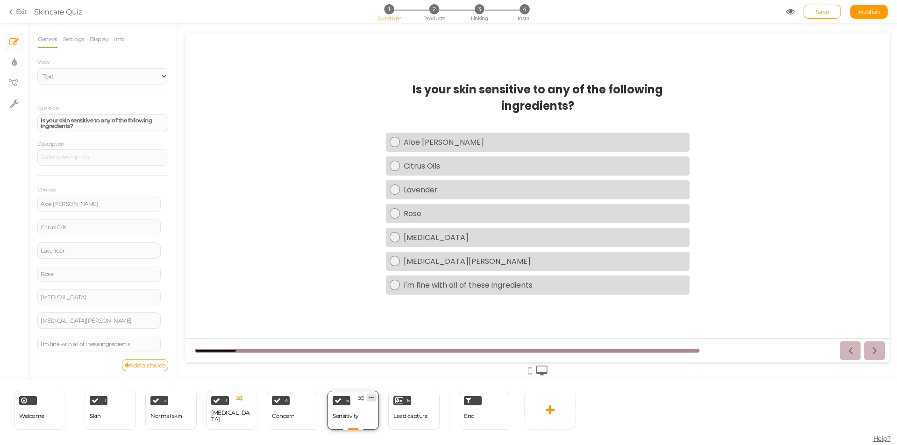
click at [369, 399] on icon at bounding box center [372, 397] width 6 height 7
click at [365, 414] on link "Delete" at bounding box center [355, 415] width 53 height 10
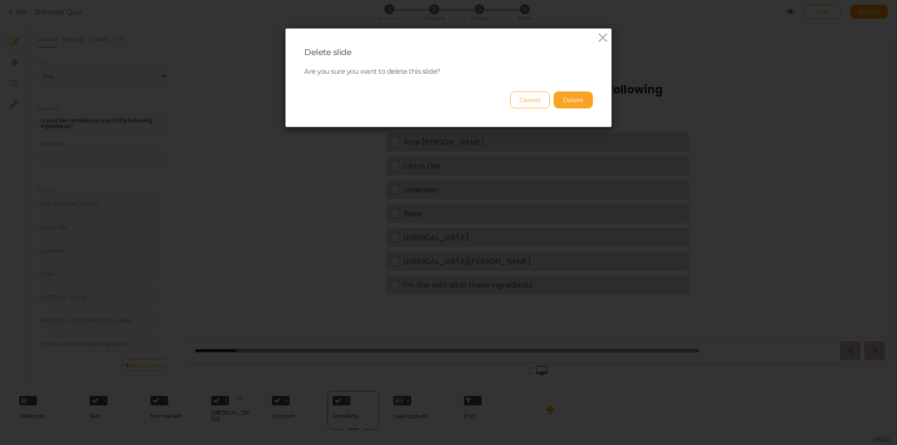
click at [565, 100] on button "Delete" at bounding box center [573, 100] width 39 height 17
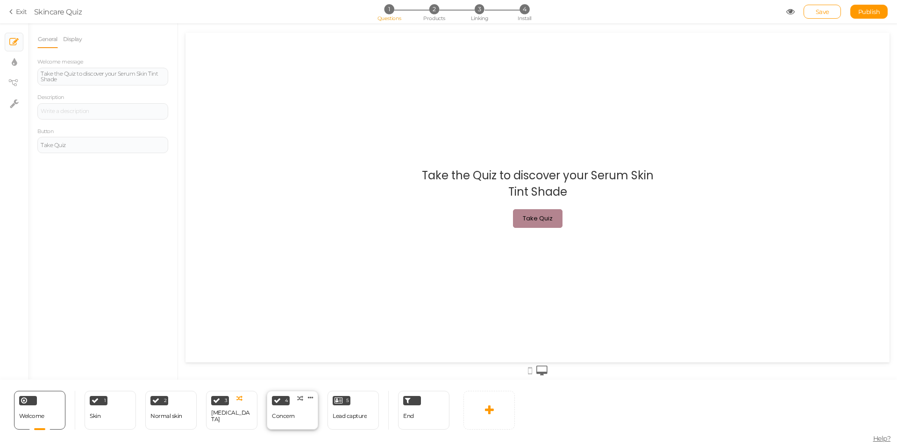
click at [280, 415] on div "Concern" at bounding box center [283, 416] width 23 height 7
select select "2"
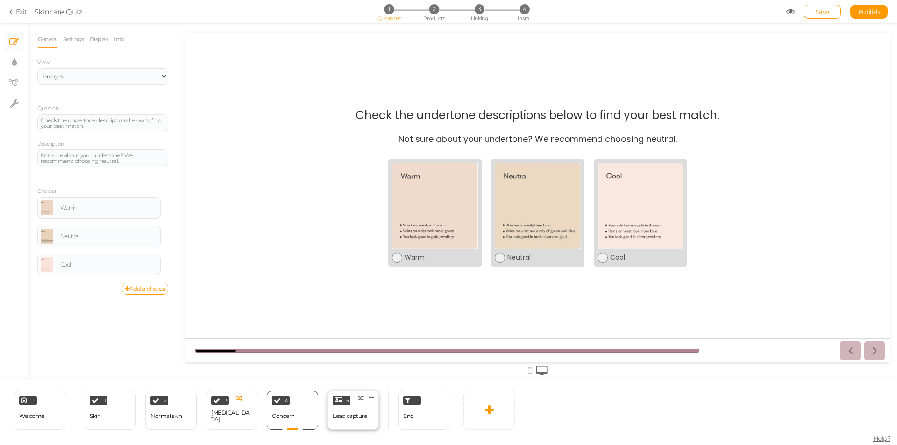
click at [354, 412] on div "Lead capture" at bounding box center [350, 416] width 34 height 16
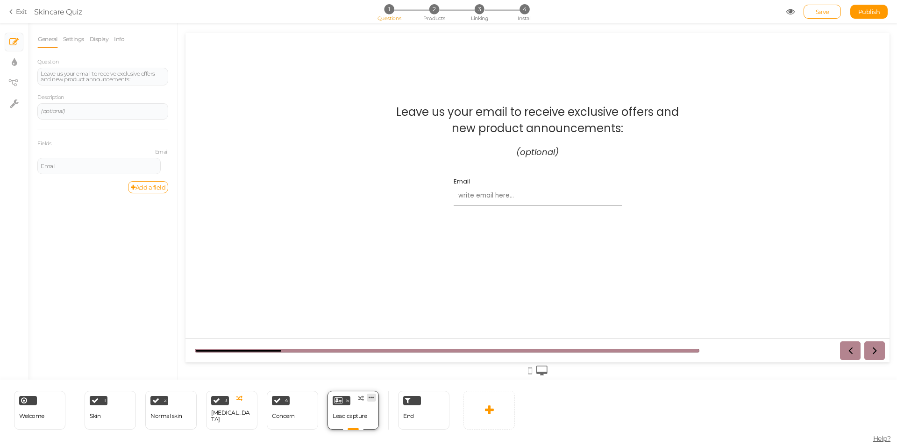
click at [372, 399] on icon at bounding box center [372, 397] width 6 height 7
click at [366, 413] on link "Delete" at bounding box center [355, 415] width 53 height 10
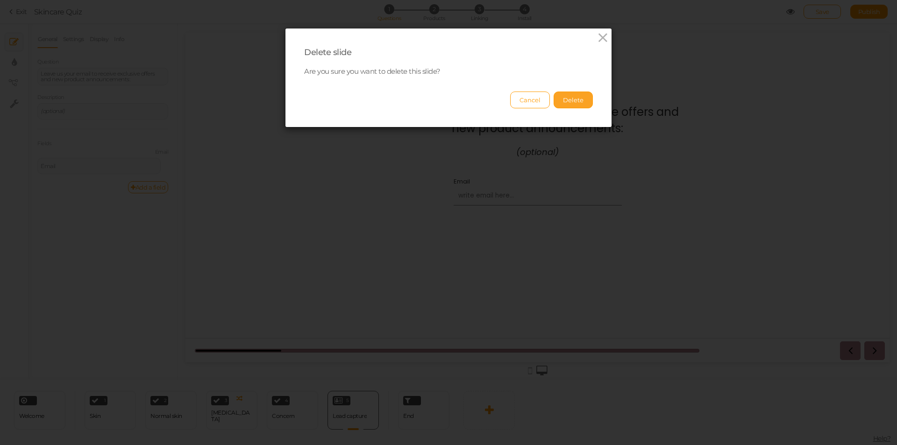
click at [572, 99] on button "Delete" at bounding box center [573, 100] width 39 height 17
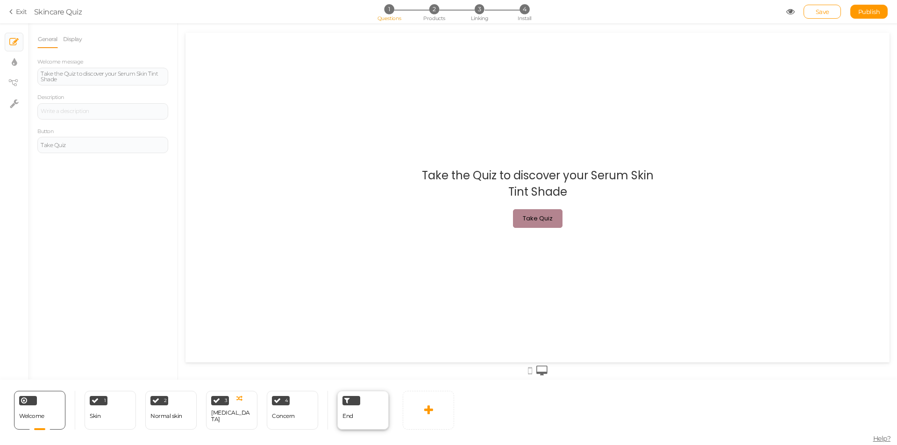
click at [360, 414] on div "End" at bounding box center [362, 410] width 51 height 39
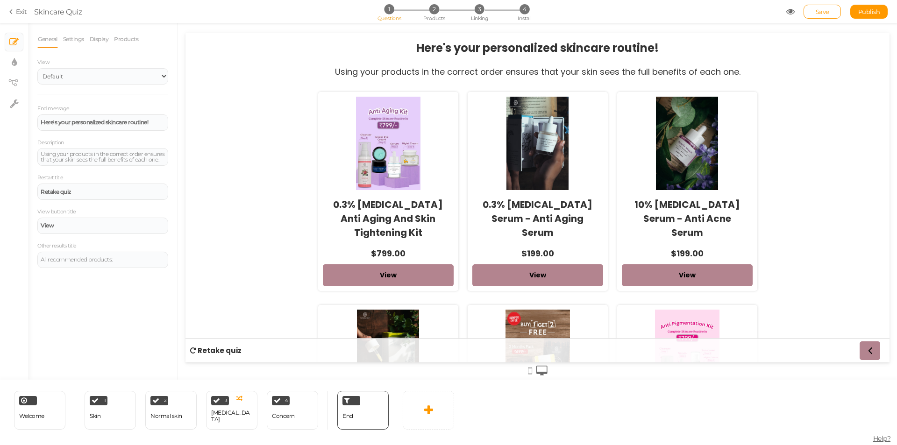
click at [204, 351] on strong "Retake quiz" at bounding box center [220, 350] width 44 height 11
click at [818, 7] on link "Save" at bounding box center [822, 12] width 37 height 14
click at [790, 12] on icon at bounding box center [790, 11] width 8 height 8
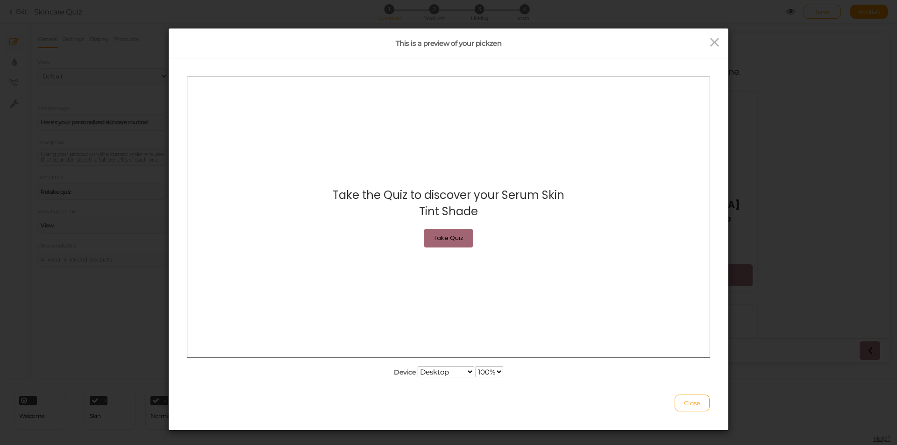
click at [454, 240] on div "Take Quiz" at bounding box center [449, 237] width 30 height 9
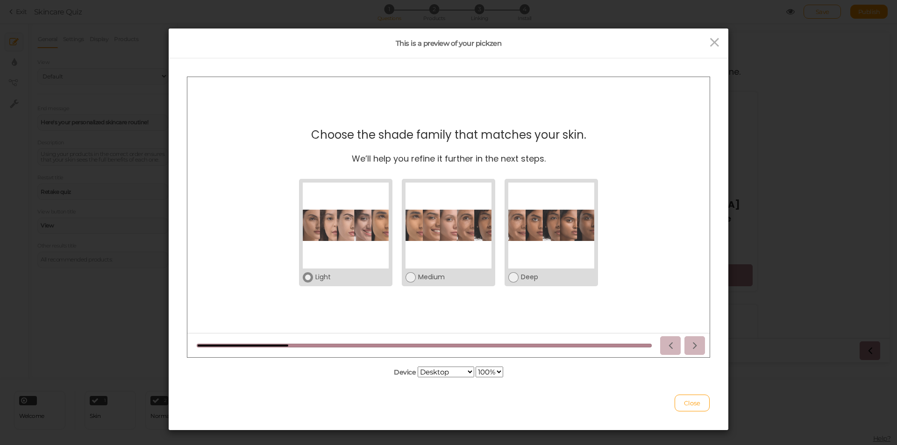
click at [335, 251] on div at bounding box center [346, 225] width 86 height 86
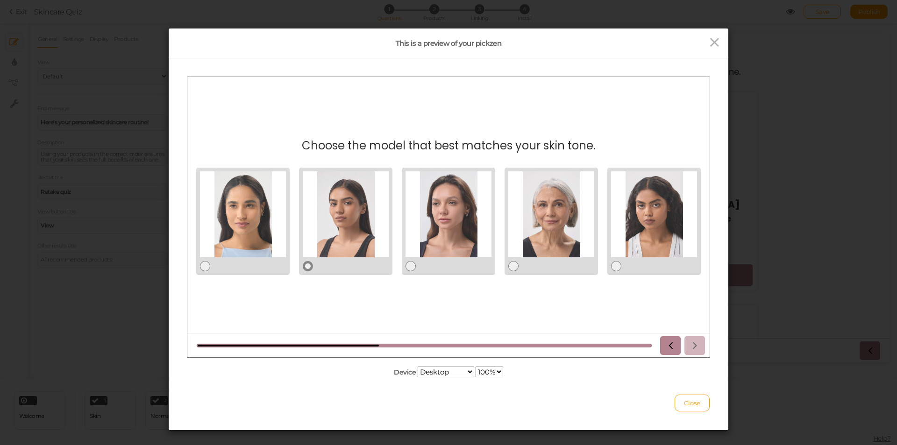
click at [359, 242] on div at bounding box center [346, 214] width 86 height 86
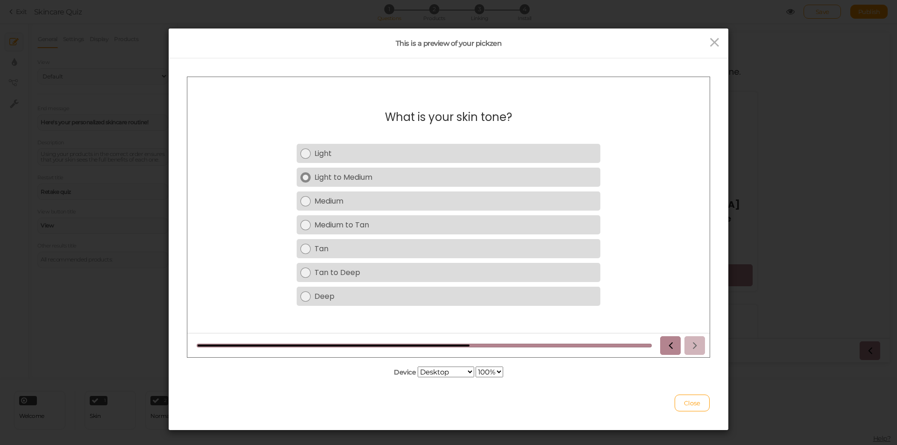
click at [356, 174] on div "Light to Medium" at bounding box center [455, 177] width 282 height 12
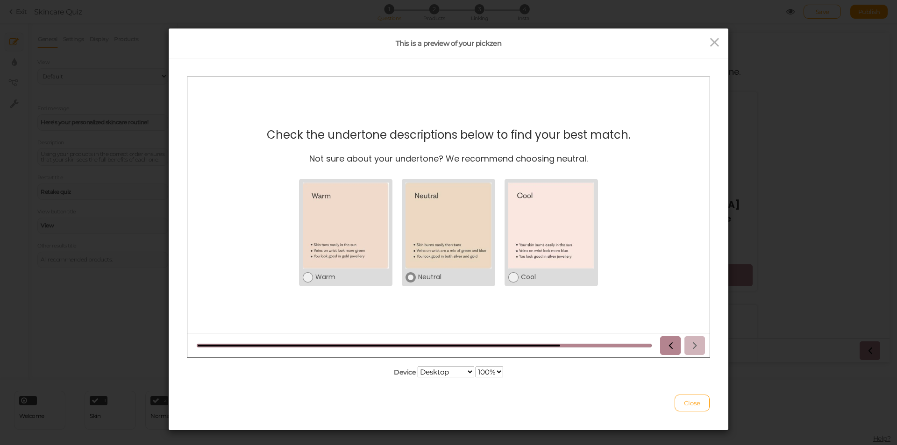
click at [449, 200] on div at bounding box center [449, 225] width 86 height 86
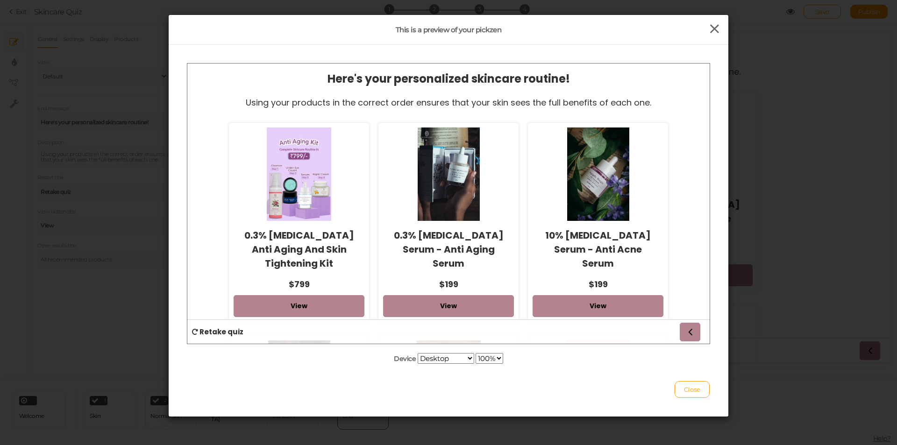
click at [711, 29] on icon at bounding box center [715, 29] width 14 height 14
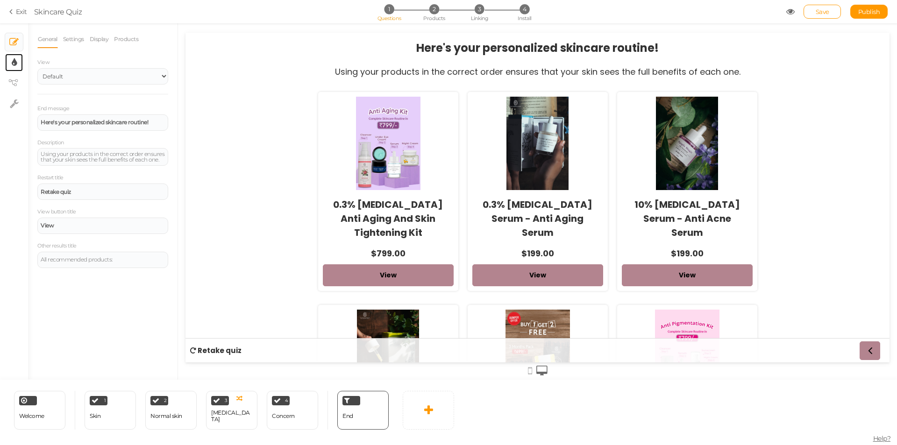
click at [10, 62] on link "× Display settings" at bounding box center [14, 63] width 18 height 18
select select "2"
select select "fade"
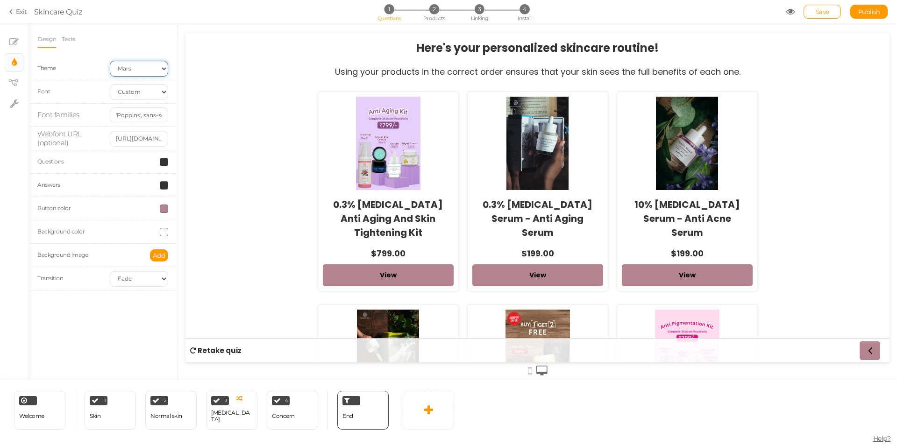
click at [125, 70] on select "Earth Mars" at bounding box center [139, 69] width 58 height 16
select select "1"
click at [110, 61] on select "Earth Mars" at bounding box center [139, 69] width 58 height 16
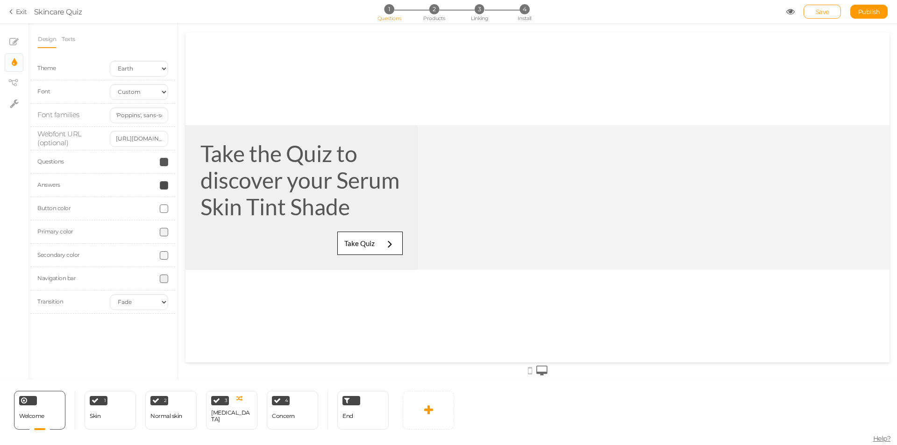
click at [150, 50] on div "Design Texts Theme Earth Mars Font Custom Default [PERSON_NAME] Montserrat Open…" at bounding box center [102, 175] width 131 height 291
click at [262, 183] on div "Take the Quiz to discover your Serum Skin Tint Shade" at bounding box center [301, 180] width 202 height 80
click at [59, 398] on icon at bounding box center [58, 397] width 6 height 7
click at [76, 316] on div "General Display Welcome message Take the Quiz to discover your Serum Skin Tint …" at bounding box center [103, 204] width 150 height 349
click at [43, 401] on div "Welcome Delete" at bounding box center [39, 410] width 51 height 39
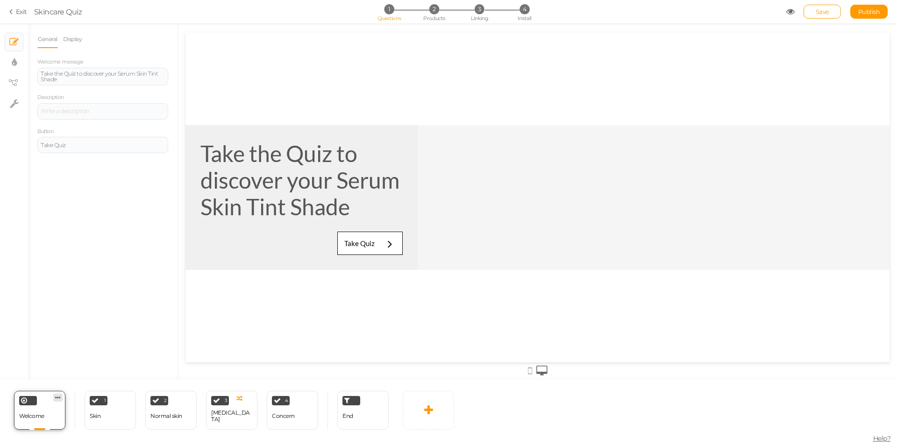
click at [55, 396] on icon at bounding box center [58, 397] width 6 height 7
click at [75, 354] on div "General Display Welcome message Take the Quiz to discover your Serum Skin Tint …" at bounding box center [103, 204] width 150 height 349
click at [74, 29] on div "General Display Welcome message Take the Quiz to discover your Serum Skin Tint …" at bounding box center [103, 201] width 150 height 357
click at [72, 36] on link "Display" at bounding box center [73, 39] width 20 height 18
click at [161, 68] on span "Set" at bounding box center [161, 68] width 10 height 7
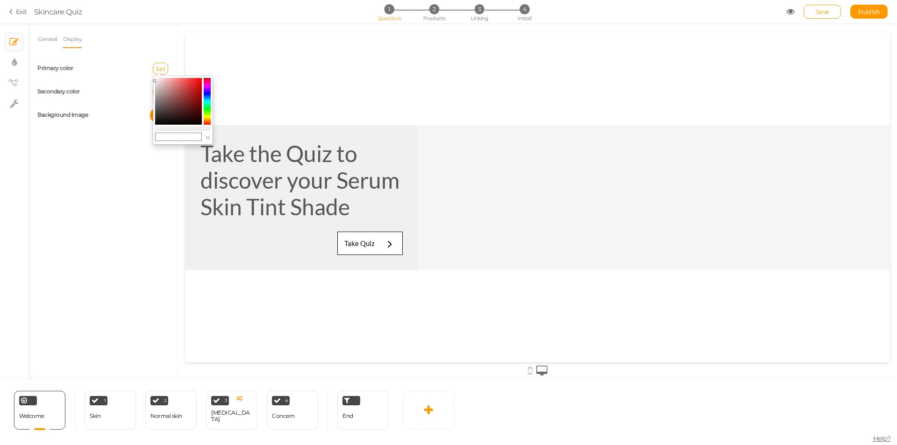
click at [172, 140] on input "text" at bounding box center [178, 137] width 47 height 8
type input "#fff"
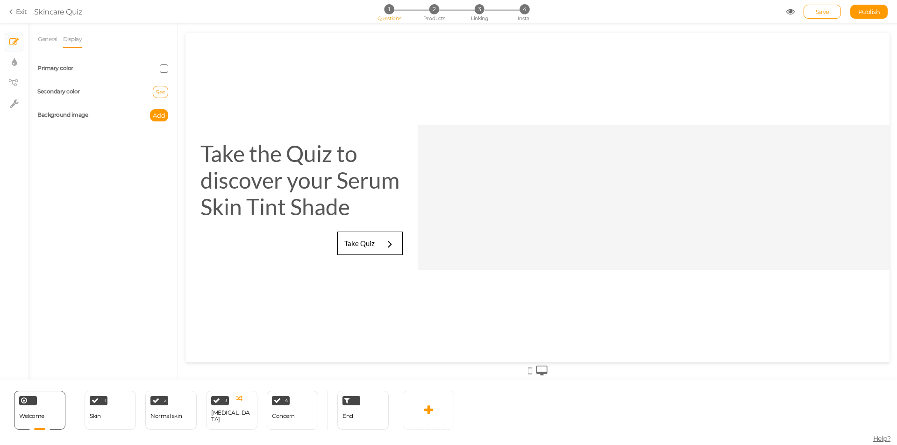
click at [161, 91] on span "Set" at bounding box center [161, 91] width 10 height 7
click at [178, 156] on div "×" at bounding box center [183, 133] width 60 height 69
click at [178, 158] on input "text" at bounding box center [178, 160] width 47 height 8
type input "#fff"
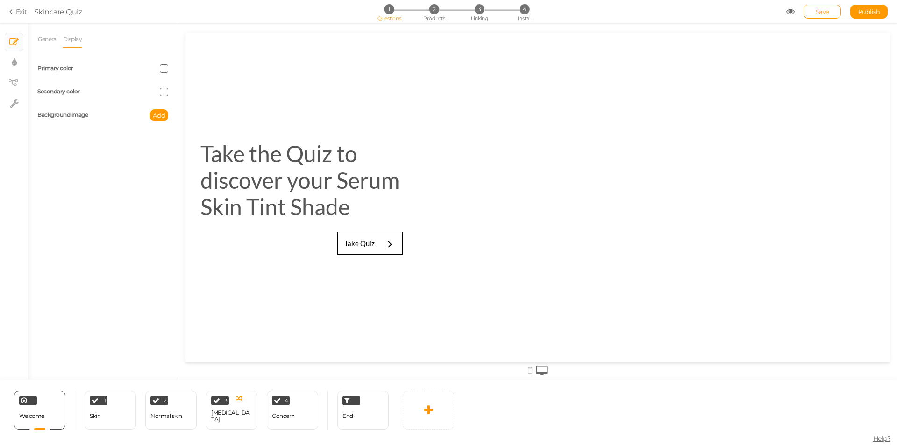
click at [127, 179] on div "General Display Welcome message Take the Quiz to discover your Serum Skin Tint …" at bounding box center [103, 204] width 150 height 349
click at [352, 239] on link "Take Quiz" at bounding box center [369, 243] width 65 height 23
click at [115, 416] on div "1 Skin × Define the conditions to show this slide. Clone Change type Delete" at bounding box center [110, 410] width 51 height 39
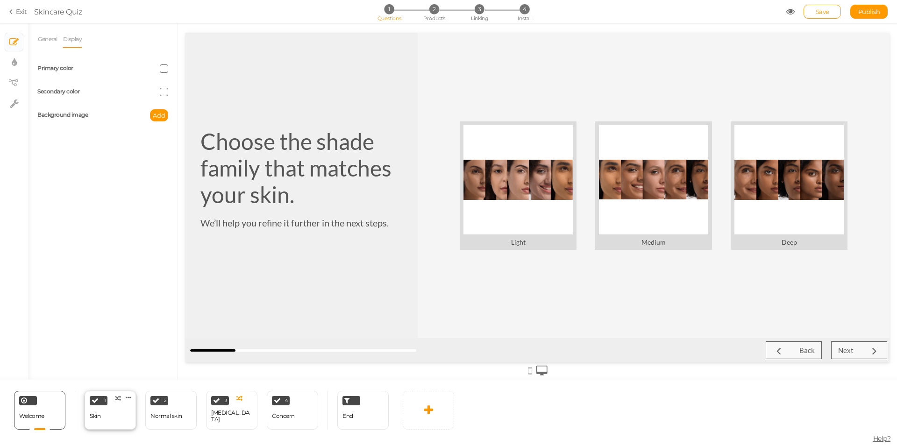
select select "2"
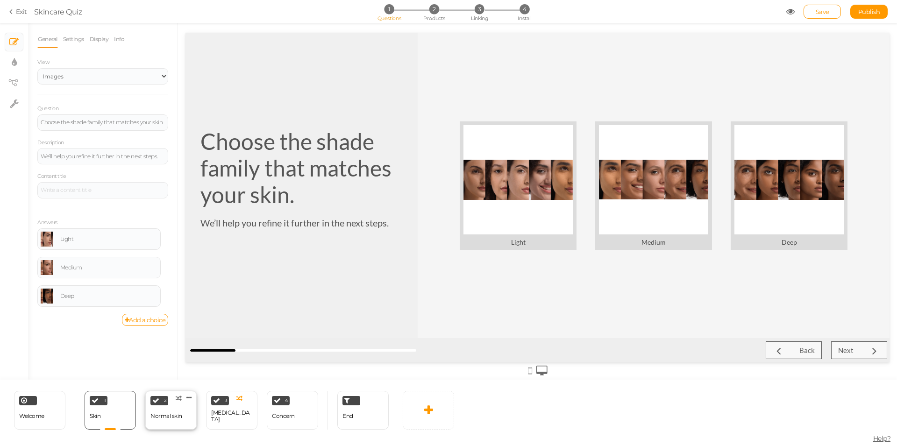
click at [169, 420] on div "Normal skin" at bounding box center [166, 416] width 32 height 16
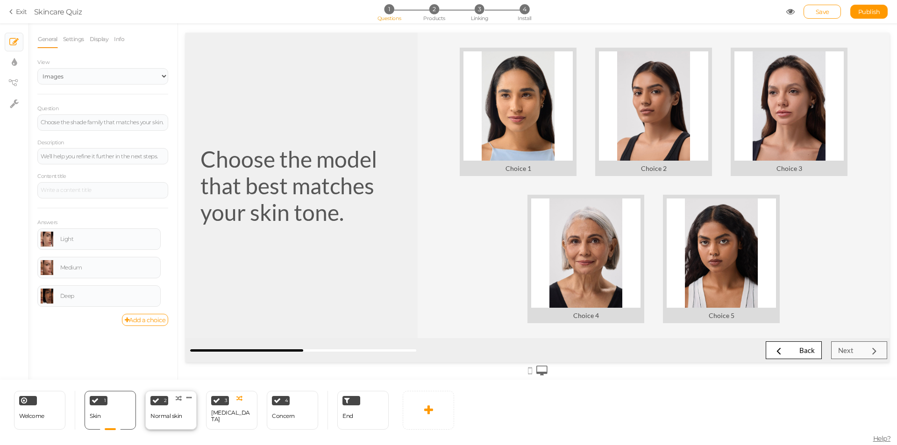
select select "2"
click at [225, 412] on div "[MEDICAL_DATA]" at bounding box center [231, 416] width 41 height 16
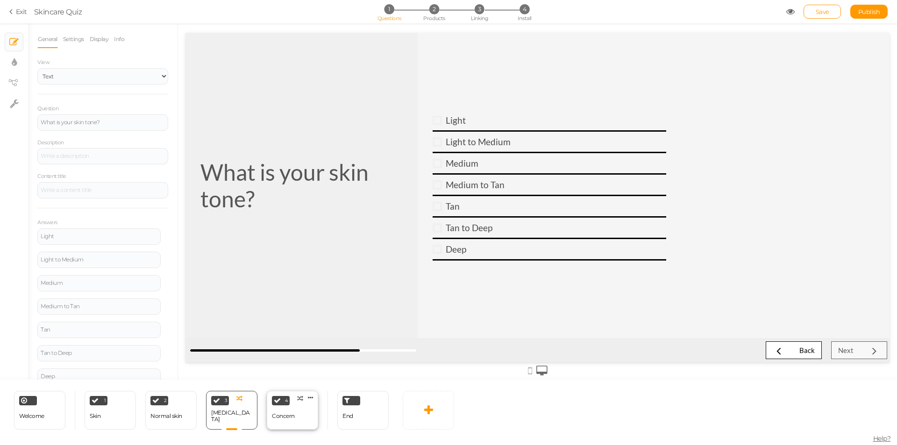
click at [292, 417] on div "Concern" at bounding box center [283, 416] width 23 height 7
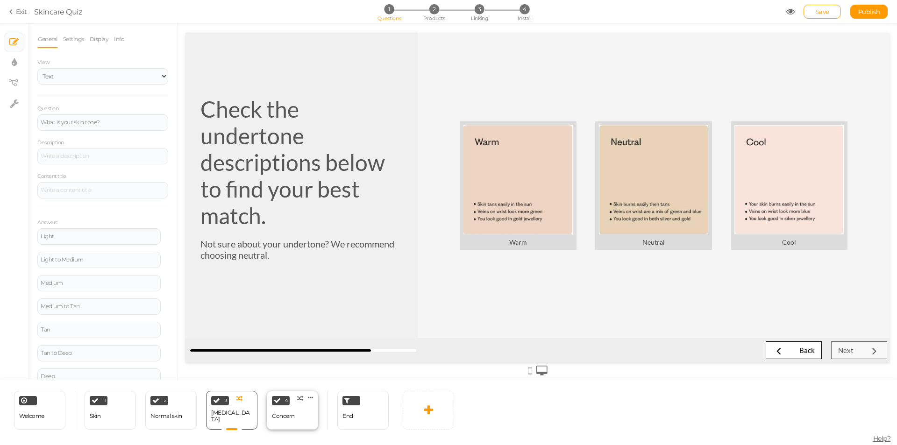
select select "2"
click at [351, 418] on span "End" at bounding box center [347, 416] width 11 height 7
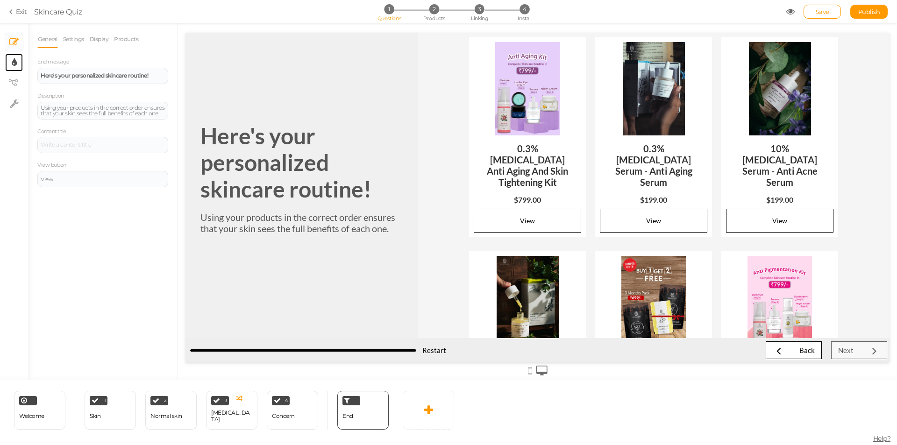
click at [17, 61] on link "× Display settings" at bounding box center [14, 63] width 18 height 18
select select "fade"
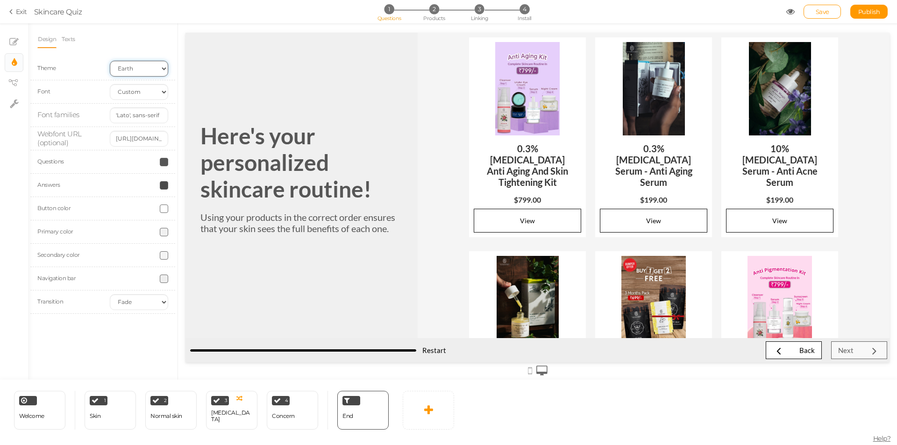
click at [124, 67] on select "Earth Mars" at bounding box center [139, 69] width 58 height 16
select select "2"
click at [110, 61] on select "Earth Mars" at bounding box center [139, 69] width 58 height 16
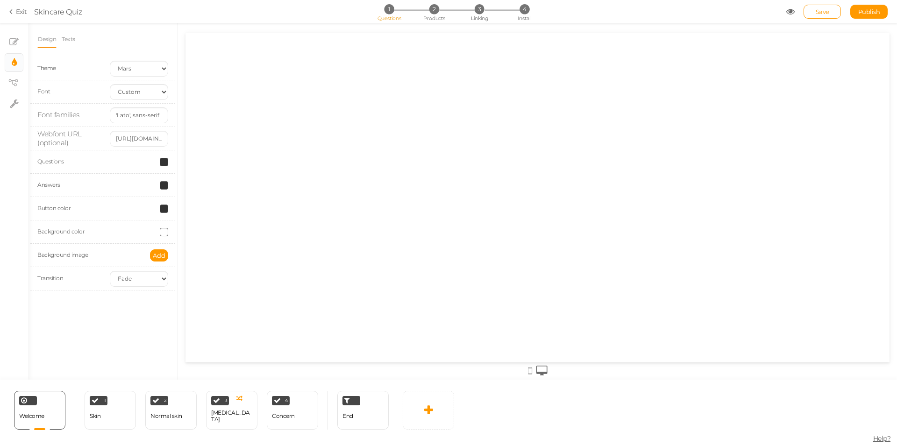
click at [135, 52] on div "Design Texts Theme Earth Mars Font Custom Default [PERSON_NAME] Montserrat Open…" at bounding box center [102, 164] width 131 height 268
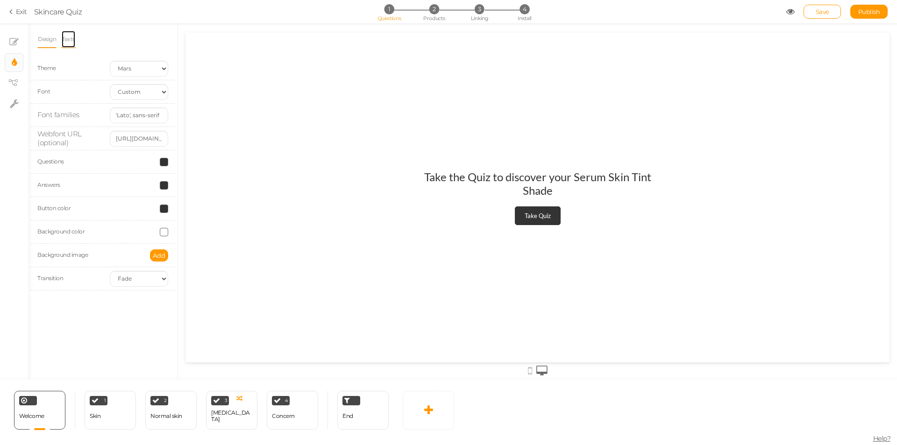
click at [75, 36] on link "Texts" at bounding box center [68, 39] width 14 height 18
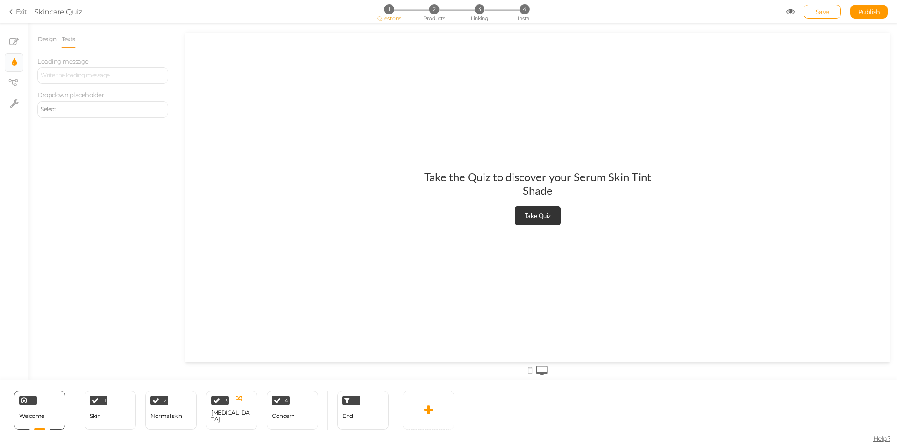
click at [82, 106] on div "Select..." at bounding box center [102, 109] width 131 height 16
click at [85, 153] on div "Design Texts Theme Earth Mars Font Custom Default [PERSON_NAME] Montserrat Open…" at bounding box center [103, 201] width 150 height 357
click at [44, 41] on link "Design" at bounding box center [46, 39] width 19 height 18
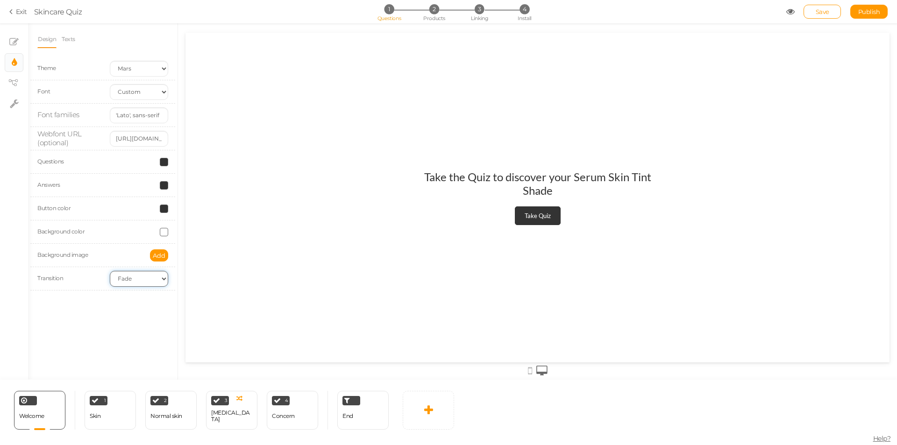
click at [138, 274] on select "None Fade Switch" at bounding box center [139, 279] width 58 height 16
click at [62, 321] on div "Design Texts Theme Earth Mars Font Custom Default [PERSON_NAME] Montserrat Open…" at bounding box center [103, 201] width 150 height 357
click at [13, 86] on tip-cont at bounding box center [14, 83] width 7 height 11
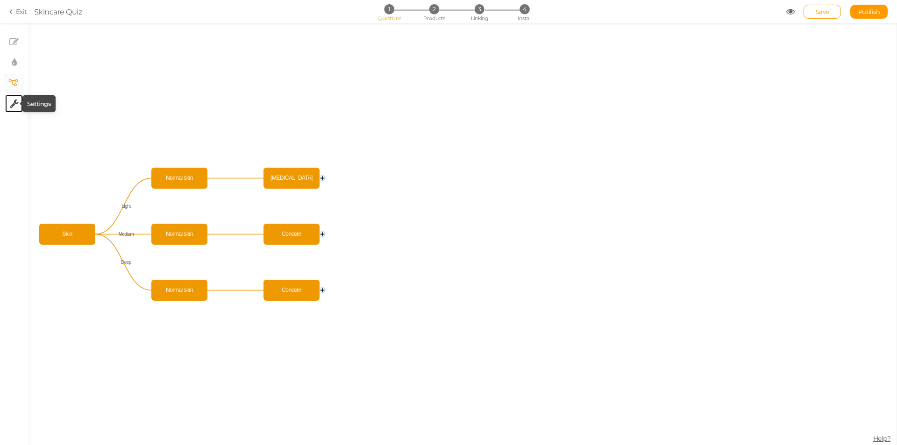
click at [15, 99] on icon at bounding box center [14, 103] width 9 height 9
select select "en"
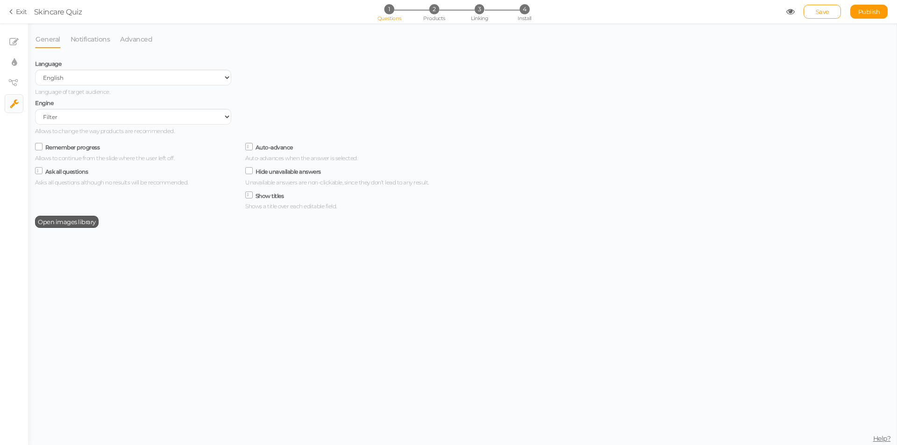
click at [74, 221] on span "Open images library" at bounding box center [67, 221] width 58 height 7
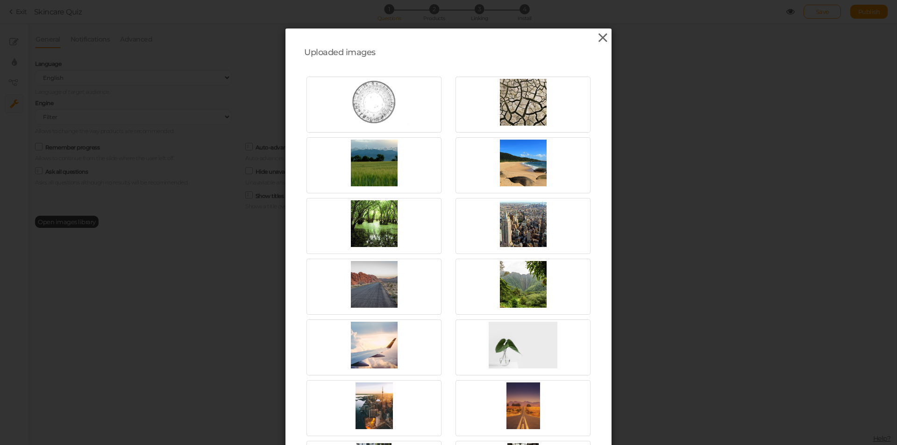
click at [604, 36] on icon at bounding box center [603, 38] width 14 height 14
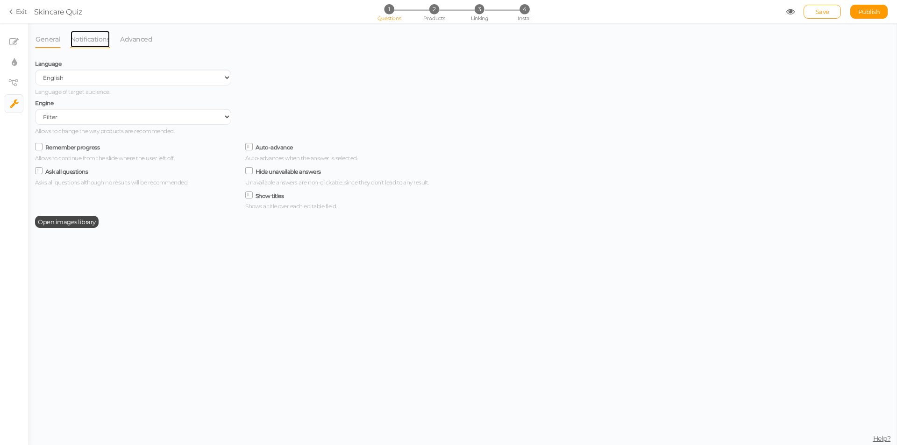
click at [96, 43] on link "Notifications" at bounding box center [90, 39] width 41 height 18
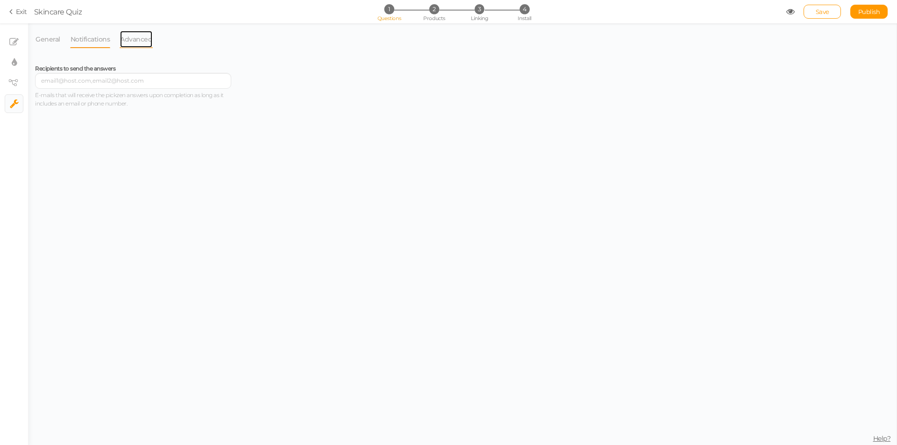
click at [132, 38] on link "Advanced" at bounding box center [136, 39] width 33 height 18
click at [14, 43] on icon at bounding box center [13, 41] width 9 height 9
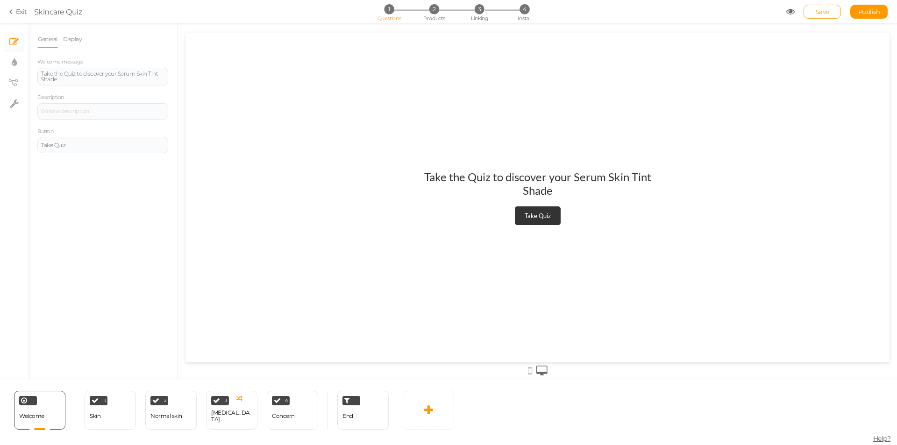
click at [833, 8] on link "Save" at bounding box center [822, 12] width 37 height 14
click at [793, 12] on icon at bounding box center [790, 11] width 8 height 8
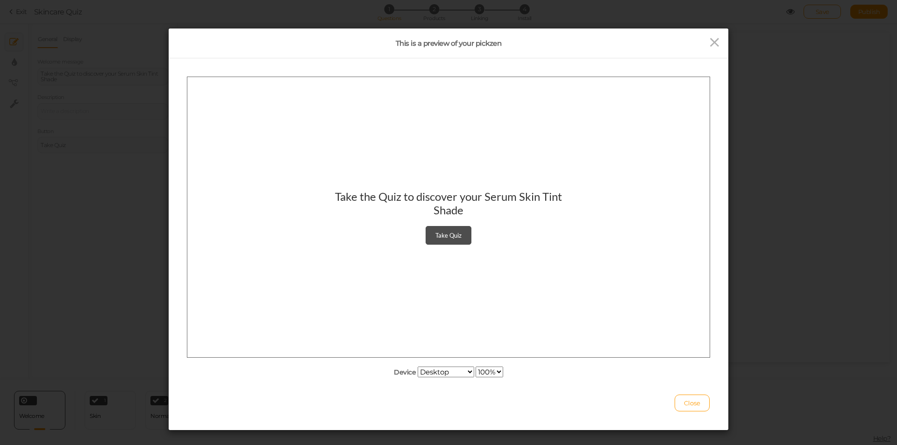
click at [451, 238] on div "Take Quiz" at bounding box center [448, 234] width 26 height 7
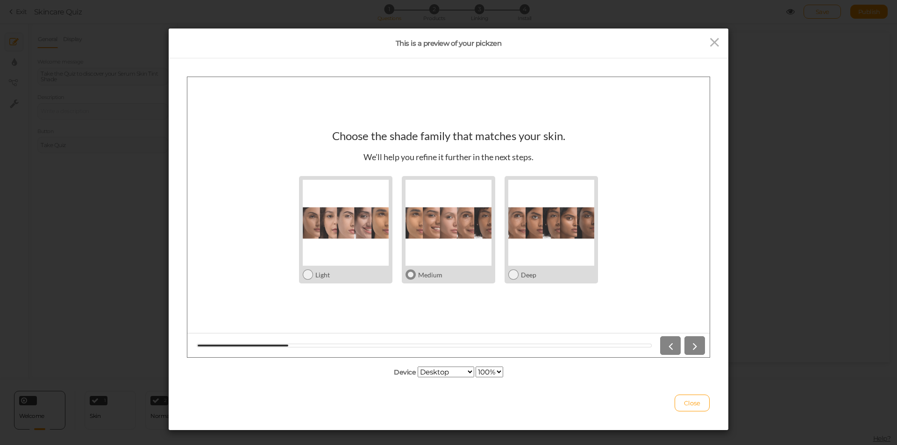
click at [455, 234] on div at bounding box center [449, 222] width 86 height 86
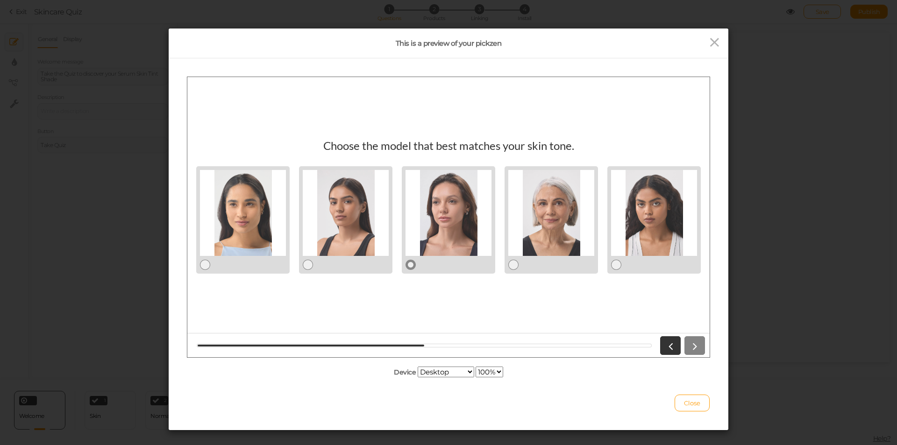
click at [445, 207] on div at bounding box center [449, 213] width 86 height 86
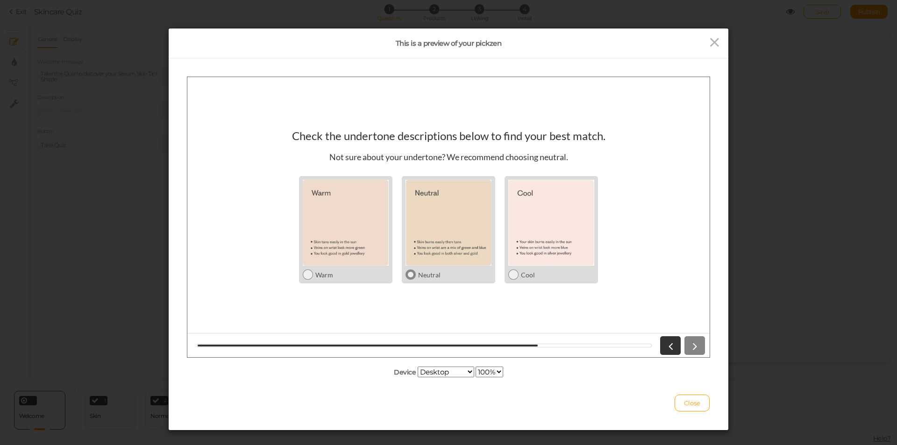
click at [470, 242] on div at bounding box center [449, 222] width 86 height 86
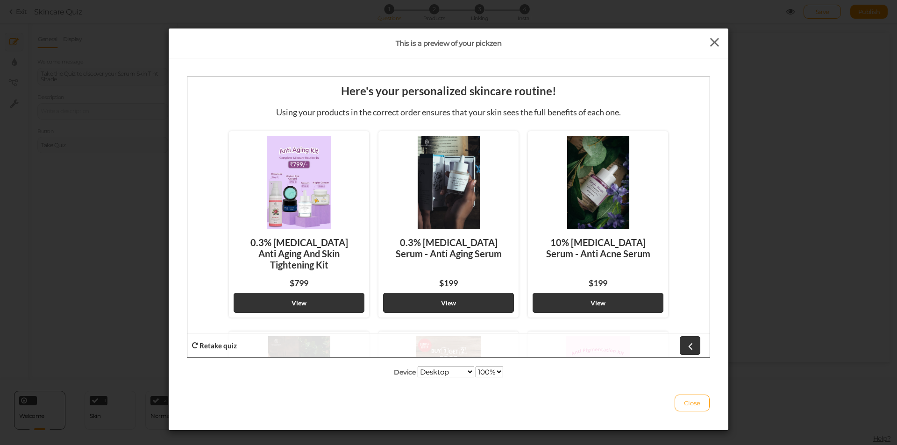
click at [713, 44] on icon at bounding box center [715, 43] width 14 height 14
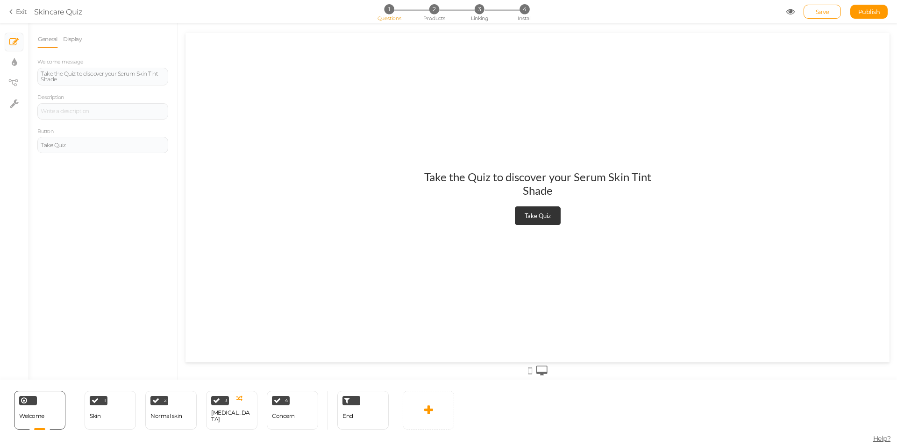
click at [869, 10] on span "Publish" at bounding box center [869, 11] width 22 height 7
click at [19, 11] on link "Exit" at bounding box center [18, 11] width 18 height 9
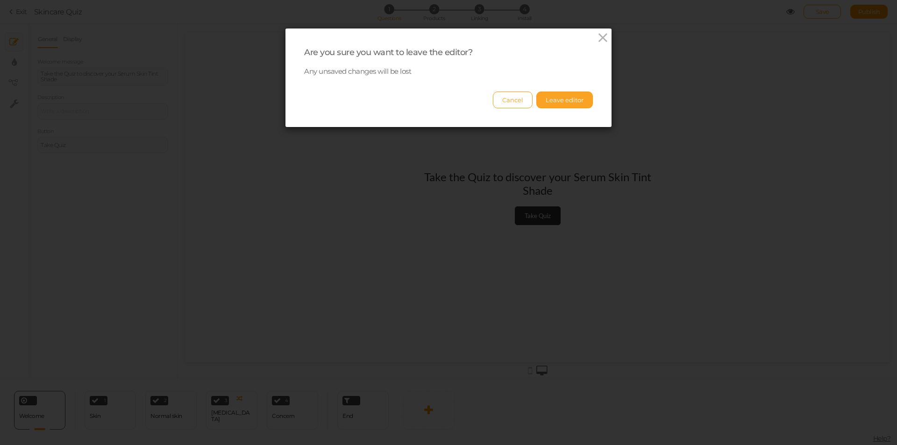
click at [556, 101] on button "Leave editor" at bounding box center [564, 100] width 57 height 17
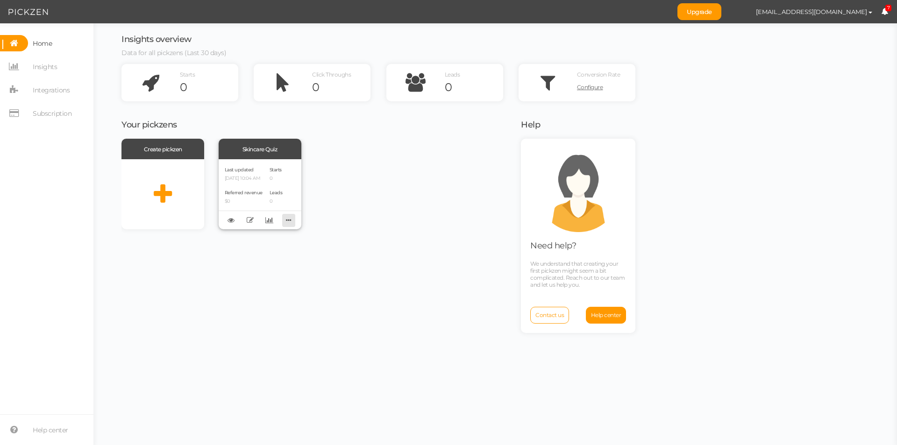
click at [286, 219] on icon at bounding box center [288, 220] width 13 height 14
click at [332, 278] on div "Create pickzen Skincare Quiz Last updated [DATE] 10:04 AM Referred revenue $0 S…" at bounding box center [315, 291] width 388 height 304
click at [49, 96] on span "Integrations" at bounding box center [51, 90] width 37 height 15
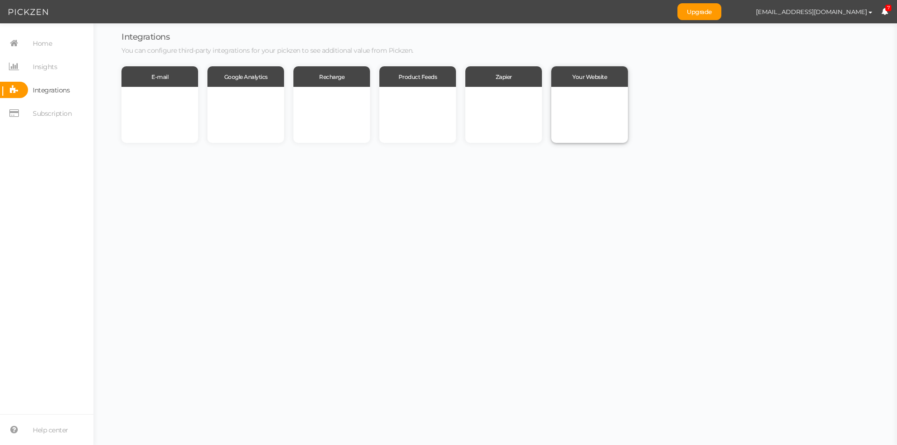
click at [604, 103] on div at bounding box center [589, 115] width 77 height 56
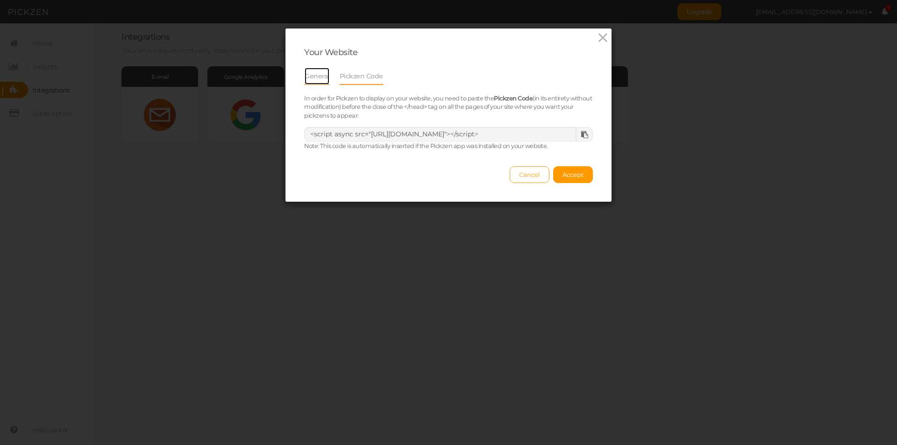
click at [304, 73] on link "General" at bounding box center [317, 76] width 26 height 18
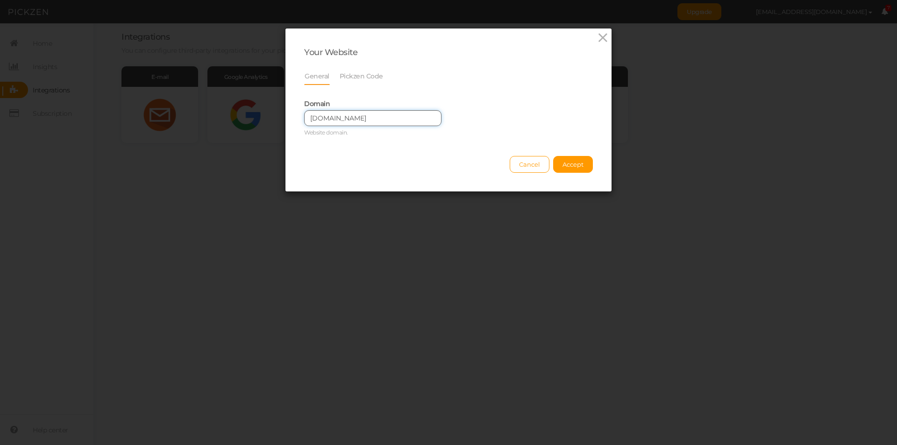
click at [397, 116] on input "[DOMAIN_NAME]" at bounding box center [372, 118] width 137 height 16
click at [596, 37] on icon at bounding box center [603, 38] width 14 height 14
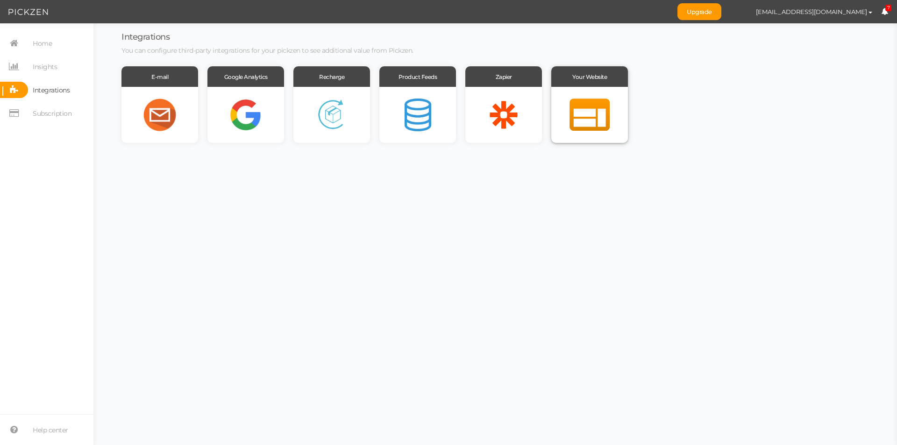
click at [578, 98] on div at bounding box center [589, 115] width 77 height 56
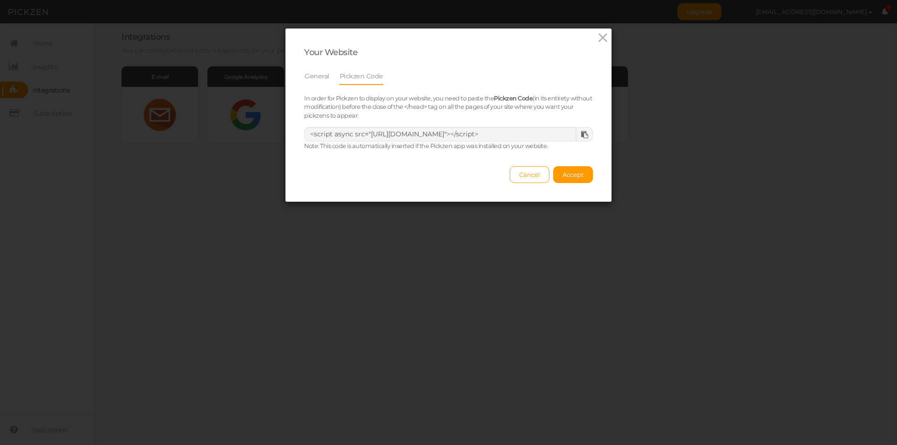
click at [581, 131] on icon at bounding box center [584, 134] width 7 height 7
click at [598, 38] on icon at bounding box center [603, 38] width 14 height 14
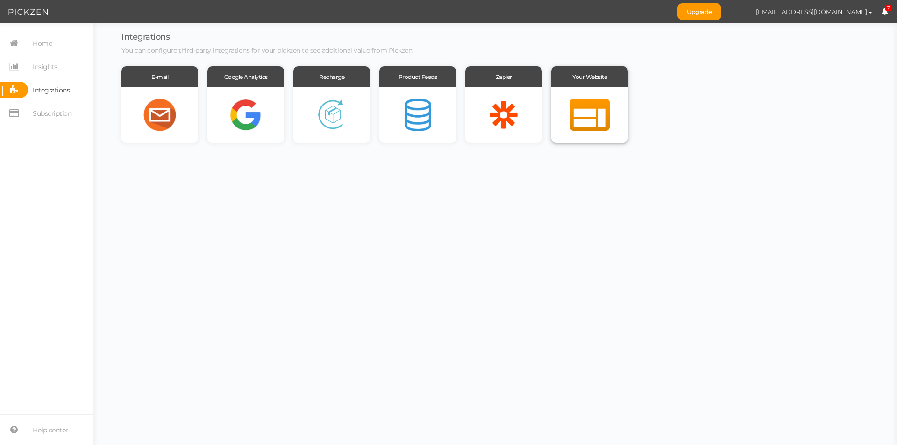
click at [586, 82] on div "Your Website" at bounding box center [589, 76] width 77 height 21
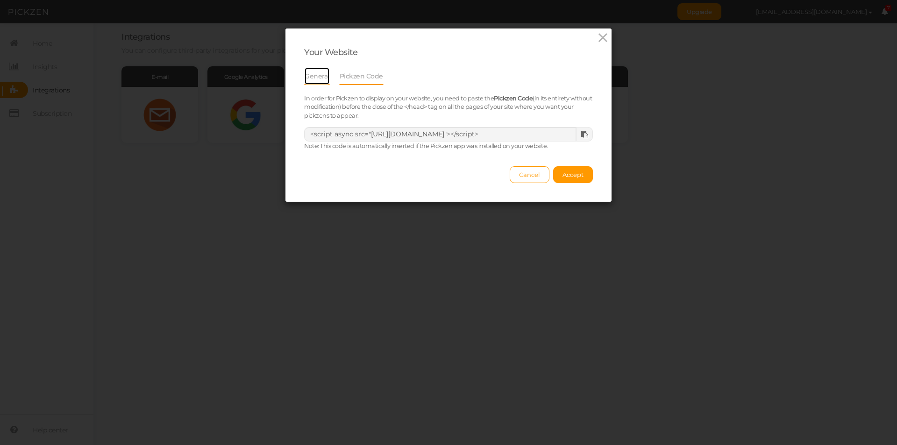
click at [311, 76] on link "General" at bounding box center [317, 76] width 26 height 18
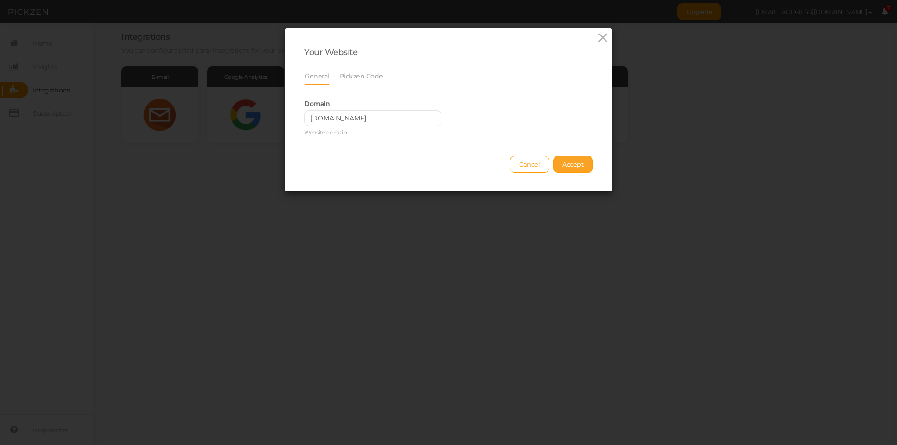
click at [563, 160] on button "Accept" at bounding box center [573, 164] width 40 height 17
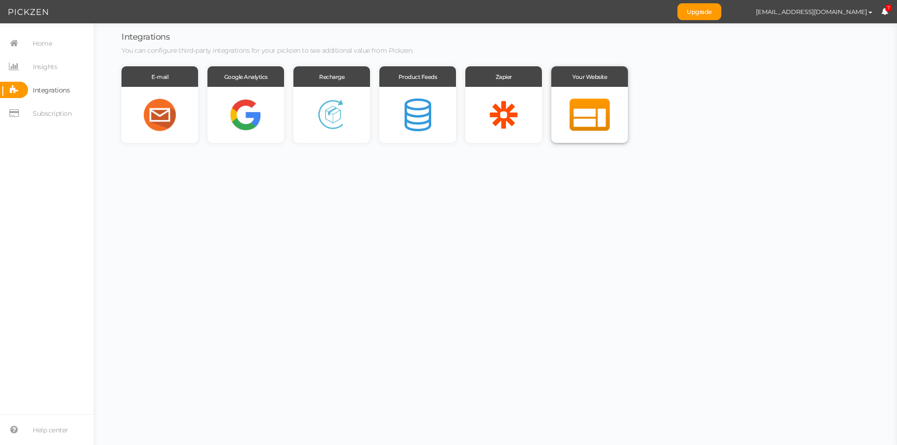
click at [595, 93] on div at bounding box center [589, 115] width 77 height 56
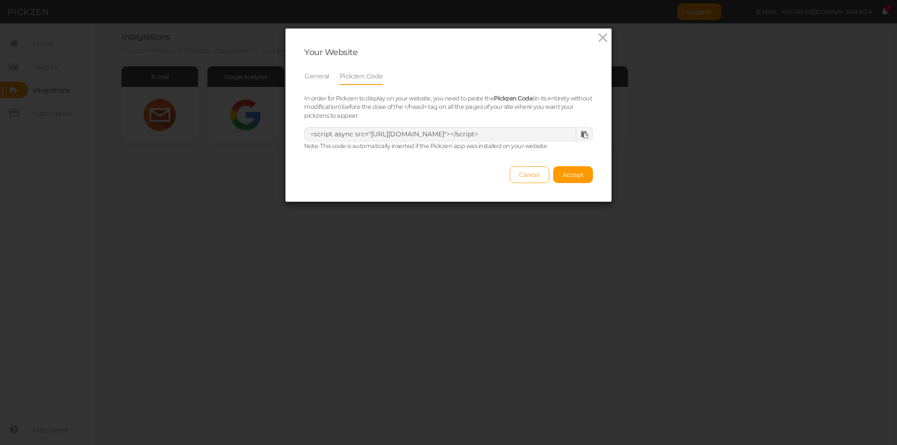
click at [577, 133] on div at bounding box center [584, 135] width 17 height 14
click at [584, 138] on icon at bounding box center [584, 134] width 7 height 7
click at [568, 175] on span "Accept" at bounding box center [573, 174] width 21 height 7
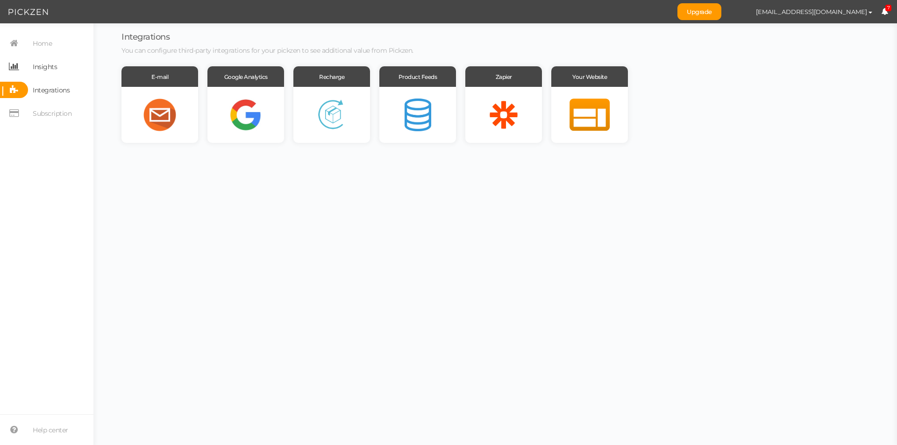
click at [33, 67] on span "Insights" at bounding box center [45, 66] width 24 height 15
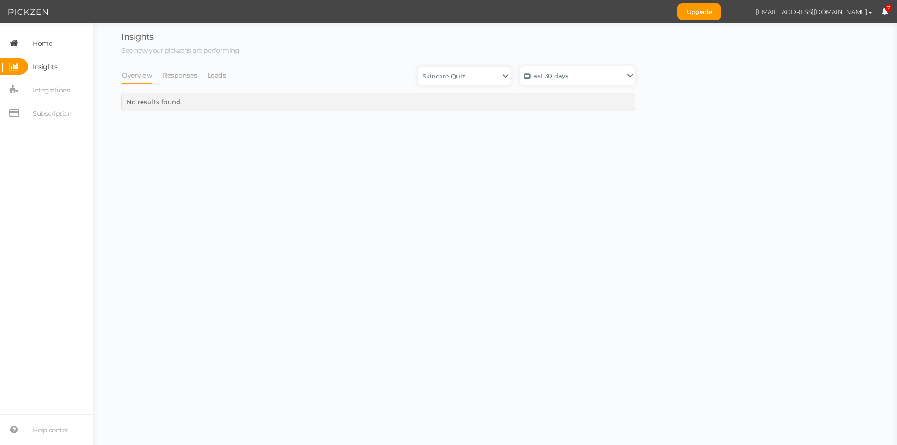
click at [45, 38] on span "Home" at bounding box center [42, 43] width 19 height 15
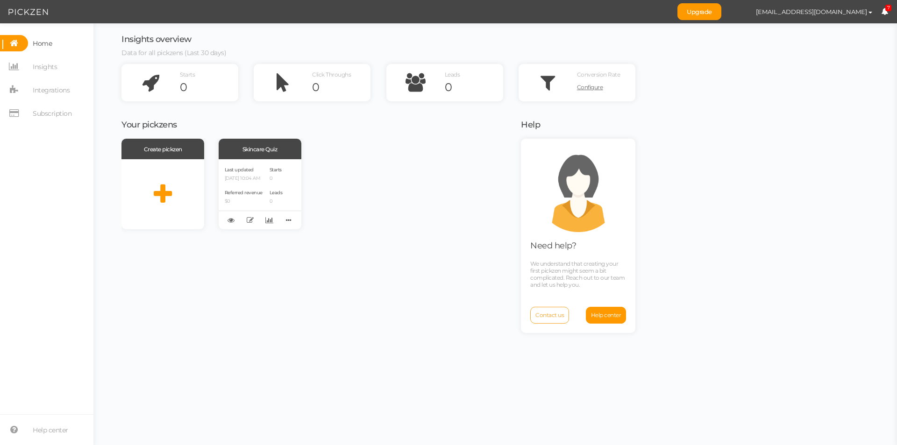
click at [550, 315] on span "Contact us" at bounding box center [549, 315] width 29 height 7
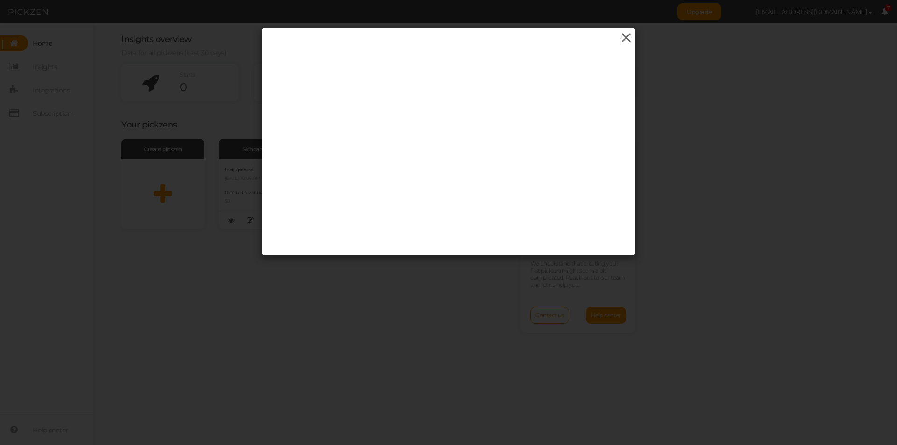
click at [624, 33] on icon at bounding box center [627, 38] width 14 height 14
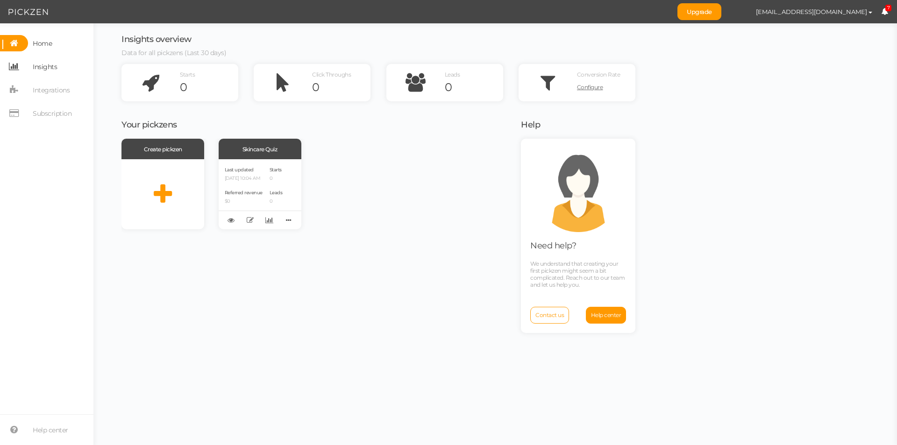
click at [47, 65] on span "Insights" at bounding box center [45, 66] width 24 height 15
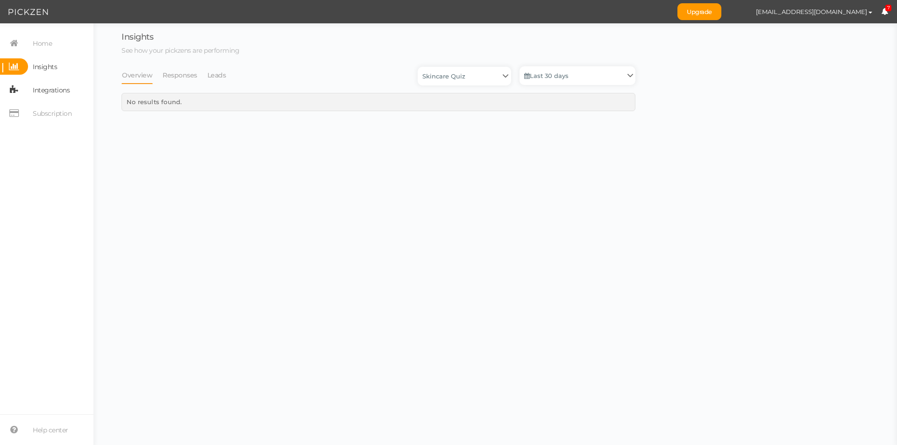
click at [47, 88] on span "Integrations" at bounding box center [51, 90] width 37 height 15
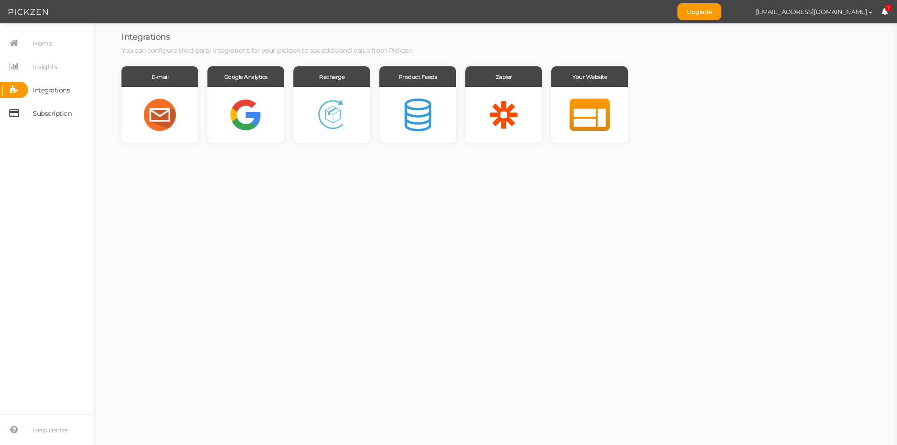
click at [50, 114] on span "Subscription" at bounding box center [52, 113] width 39 height 15
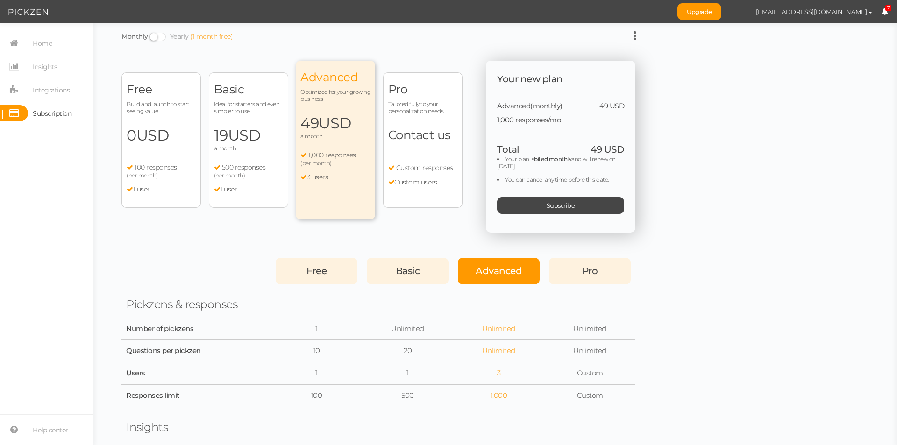
click at [166, 164] on span "100 responses" at bounding box center [156, 167] width 43 height 8
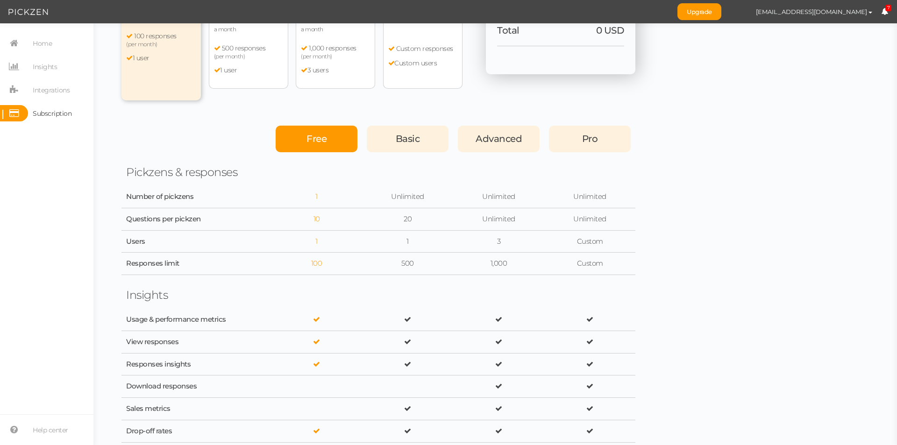
scroll to position [140, 0]
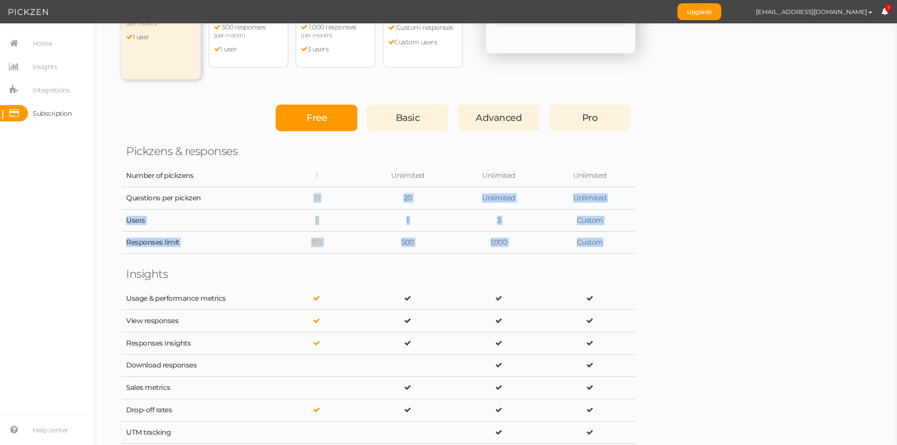
drag, startPoint x: 310, startPoint y: 194, endPoint x: 636, endPoint y: 237, distance: 329.4
